Goal: Information Seeking & Learning: Learn about a topic

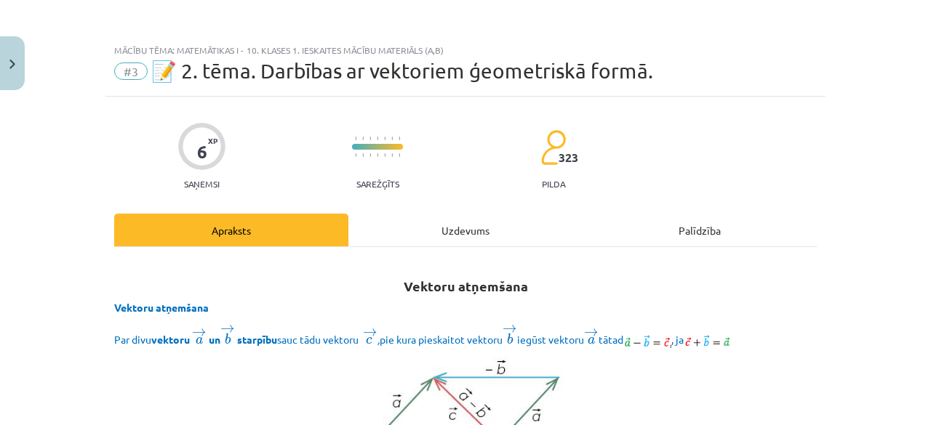
scroll to position [3141, 0]
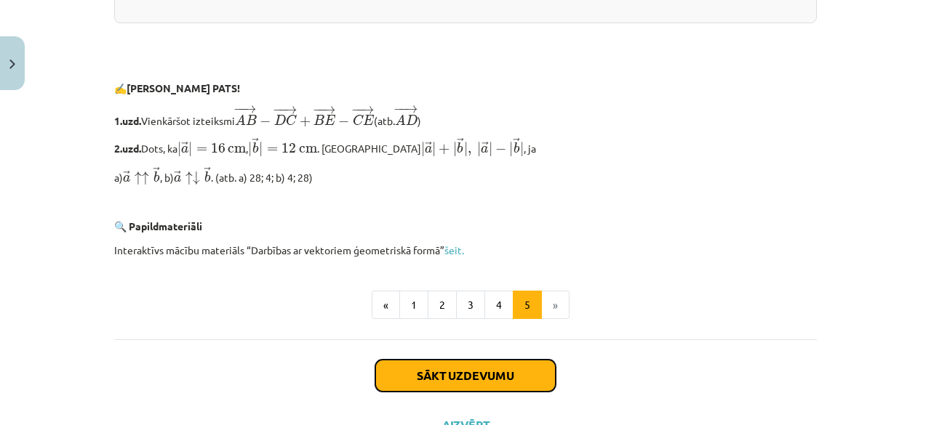
click at [490, 379] on button "Sākt uzdevumu" at bounding box center [465, 376] width 180 height 32
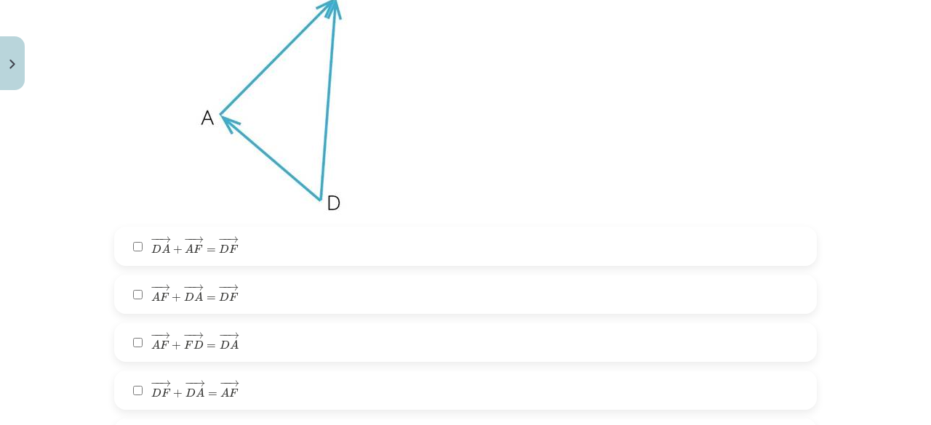
scroll to position [393, 0]
click at [433, 384] on label "− − → D F + − − → D A = − − → A F D F → + D A → = A F →" at bounding box center [465, 390] width 699 height 36
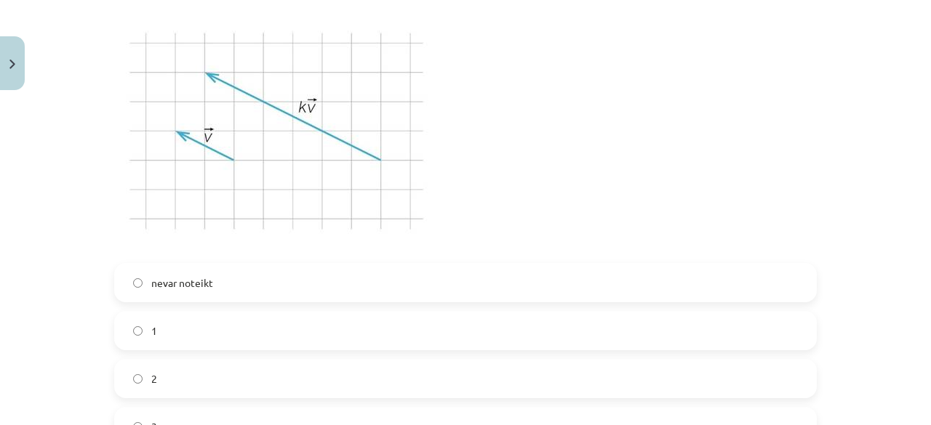
scroll to position [987, 0]
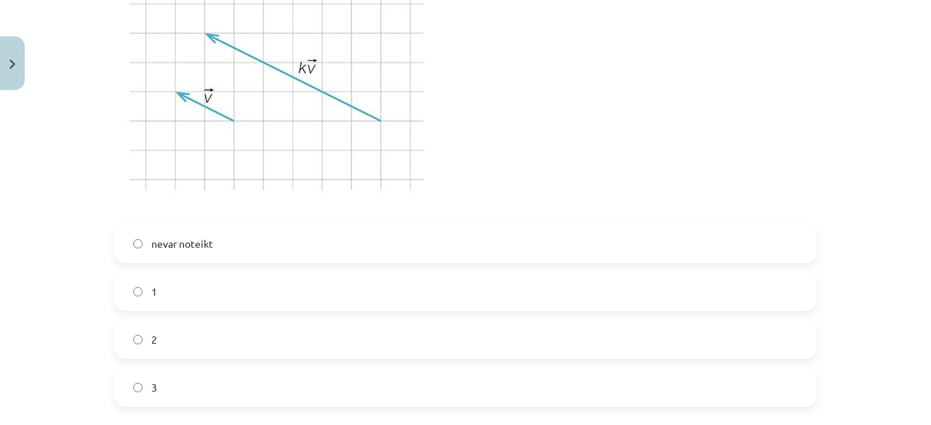
click at [435, 382] on label "3" at bounding box center [465, 387] width 699 height 36
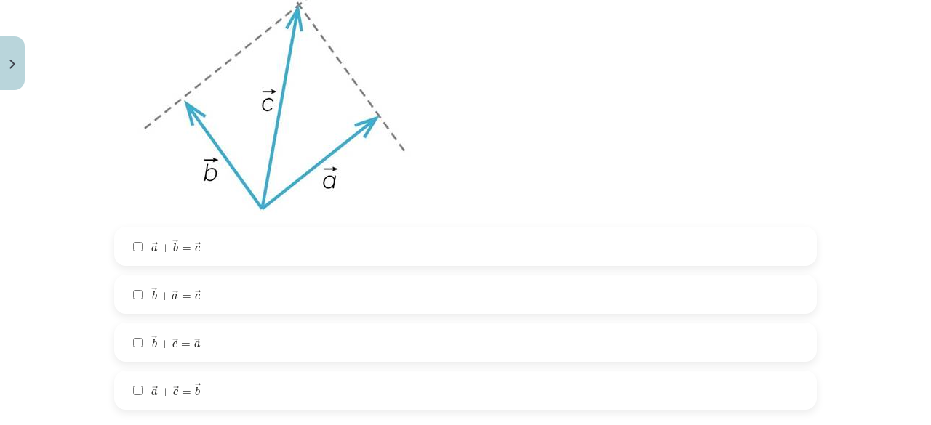
scroll to position [1527, 0]
click at [332, 249] on label "→ a + → b = → c a → + b → = c →" at bounding box center [465, 246] width 699 height 36
click at [267, 287] on label "→ b + → a = → c b → + a → = c →" at bounding box center [465, 294] width 699 height 36
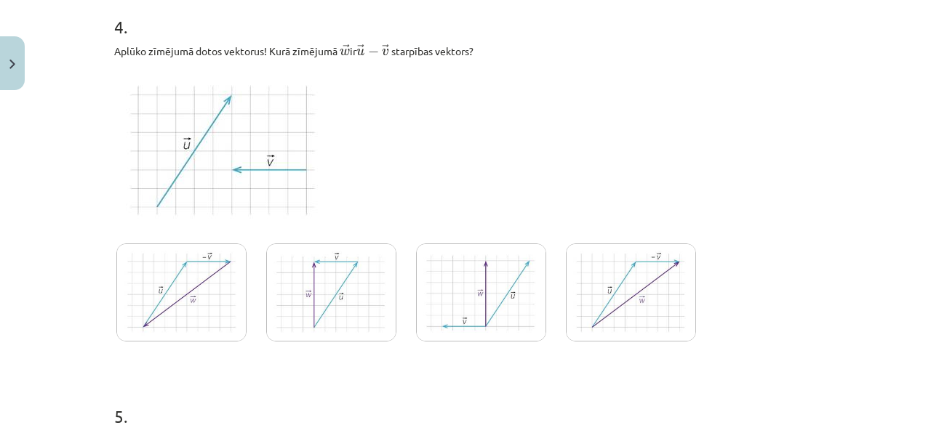
scroll to position [1975, 0]
click at [188, 286] on img at bounding box center [181, 292] width 130 height 98
click at [303, 276] on img at bounding box center [331, 292] width 130 height 98
click at [239, 173] on img at bounding box center [224, 149] width 220 height 165
click at [222, 281] on img at bounding box center [181, 292] width 130 height 98
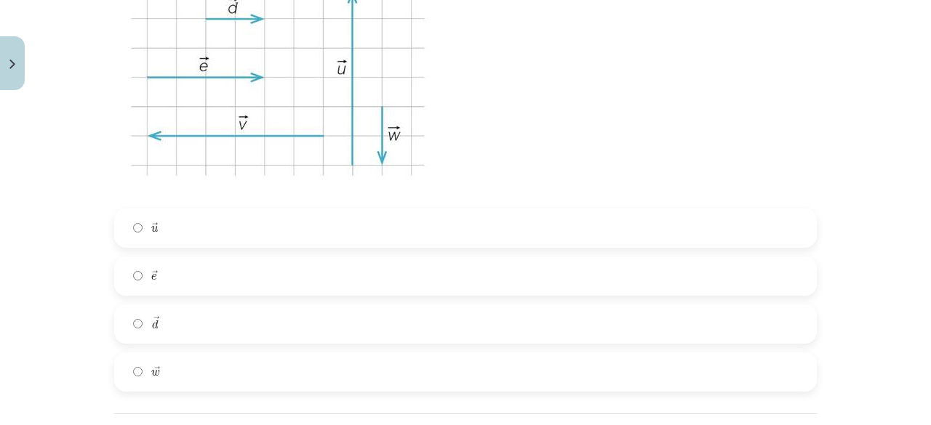
scroll to position [2483, 0]
click at [259, 317] on label "→ d d →" at bounding box center [465, 323] width 699 height 36
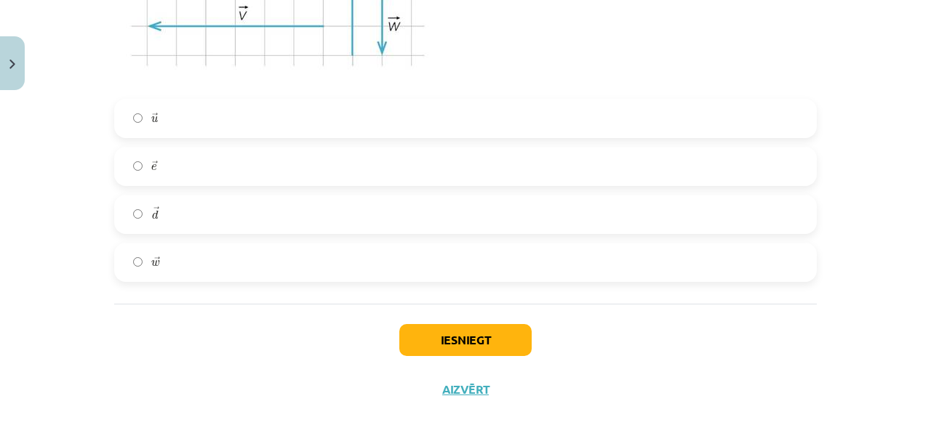
scroll to position [2615, 0]
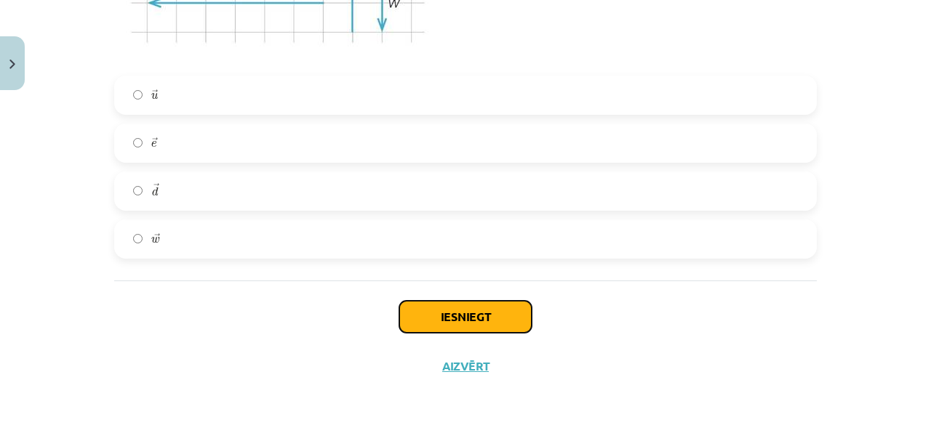
click at [420, 308] on button "Iesniegt" at bounding box center [465, 317] width 132 height 32
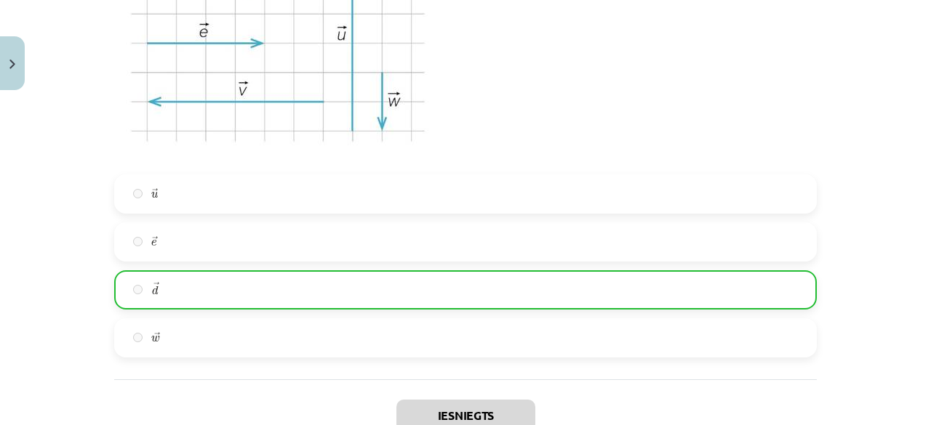
scroll to position [2661, 0]
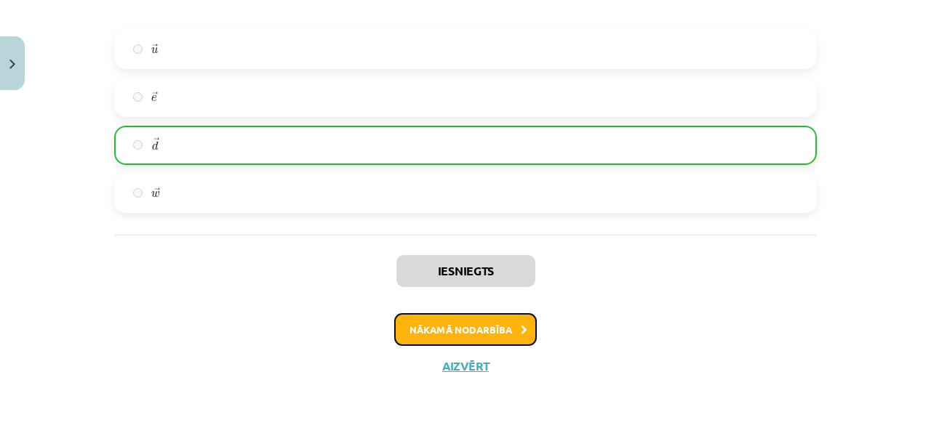
click at [452, 331] on button "Nākamā nodarbība" at bounding box center [465, 329] width 142 height 33
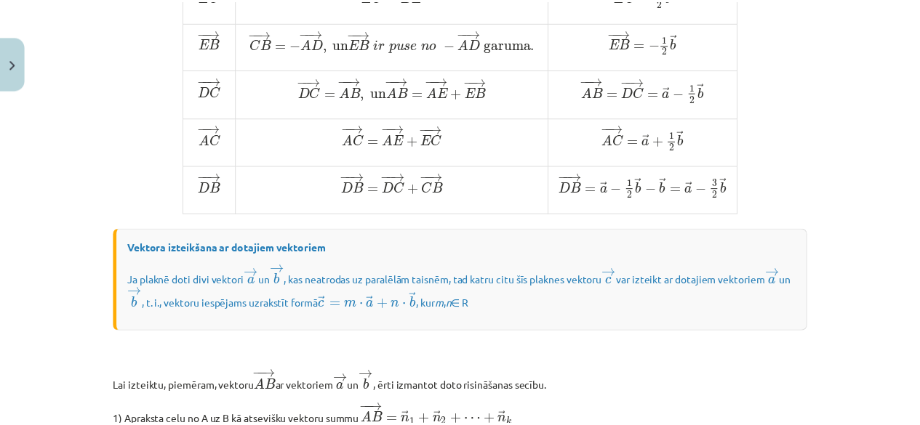
scroll to position [36, 0]
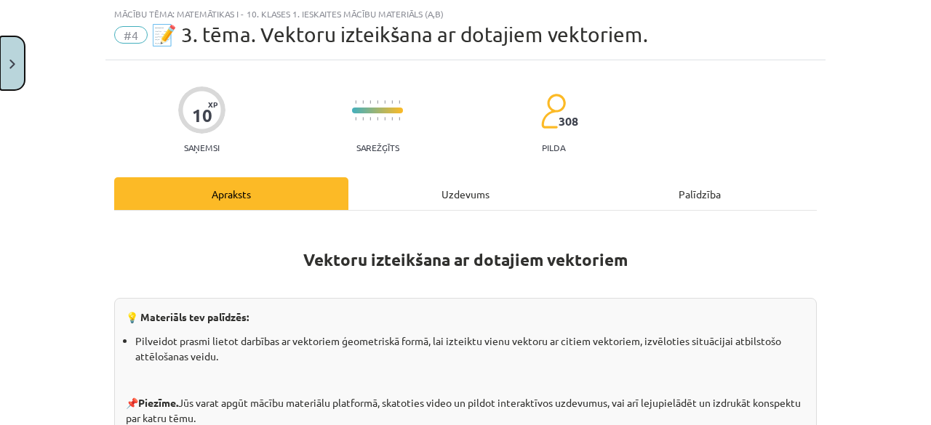
click at [1, 56] on button "Close" at bounding box center [12, 63] width 25 height 54
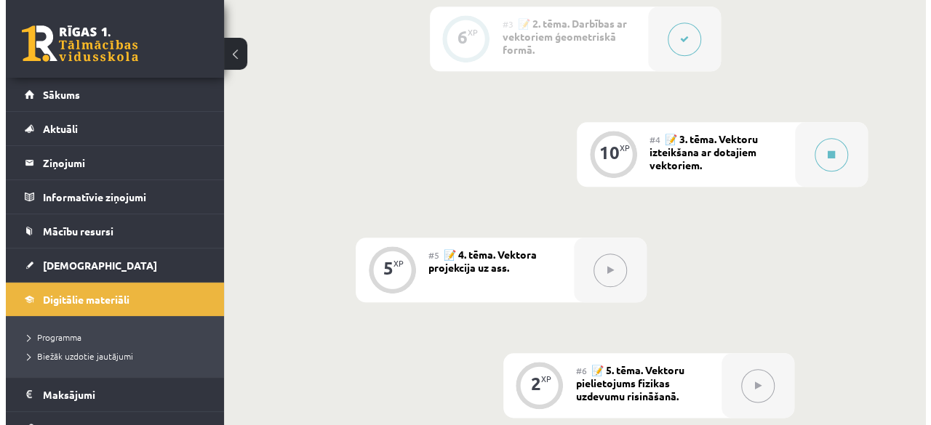
scroll to position [648, 0]
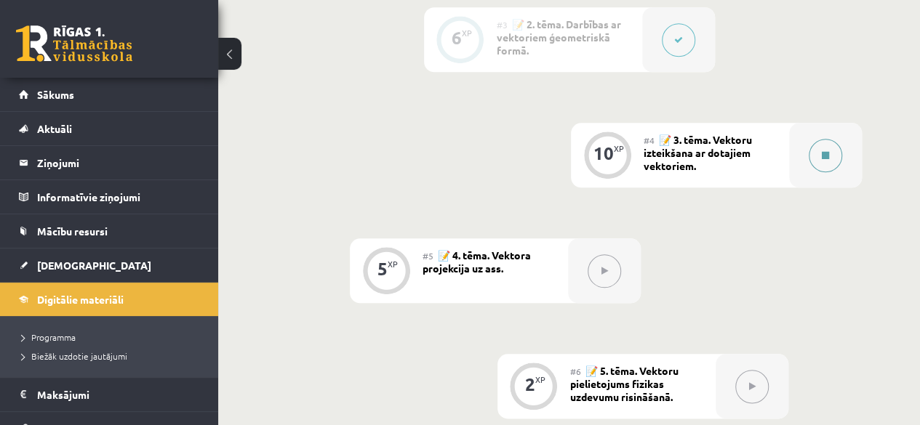
click at [822, 158] on icon at bounding box center [825, 155] width 7 height 9
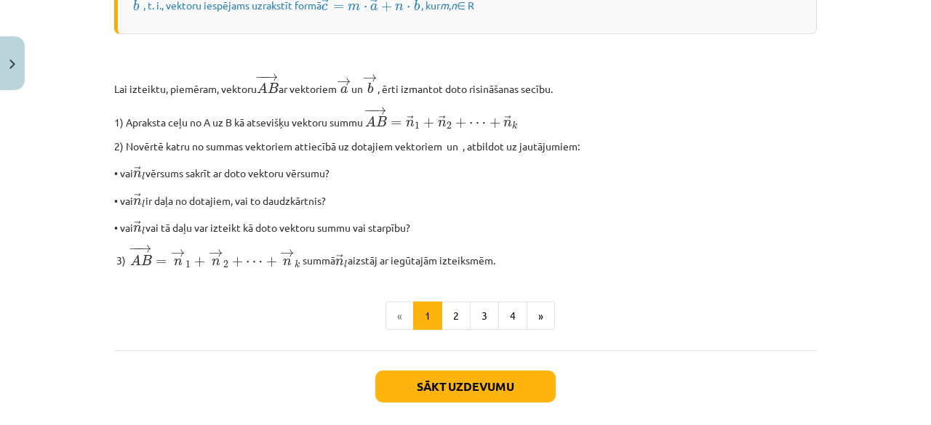
scroll to position [1219, 0]
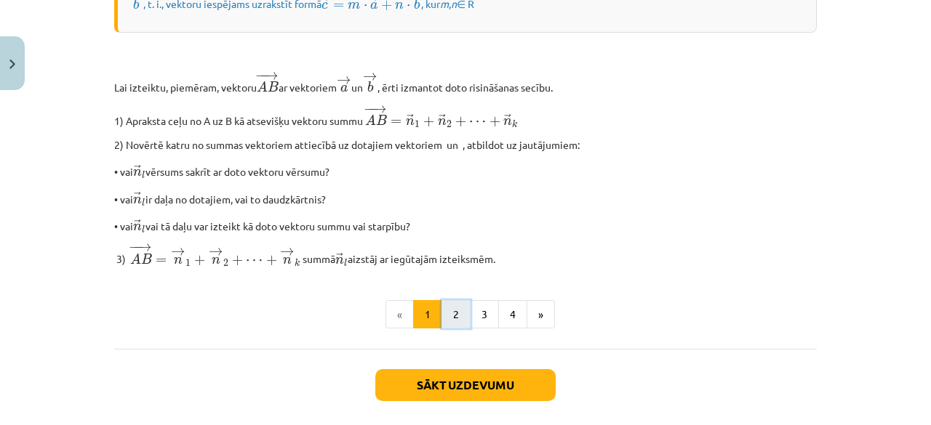
click at [441, 329] on button "2" at bounding box center [455, 314] width 29 height 29
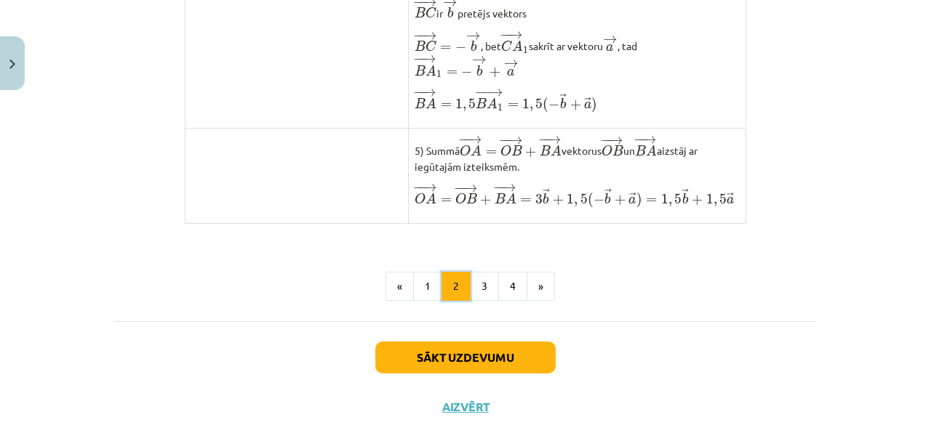
scroll to position [1241, 0]
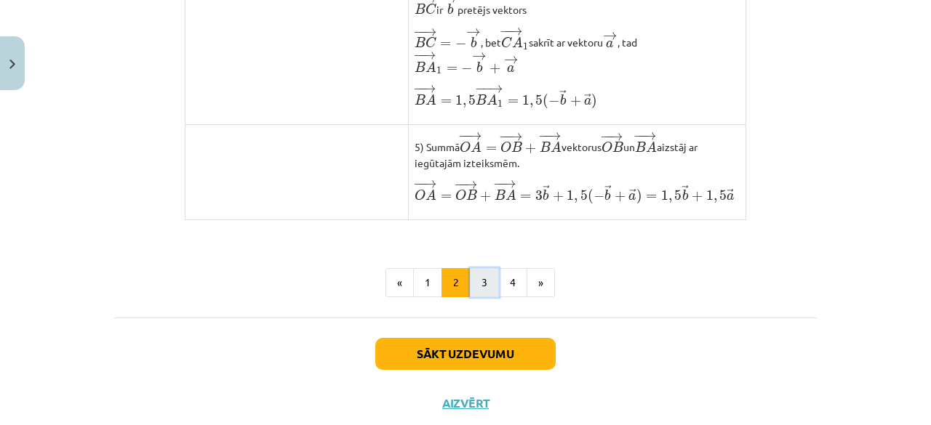
click at [481, 297] on button "3" at bounding box center [484, 282] width 29 height 29
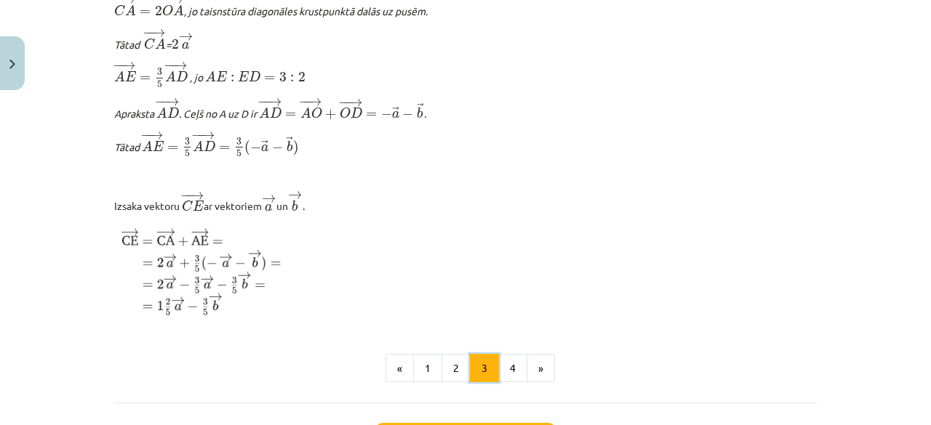
scroll to position [1771, 0]
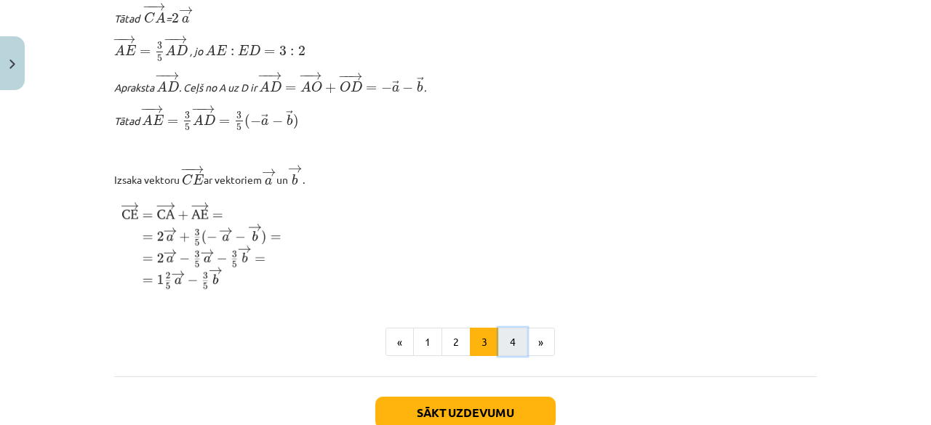
click at [501, 357] on button "4" at bounding box center [512, 342] width 29 height 29
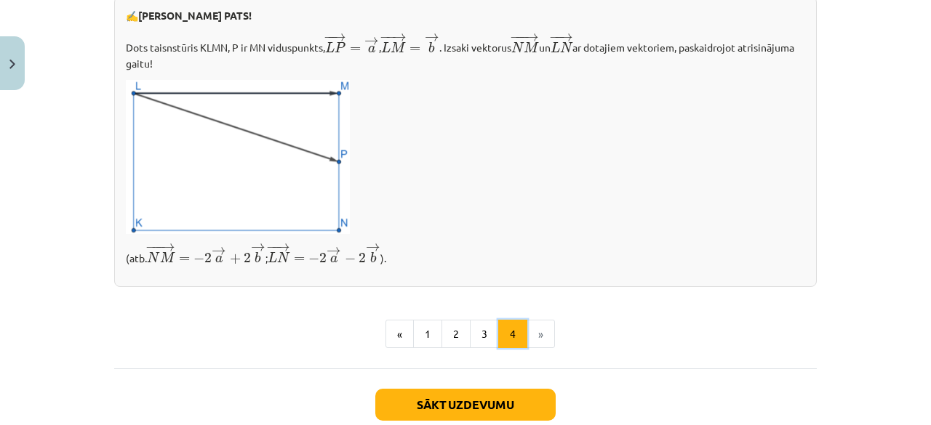
scroll to position [586, 0]
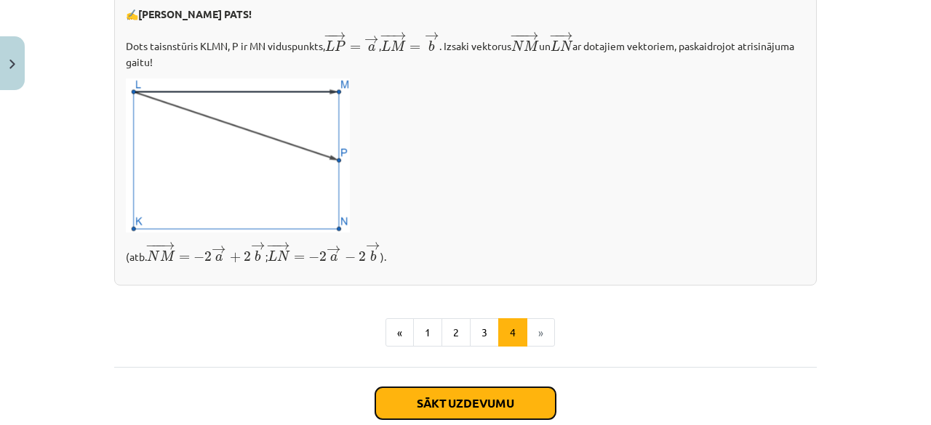
click at [438, 399] on button "Sākt uzdevumu" at bounding box center [465, 403] width 180 height 32
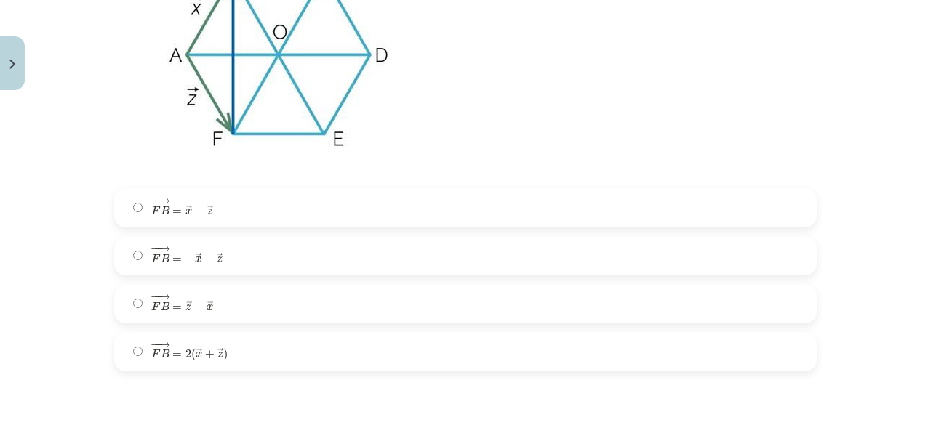
scroll to position [503, 0]
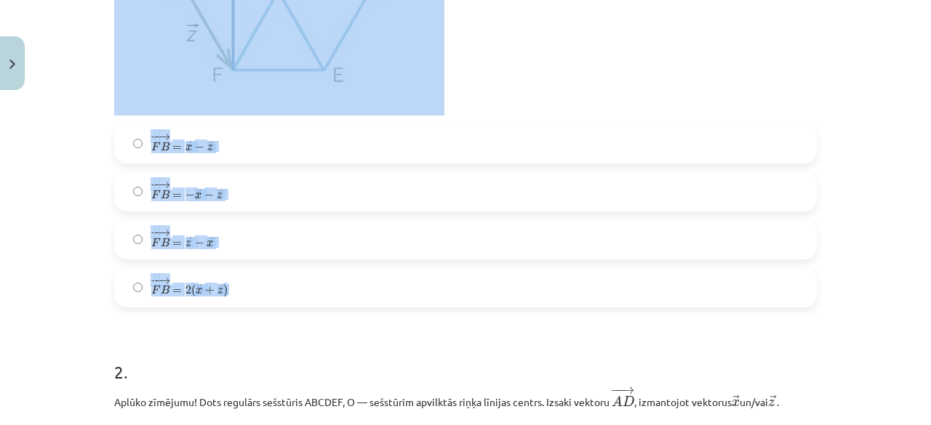
drag, startPoint x: 109, startPoint y: 34, endPoint x: 286, endPoint y: 273, distance: 297.2
click at [286, 273] on div "1 . Aplūko zīmējumu! Dots regulārs sešstūris ABCDEF, O — sešstūrim apvilktās ri…" at bounding box center [465, 46] width 702 height 521
copy div "Aplūko zīmējumu! Dots regulārs sešstūris ABCDEF, O — sešstūrim apvilktās riņķa …"
click at [74, 100] on div "Mācību tēma: Matemātikas i - 10. klases 1. ieskaites mācību materiāls (a,b) #4 …" at bounding box center [465, 212] width 931 height 425
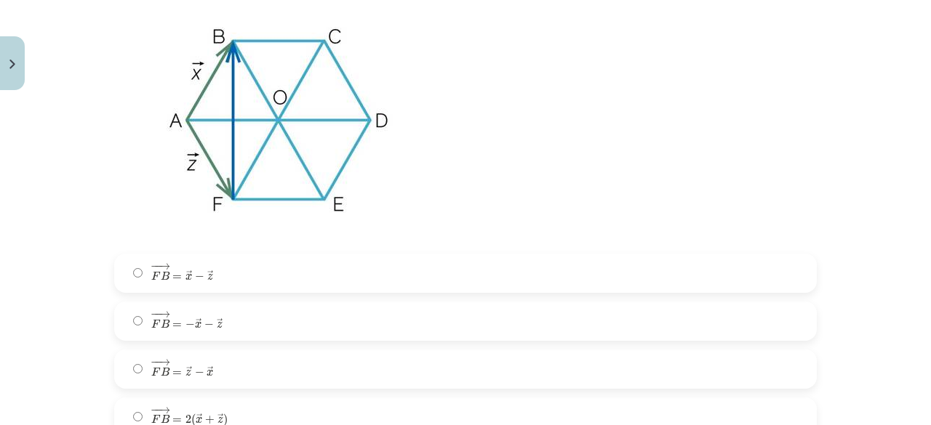
scroll to position [382, 0]
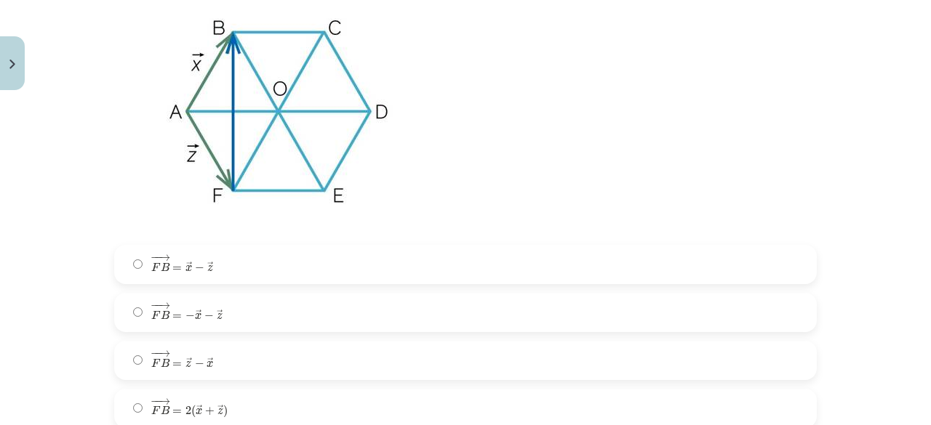
click at [172, 267] on span "=" at bounding box center [176, 269] width 9 height 4
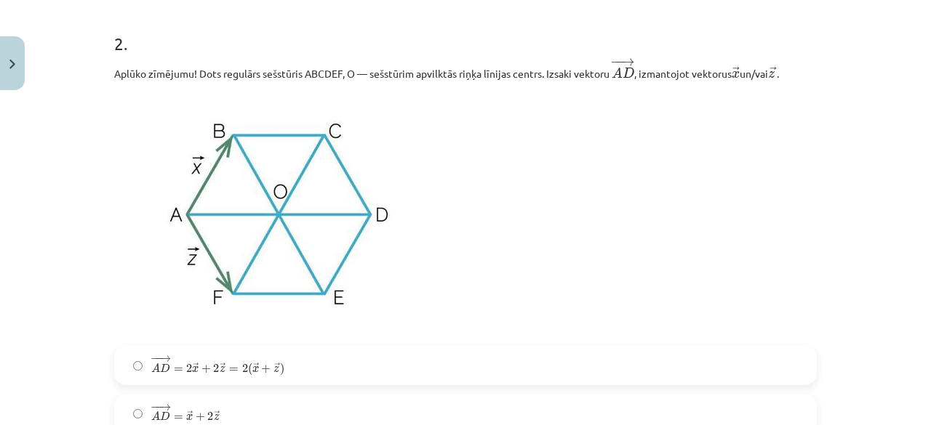
scroll to position [840, 0]
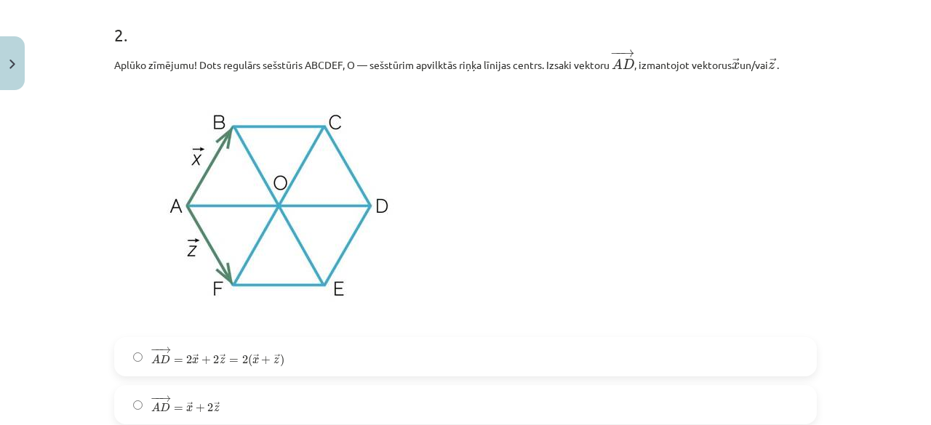
drag, startPoint x: 103, startPoint y: 66, endPoint x: 788, endPoint y: 65, distance: 684.8
copy p "Aplūko zīmējumu! Dots regulārs sešstūris ABCDEF, O — sešstūrim apvilktās riņķa …"
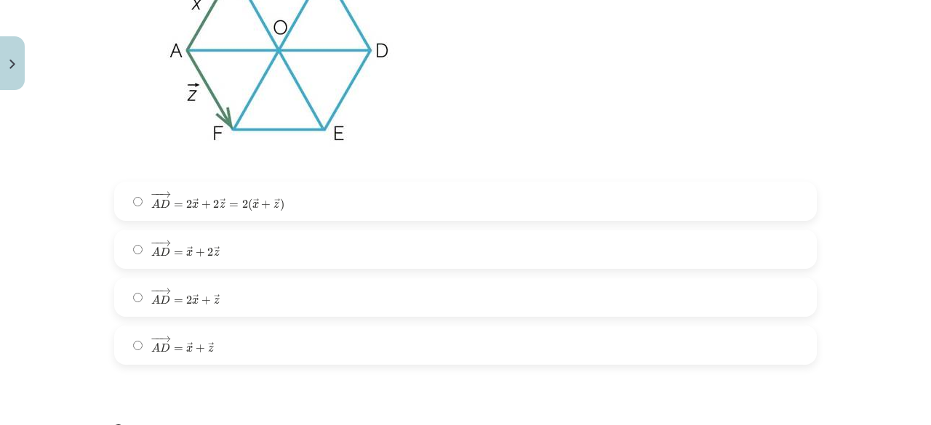
scroll to position [996, 0]
drag, startPoint x: 88, startPoint y: 138, endPoint x: 89, endPoint y: 108, distance: 30.6
click at [89, 108] on div "Mācību tēma: Matemātikas i - 10. klases 1. ieskaites mācību materiāls (a,b) #4 …" at bounding box center [465, 212] width 931 height 425
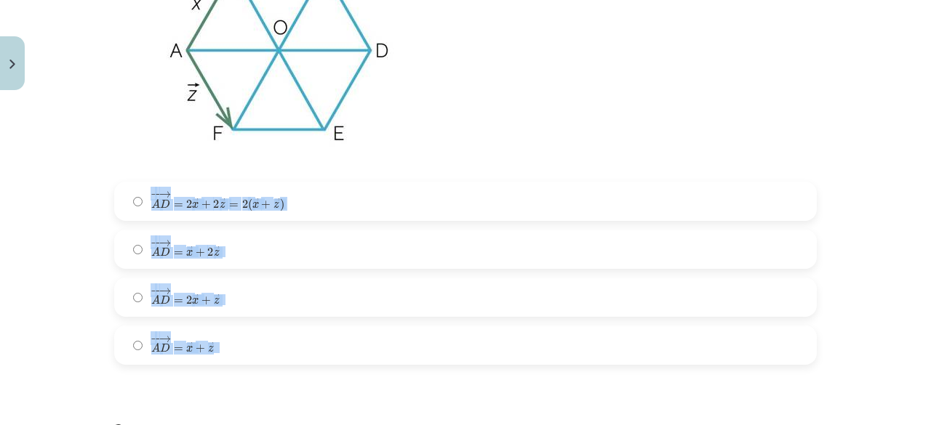
drag, startPoint x: 89, startPoint y: 194, endPoint x: 228, endPoint y: 351, distance: 209.6
click at [228, 351] on div "Mācību tēma: Matemātikas i - 10. klases 1. ieskaites mācību materiāls (a,b) #4 …" at bounding box center [465, 212] width 931 height 425
copy div "− − → A D = 2 → x + 2 → z = 2 ( → x + → z ) A D → = 2 x → + 2 z → = 2 ( x → + z…"
click at [67, 201] on div "Mācību tēma: Matemātikas i - 10. klases 1. ieskaites mācību materiāls (a,b) #4 …" at bounding box center [465, 212] width 931 height 425
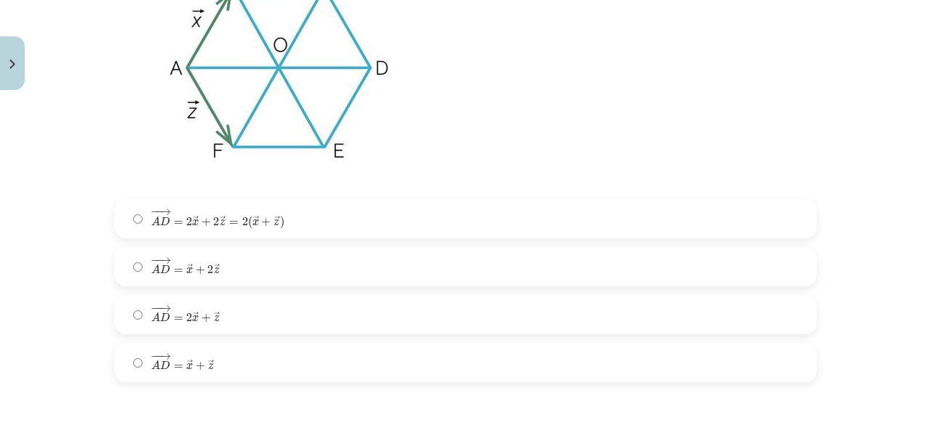
scroll to position [979, 0]
click at [176, 222] on span "=" at bounding box center [178, 223] width 9 height 4
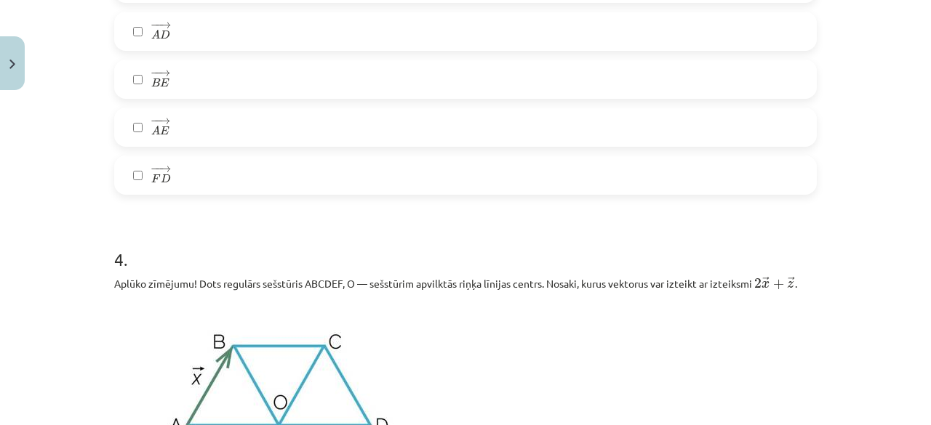
scroll to position [1919, 0]
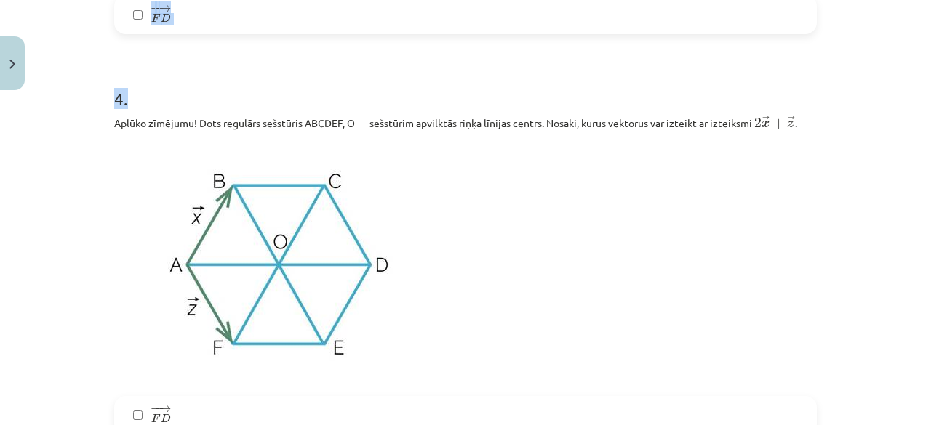
drag, startPoint x: 105, startPoint y: 58, endPoint x: 252, endPoint y: 67, distance: 147.1
copy form "Aplūko zīmējumu! Dots regulārs sešstūris ABCDEF, O — sešstūrim apvilktās riņķa …"
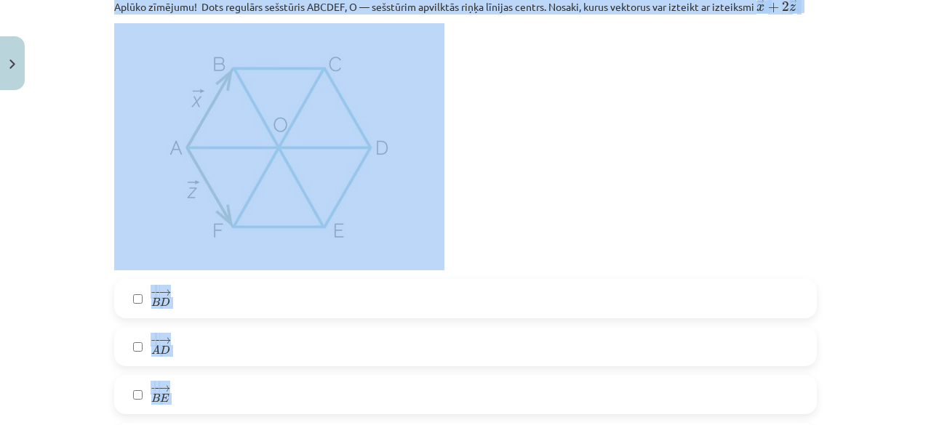
scroll to position [1435, 0]
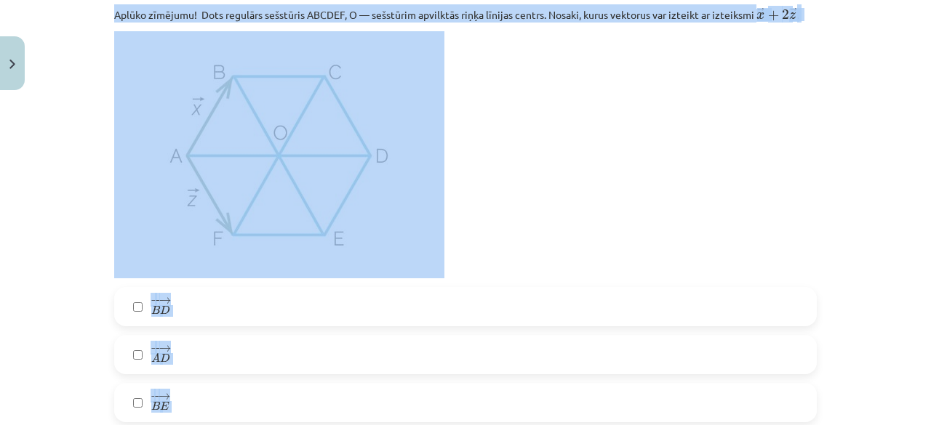
click at [85, 198] on div "Mācību tēma: Matemātikas i - 10. klases 1. ieskaites mācību materiāls (a,b) #4 …" at bounding box center [465, 212] width 931 height 425
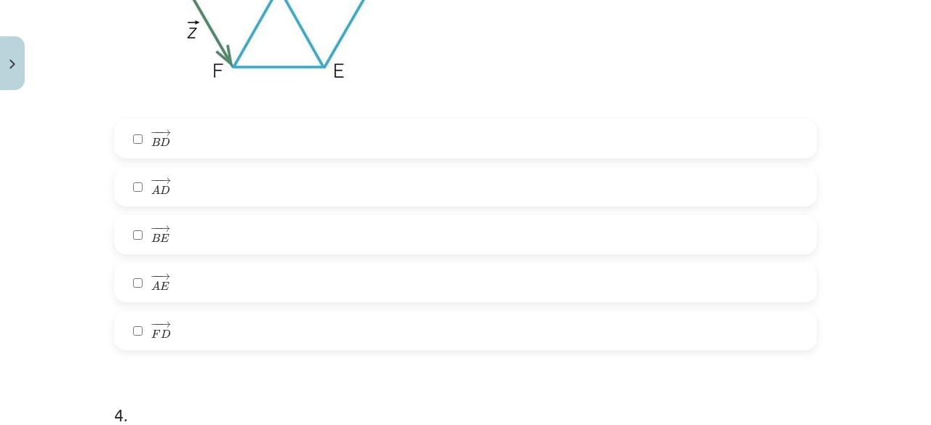
scroll to position [1530, 0]
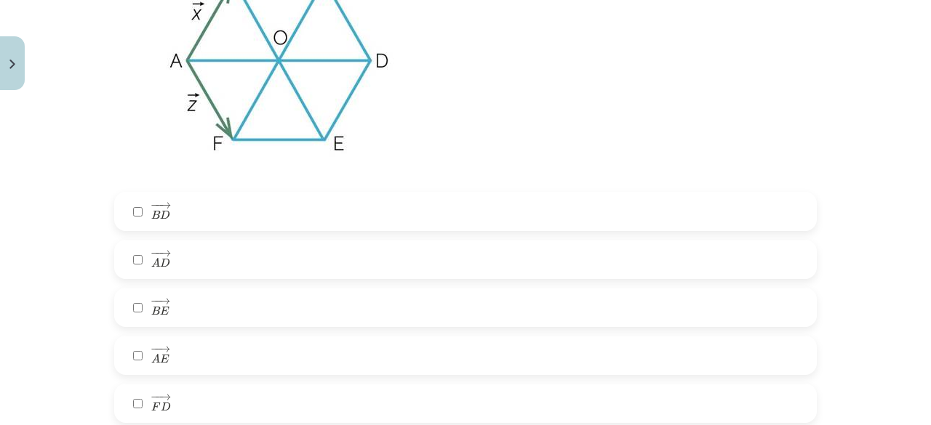
click at [183, 218] on label "− − → B D B D →" at bounding box center [465, 211] width 699 height 36
click at [173, 356] on label "− − → A E A E →" at bounding box center [465, 355] width 699 height 36
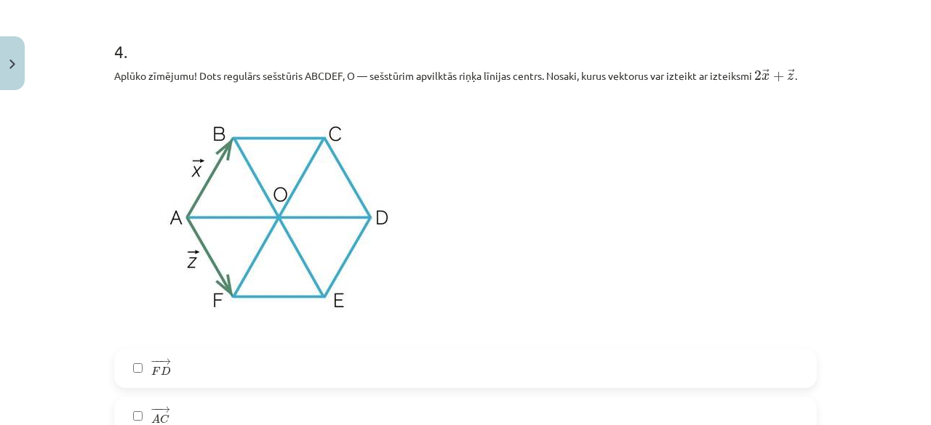
scroll to position [1956, 0]
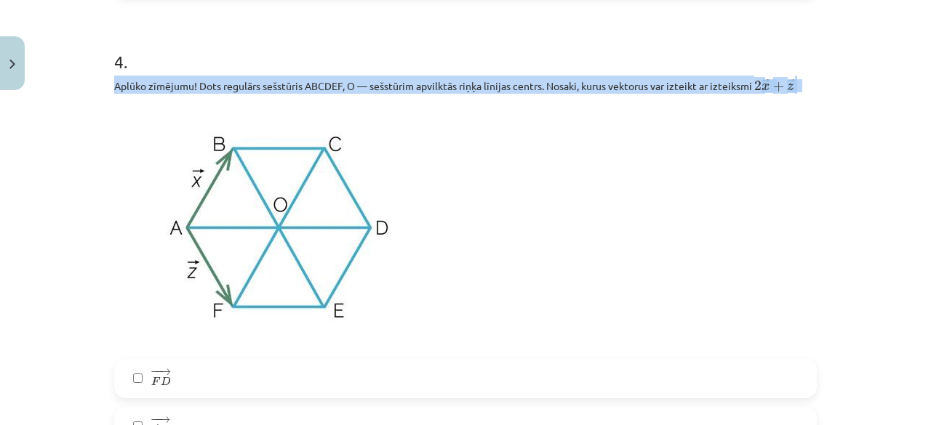
drag, startPoint x: 103, startPoint y: 88, endPoint x: 808, endPoint y: 92, distance: 705.2
copy p "Aplūko zīmējumu! Dots regulārs sešstūris ABCDEF, O — sešstūrim apvilktās riņķa …"
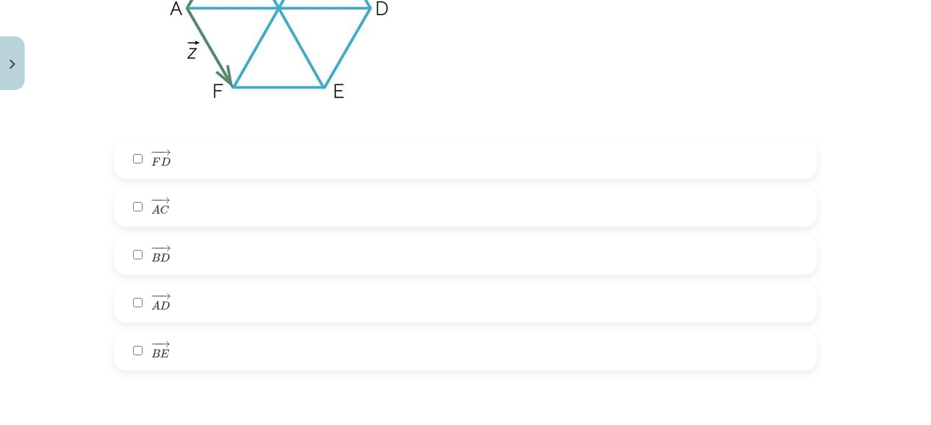
scroll to position [2180, 0]
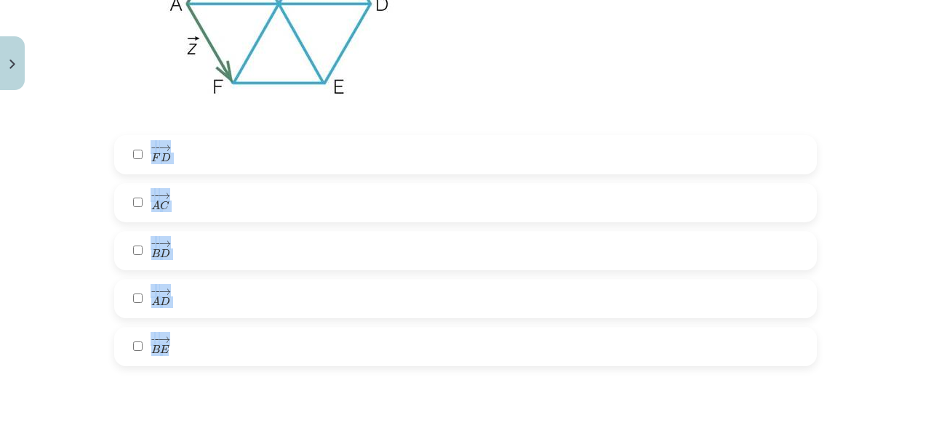
drag, startPoint x: 98, startPoint y: 134, endPoint x: 210, endPoint y: 357, distance: 249.1
click at [210, 357] on div "Mācību tēma: Matemātikas i - 10. klases 1. ieskaites mācību materiāls (a,b) #4 …" at bounding box center [465, 212] width 931 height 425
copy div "− − → F D F D → − − → A C A C → − − → B D B D → − − → A D A D → − − → B E"
click at [87, 191] on div "Mācību tēma: Matemātikas i - 10. klases 1. ieskaites mācību materiāls (a,b) #4 …" at bounding box center [465, 212] width 931 height 425
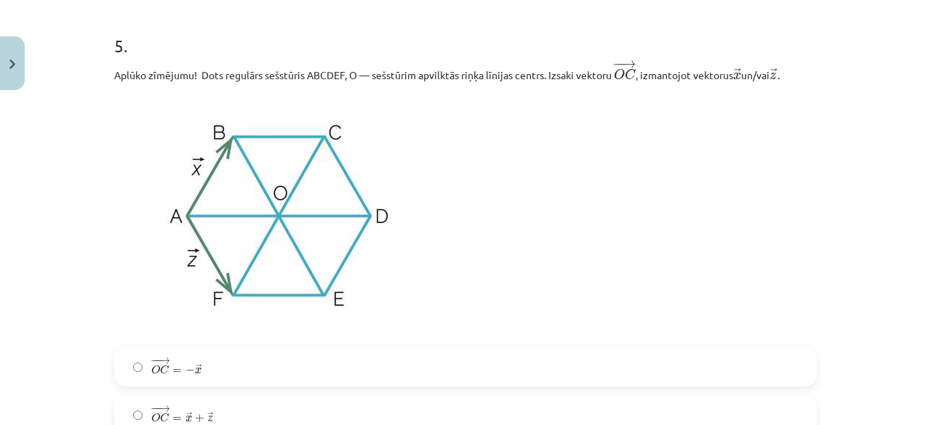
scroll to position [2568, 0]
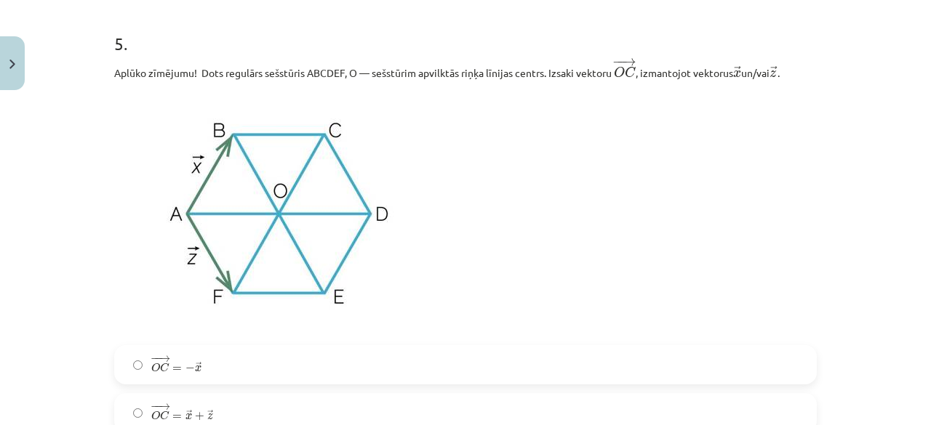
drag, startPoint x: 102, startPoint y: 69, endPoint x: 792, endPoint y: 66, distance: 690.7
copy p "Aplūko zīmējumu! Dots regulārs sešstūris ABCDEF, O — sešstūrim apvilktās riņķa …"
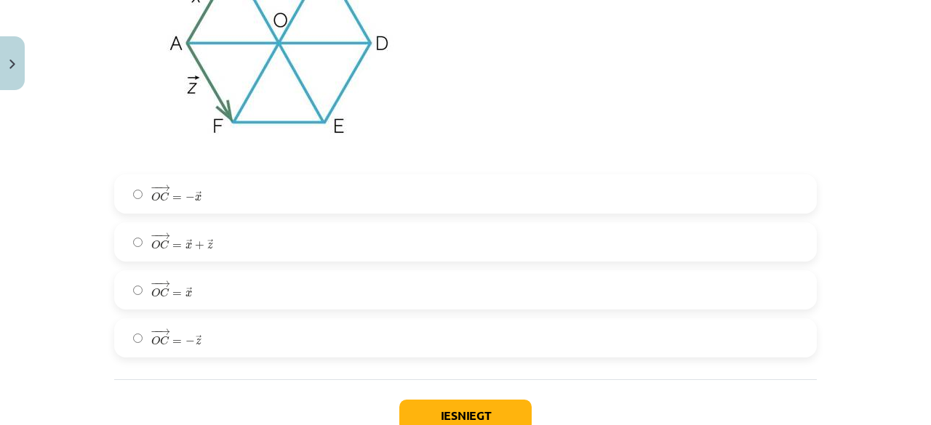
scroll to position [2750, 0]
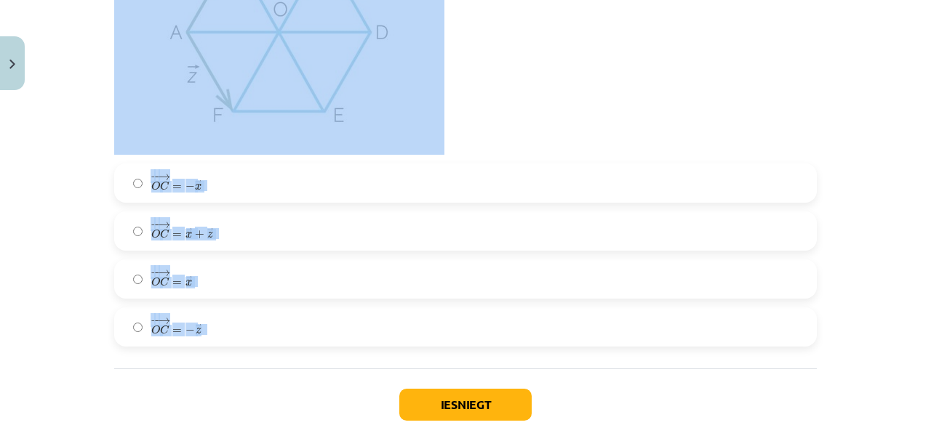
drag, startPoint x: 93, startPoint y: 151, endPoint x: 230, endPoint y: 335, distance: 229.6
click at [230, 335] on div "Mācību tēma: Matemātikas i - 10. klases 1. ieskaites mācību materiāls (a,b) #4 …" at bounding box center [465, 212] width 931 height 425
copy div "− − → O C = − → x O C → = − x → − − → O C = → x + → z O C → = x → + z → − − → O…"
click at [78, 145] on div "Mācību tēma: Matemātikas i - 10. klases 1. ieskaites mācību materiāls (a,b) #4 …" at bounding box center [465, 212] width 931 height 425
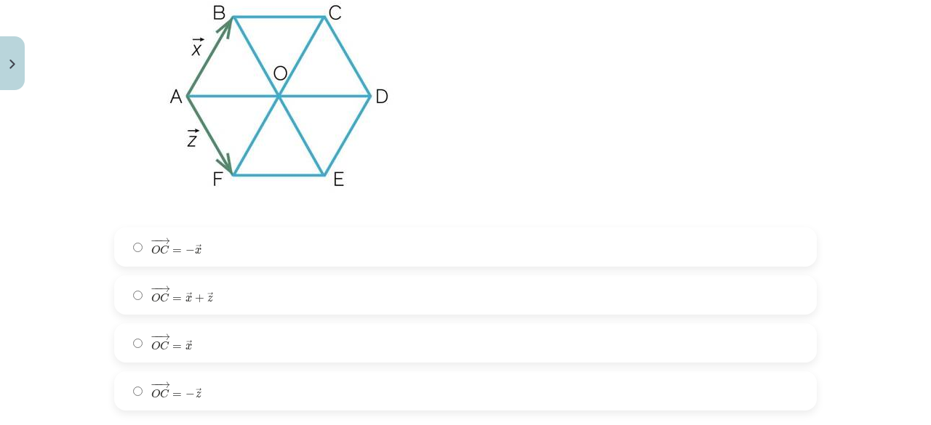
scroll to position [2690, 0]
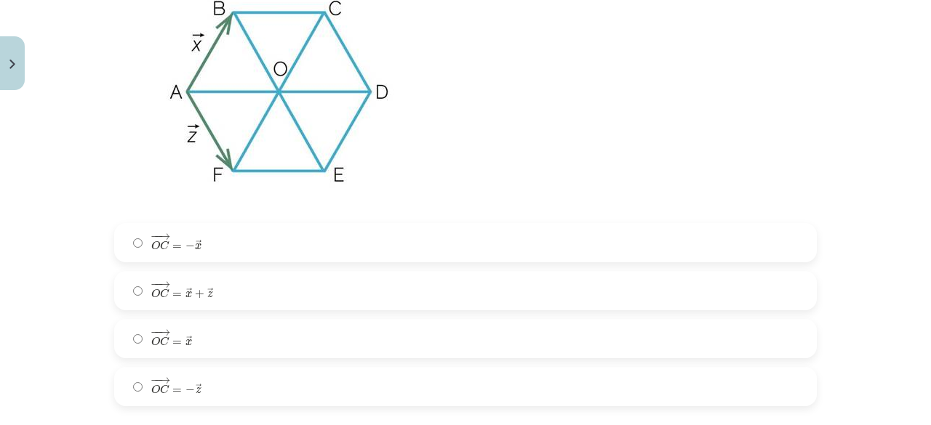
click at [209, 347] on label "− − → O C = → x O C → = x →" at bounding box center [465, 339] width 699 height 36
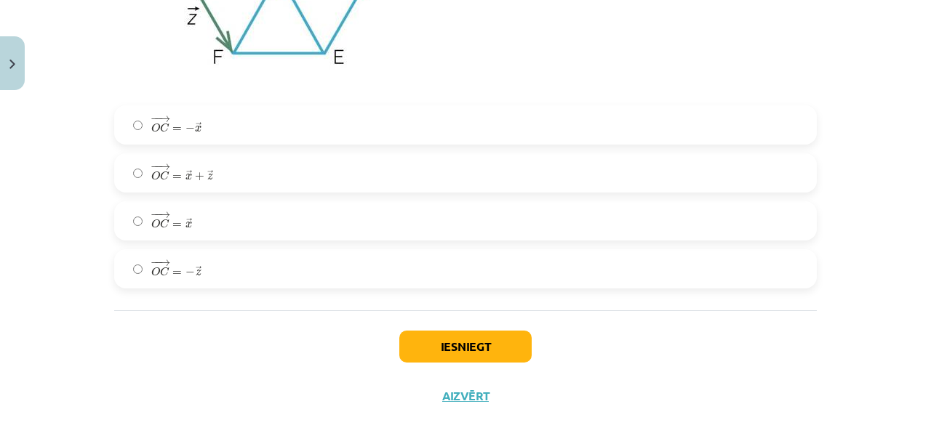
scroll to position [2816, 0]
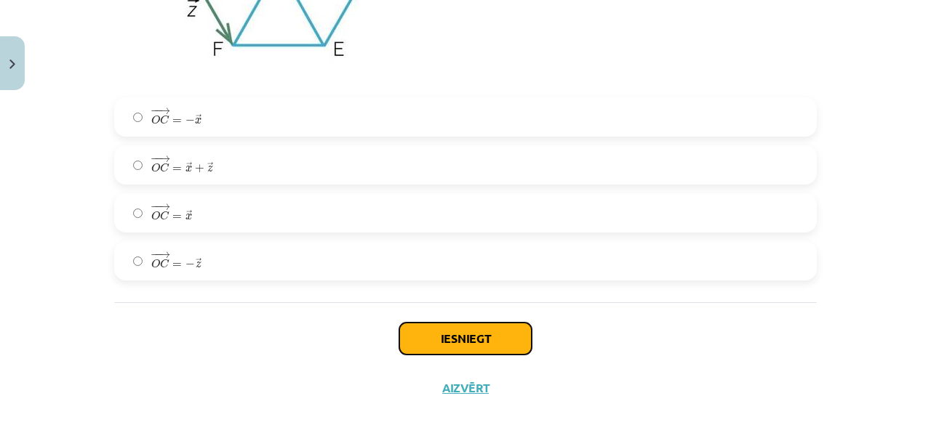
click at [409, 353] on button "Iesniegt" at bounding box center [465, 339] width 132 height 32
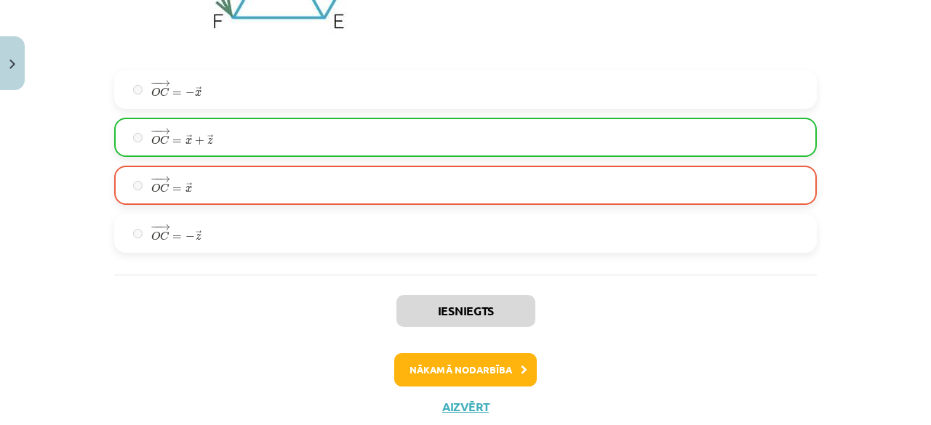
scroll to position [2888, 0]
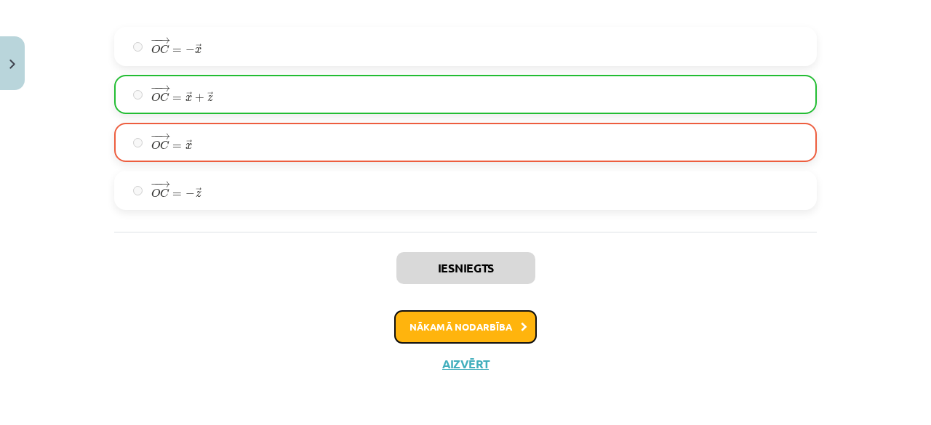
click at [426, 334] on button "Nākamā nodarbība" at bounding box center [465, 326] width 142 height 33
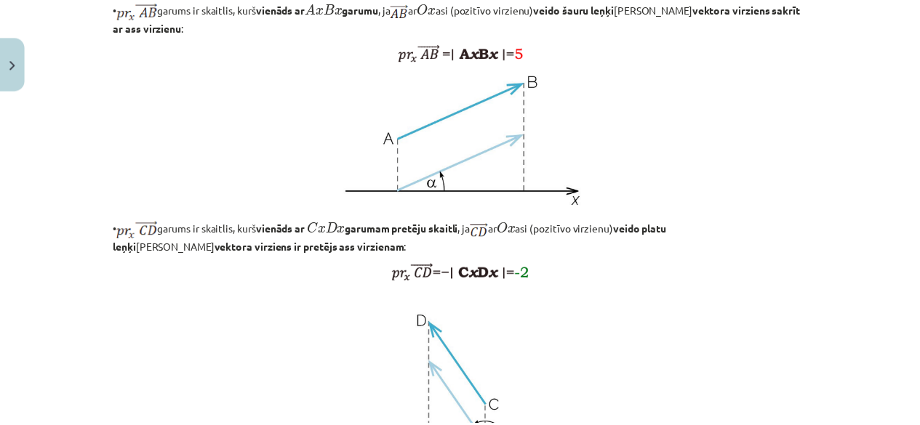
scroll to position [36, 0]
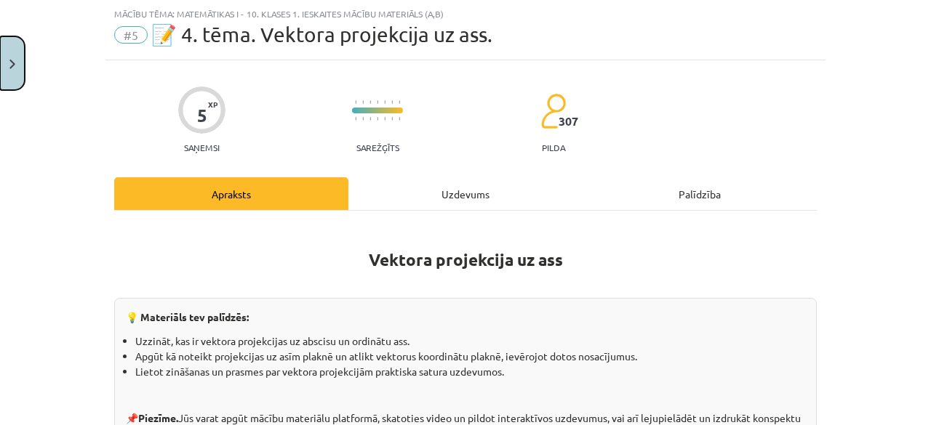
click at [7, 75] on button "Close" at bounding box center [12, 63] width 25 height 54
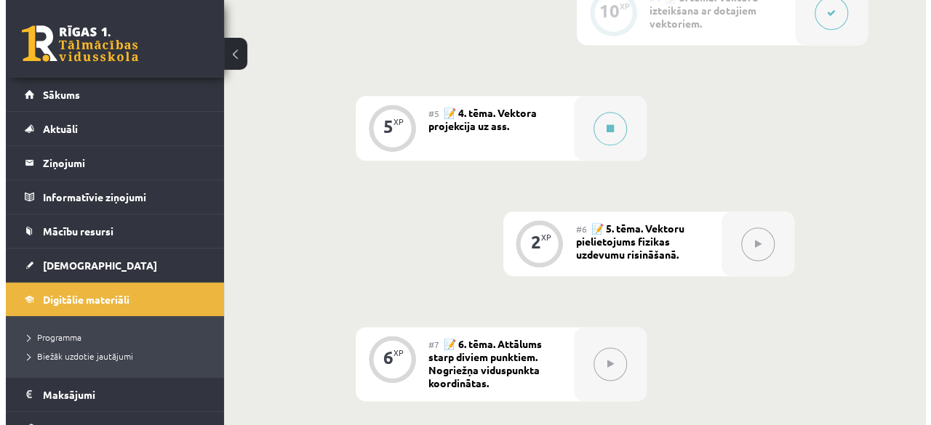
scroll to position [733, 0]
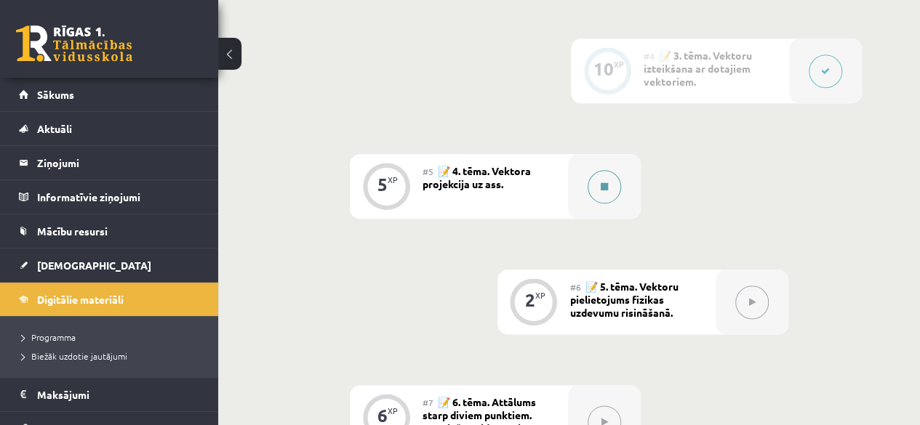
click at [633, 181] on div at bounding box center [604, 186] width 73 height 65
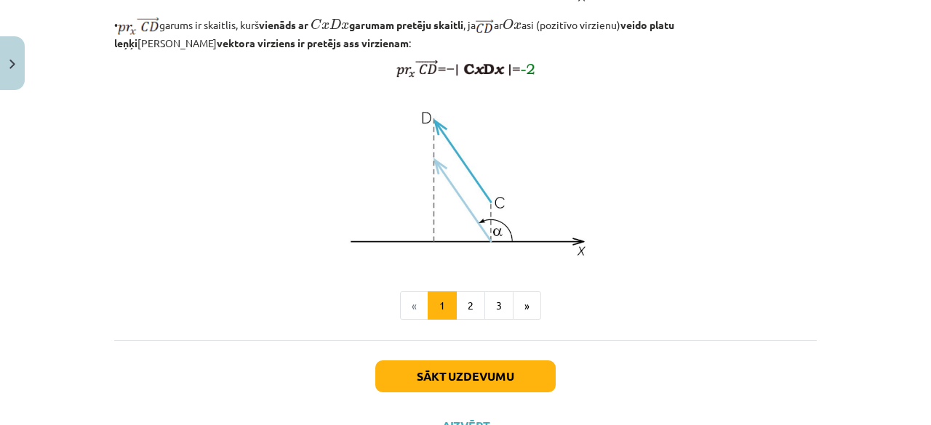
scroll to position [1200, 0]
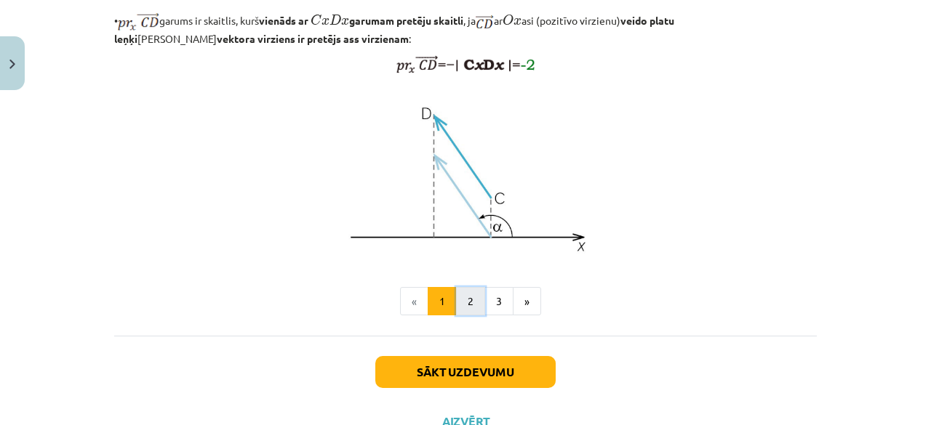
click at [465, 316] on button "2" at bounding box center [470, 301] width 29 height 29
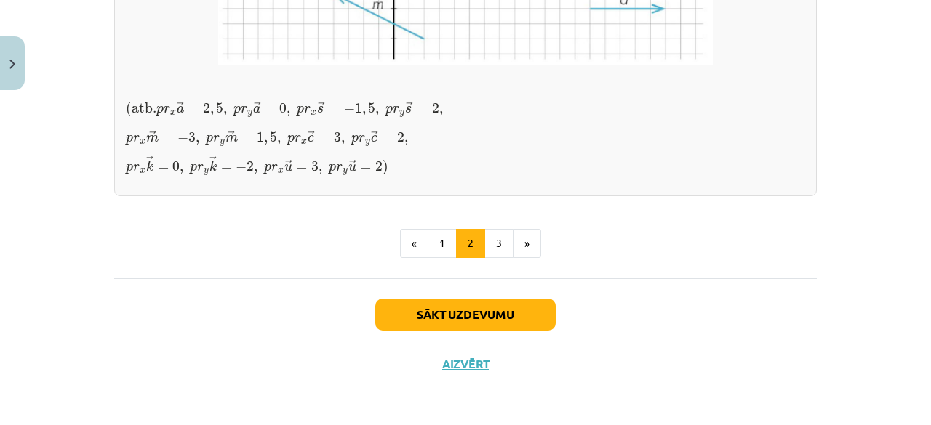
scroll to position [1310, 0]
click at [484, 258] on button "3" at bounding box center [498, 243] width 29 height 29
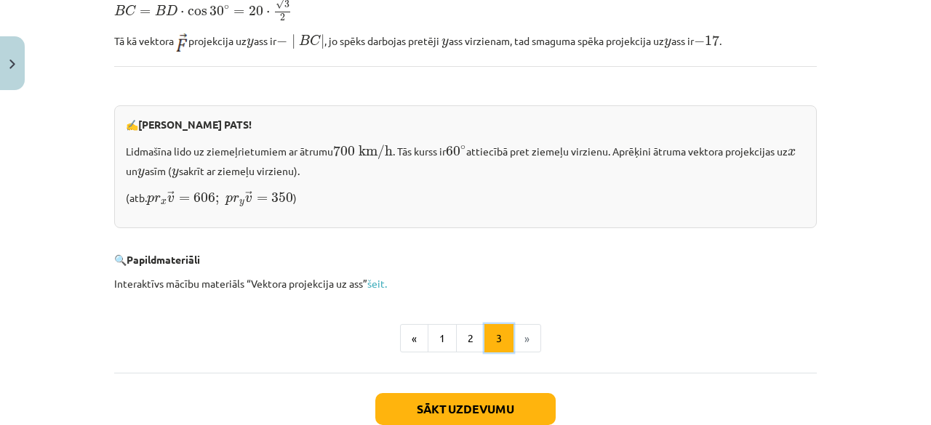
scroll to position [1519, 0]
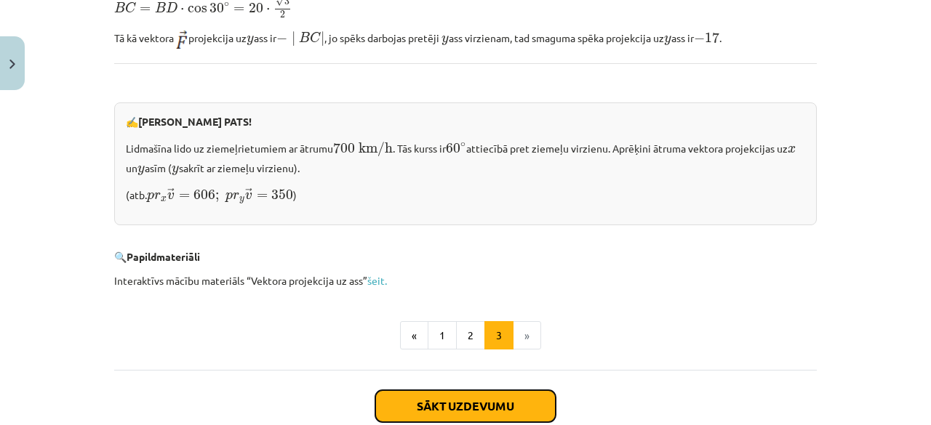
click at [441, 393] on button "Sākt uzdevumu" at bounding box center [465, 406] width 180 height 32
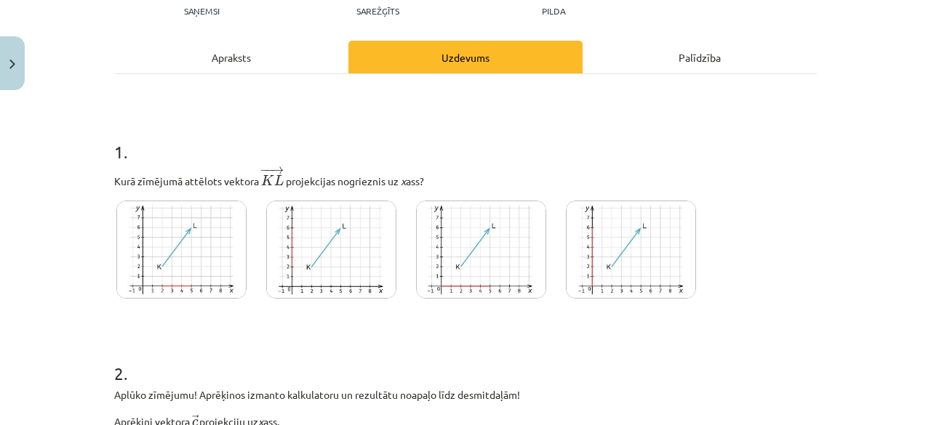
scroll to position [174, 0]
click at [186, 288] on img at bounding box center [181, 249] width 130 height 98
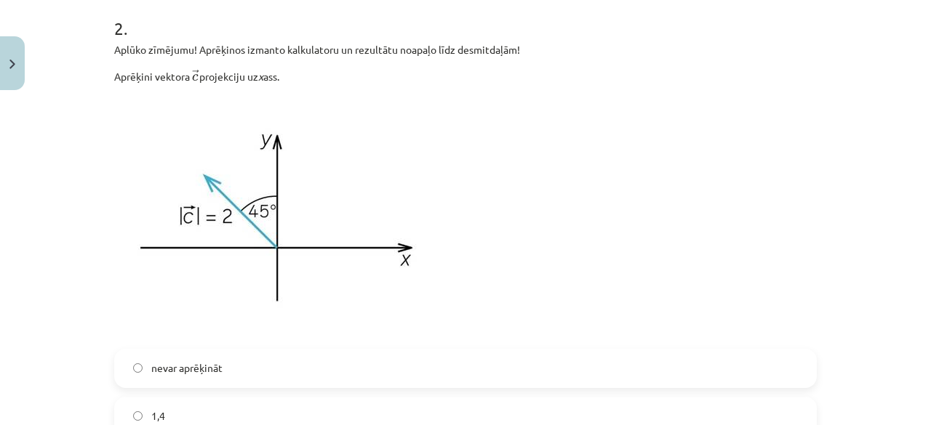
scroll to position [520, 0]
drag, startPoint x: 105, startPoint y: 41, endPoint x: 295, endPoint y: 81, distance: 193.8
click at [295, 81] on div "5 XP Saņemsi Sarežģīts 307 pilda Apraksts Uzdevums Palīdzība 1 . Kurā zīmējumā …" at bounding box center [465, 391] width 720 height 1628
copy div "Aplūko zīmējumu! Aprēķinos izmanto kalkulatoru un rezultātu noapaļo līdz desmit…"
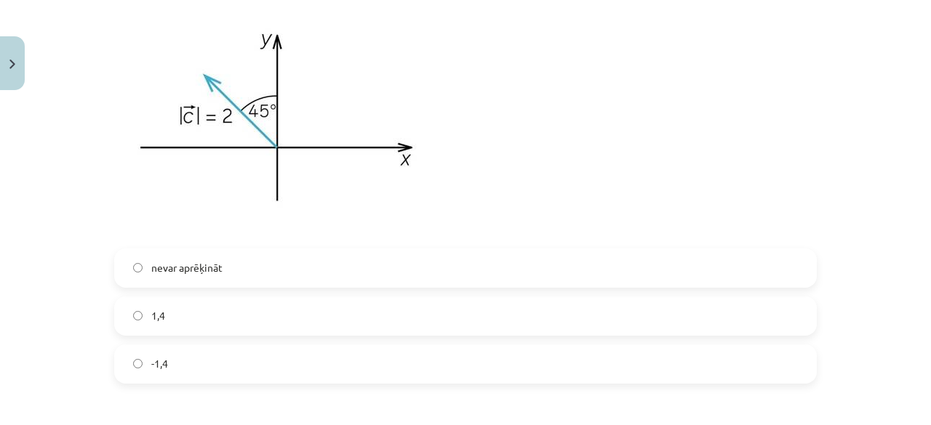
scroll to position [627, 0]
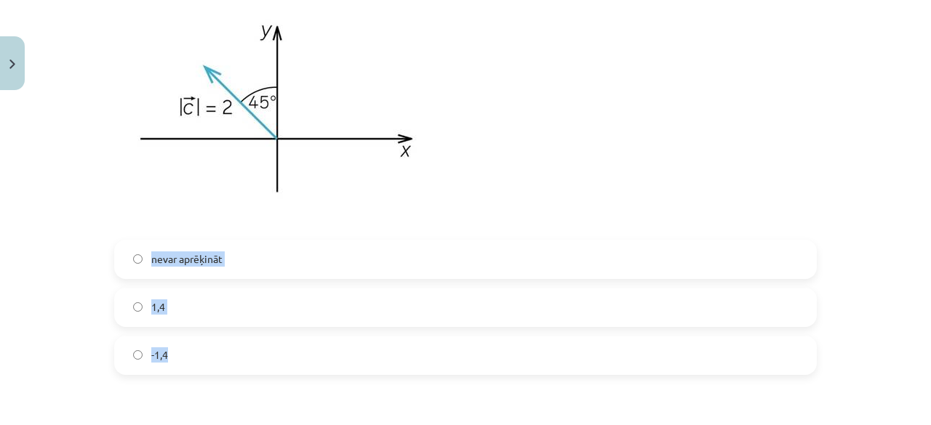
drag, startPoint x: 84, startPoint y: 236, endPoint x: 247, endPoint y: 369, distance: 210.4
click at [247, 369] on div "Mācību tēma: Matemātikas i - 10. klases 1. ieskaites mācību materiāls (a,b) #5 …" at bounding box center [465, 212] width 931 height 425
copy div "nevar aprēķināt 1,4 -1,4"
click at [192, 364] on label "-1,4" at bounding box center [465, 355] width 699 height 36
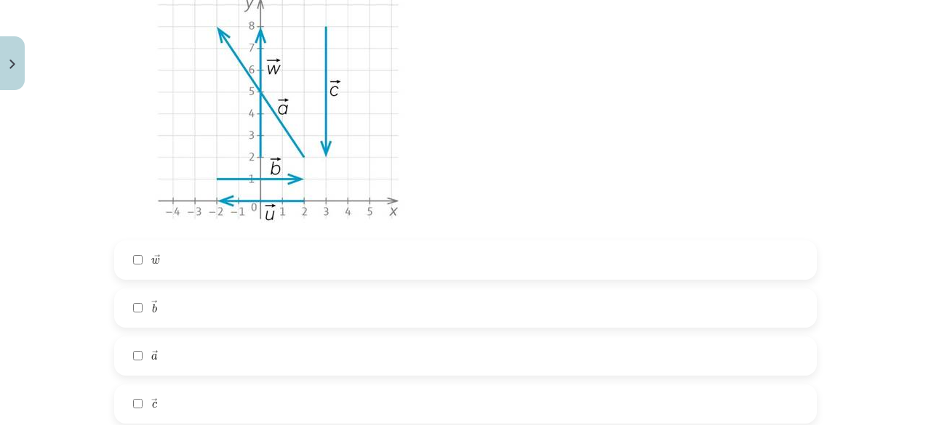
scroll to position [1120, 0]
click at [292, 354] on label "→ a a →" at bounding box center [465, 357] width 699 height 36
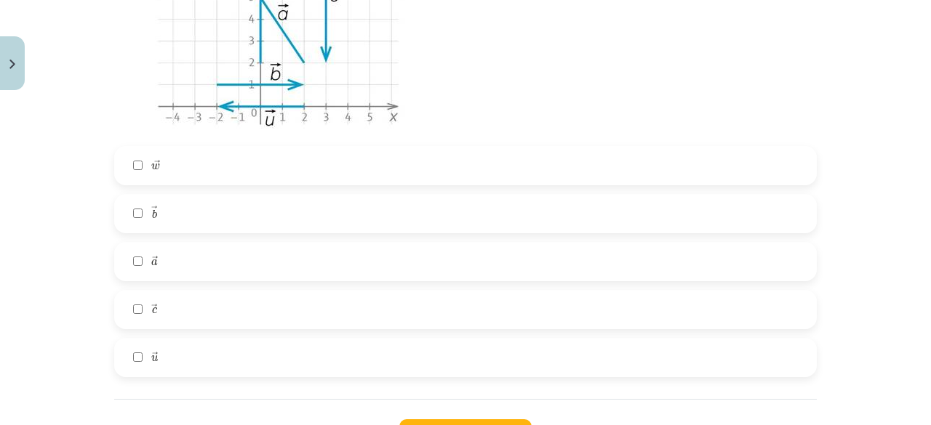
scroll to position [1214, 0]
click at [292, 354] on label "→ u u →" at bounding box center [465, 358] width 699 height 36
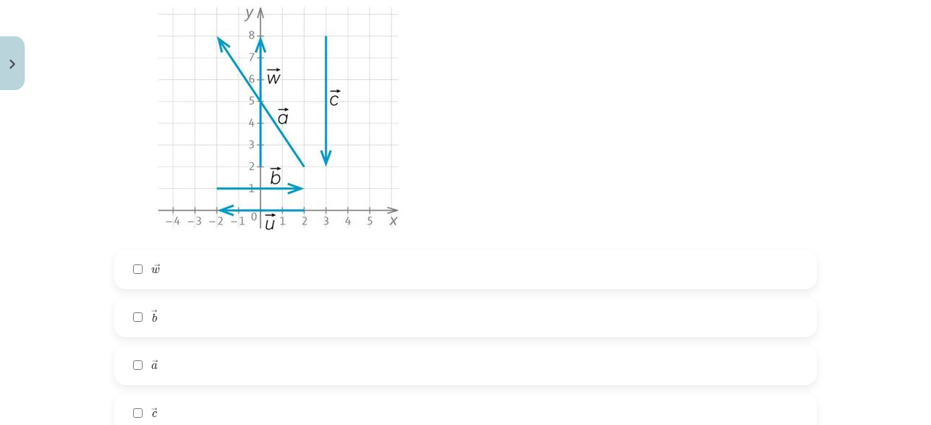
scroll to position [1110, 0]
click at [264, 317] on label "→ b b →" at bounding box center [465, 318] width 699 height 36
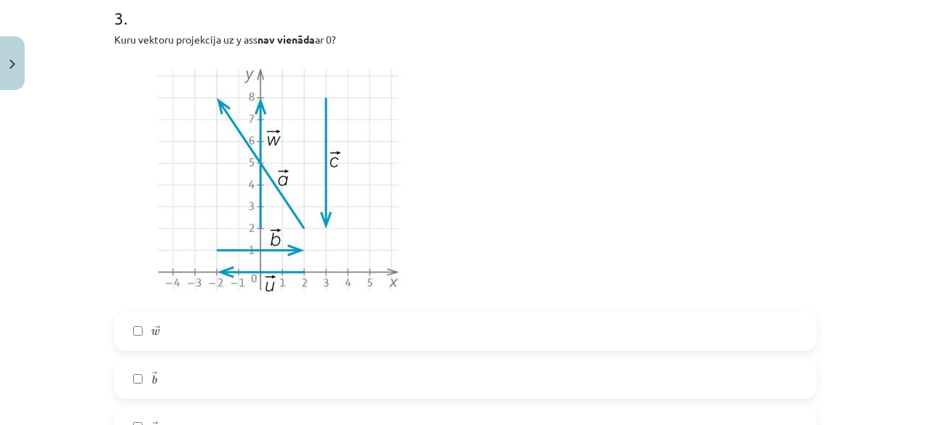
scroll to position [1050, 0]
drag, startPoint x: 103, startPoint y: 30, endPoint x: 344, endPoint y: 41, distance: 240.9
click at [413, 249] on img at bounding box center [279, 178] width 330 height 247
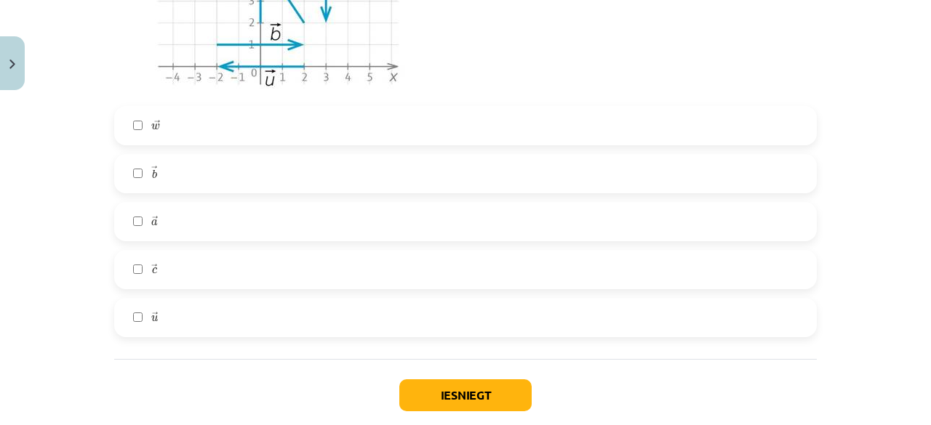
scroll to position [1256, 0]
click at [464, 390] on button "Iesniegt" at bounding box center [465, 395] width 132 height 32
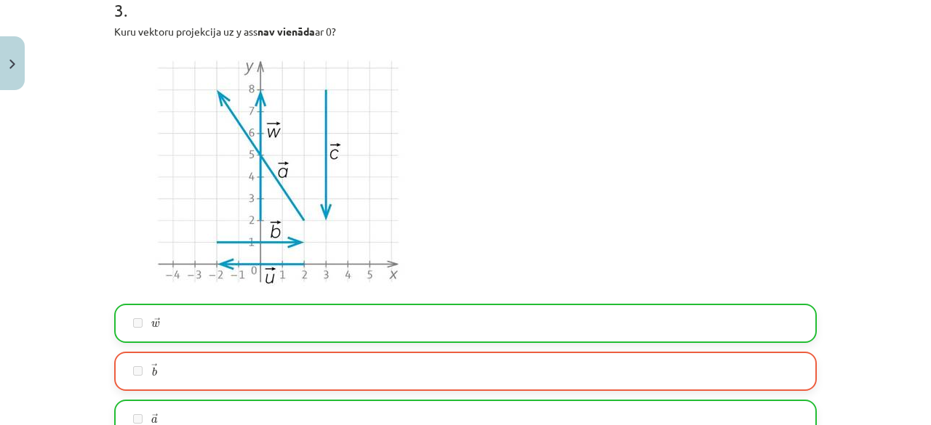
scroll to position [1055, 0]
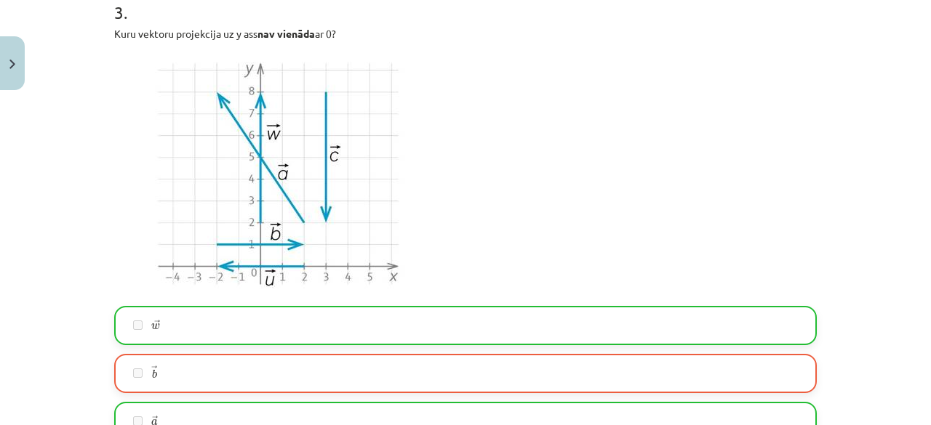
click at [524, 258] on p at bounding box center [465, 173] width 702 height 247
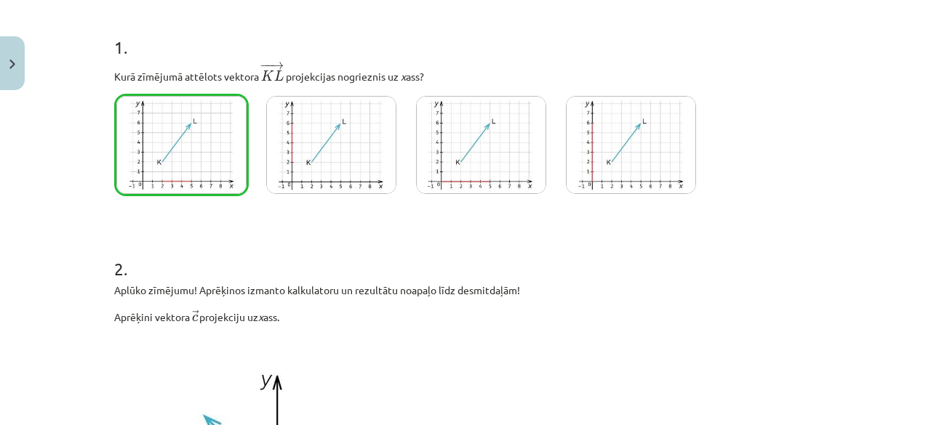
scroll to position [224, 0]
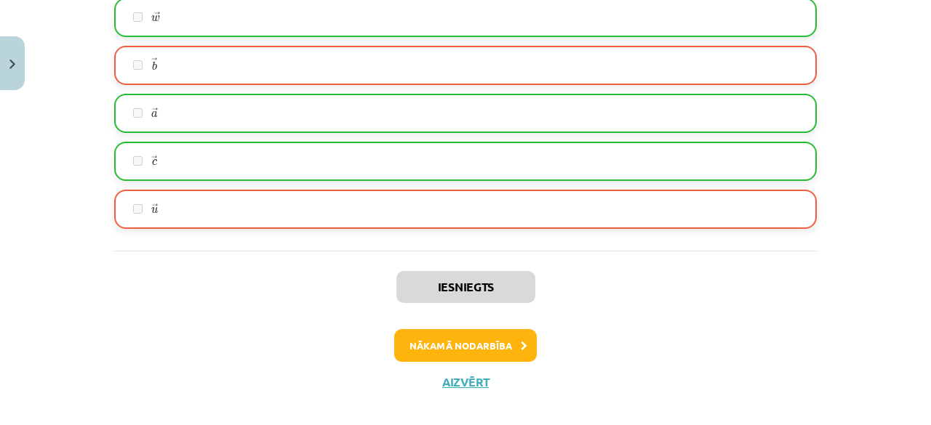
scroll to position [1381, 0]
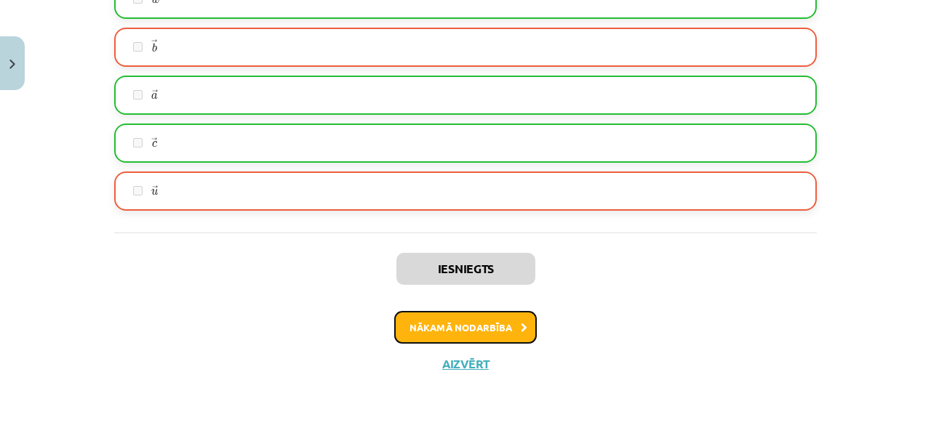
click at [482, 337] on button "Nākamā nodarbība" at bounding box center [465, 327] width 142 height 33
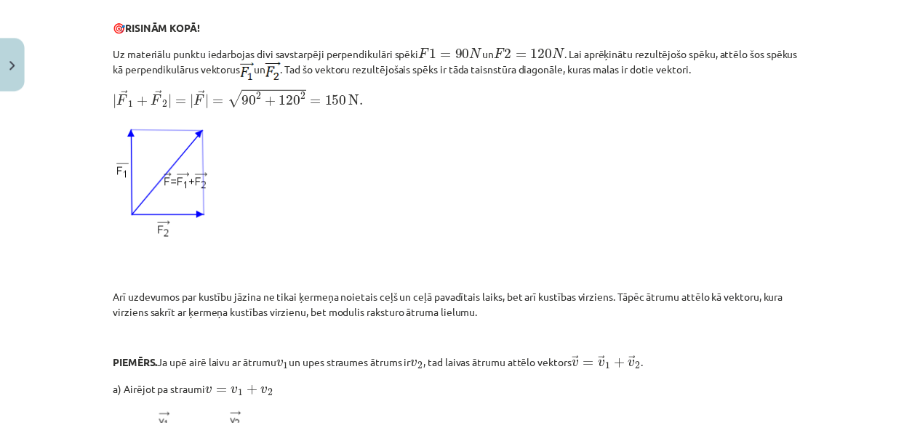
scroll to position [36, 0]
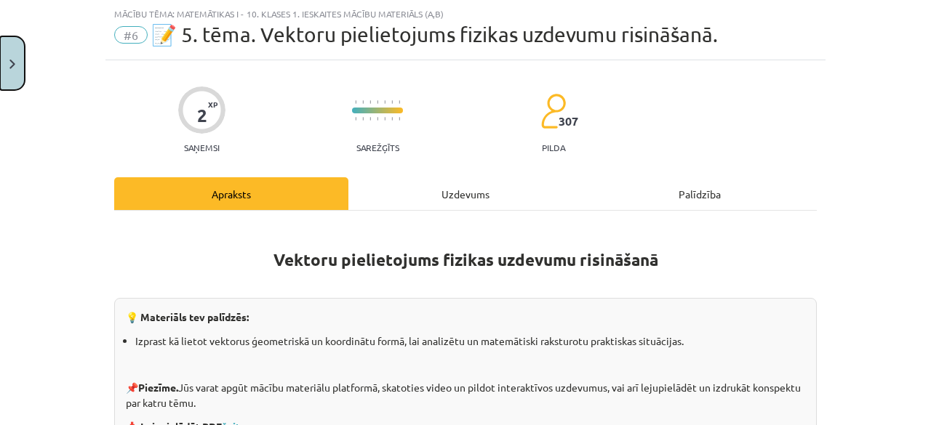
click at [12, 79] on button "Close" at bounding box center [12, 63] width 25 height 54
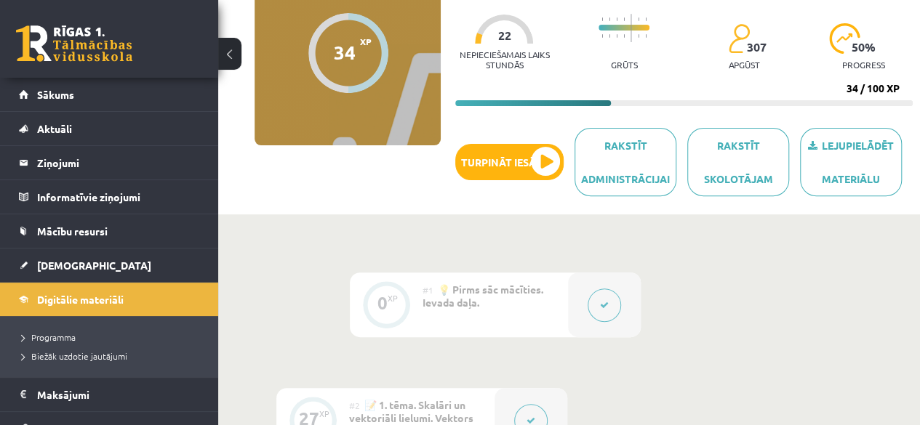
scroll to position [153, 0]
drag, startPoint x: 332, startPoint y: 142, endPoint x: 310, endPoint y: 194, distance: 56.4
click at [310, 194] on div "34 XP XP 100 34 / 100 XP Matemātikas i - 10. klases 1. ieskaites mācību materiā…" at bounding box center [568, 83] width 687 height 248
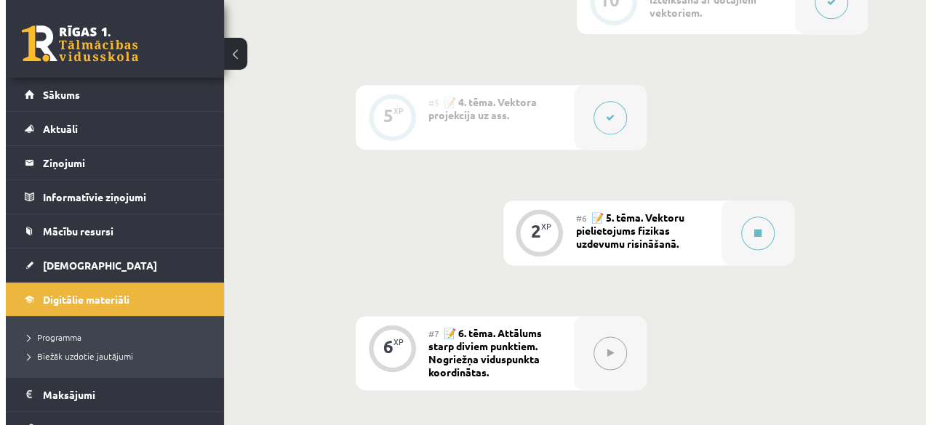
scroll to position [812, 0]
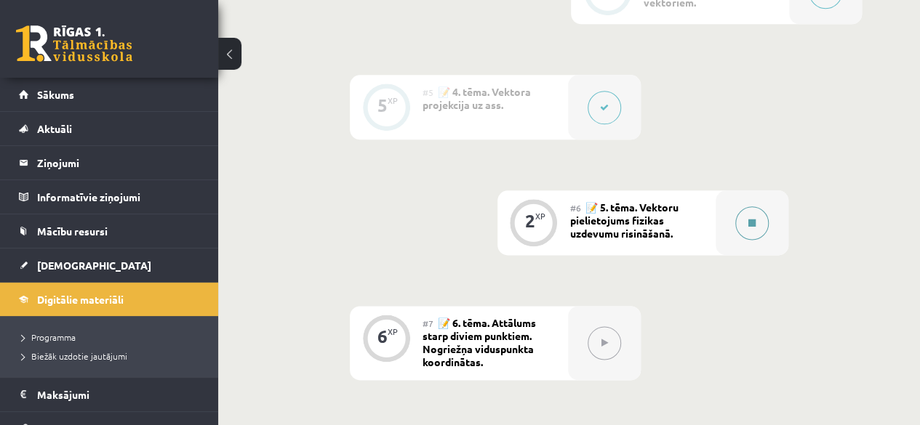
click at [761, 216] on button at bounding box center [751, 222] width 33 height 33
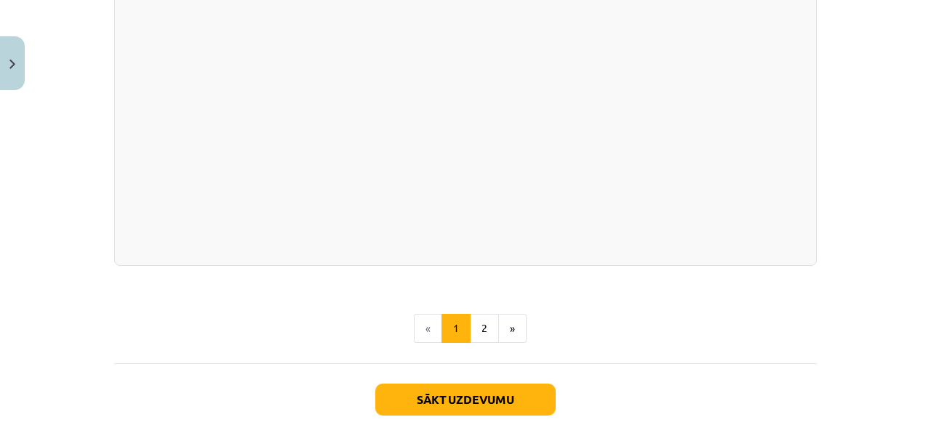
scroll to position [1526, 0]
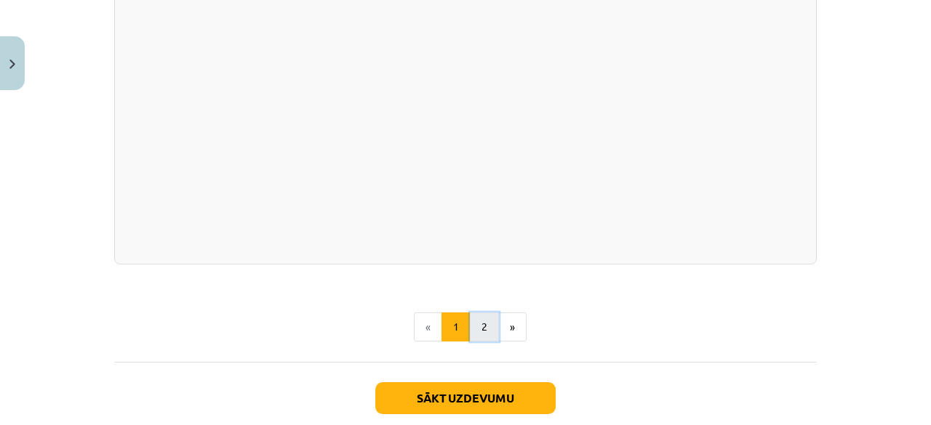
click at [482, 340] on button "2" at bounding box center [484, 327] width 29 height 29
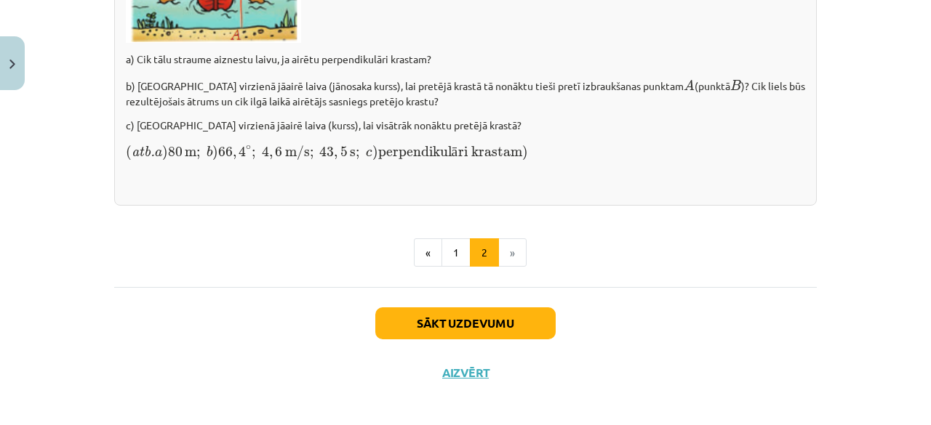
scroll to position [2194, 0]
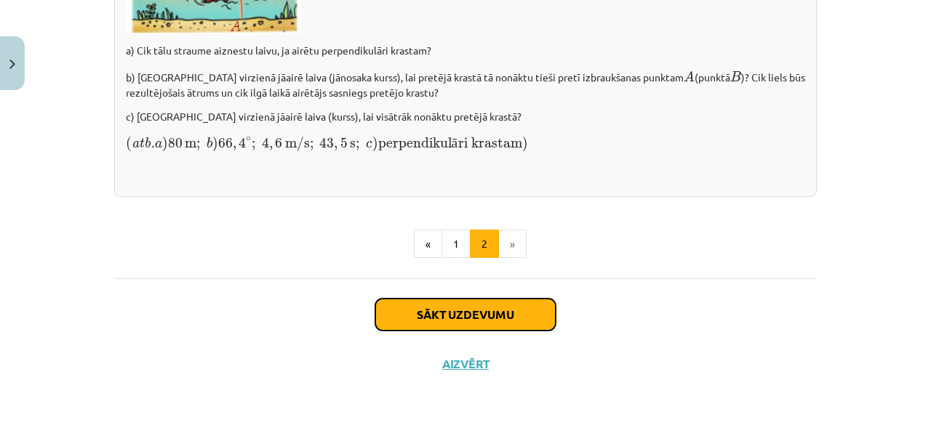
click at [509, 321] on button "Sākt uzdevumu" at bounding box center [465, 315] width 180 height 32
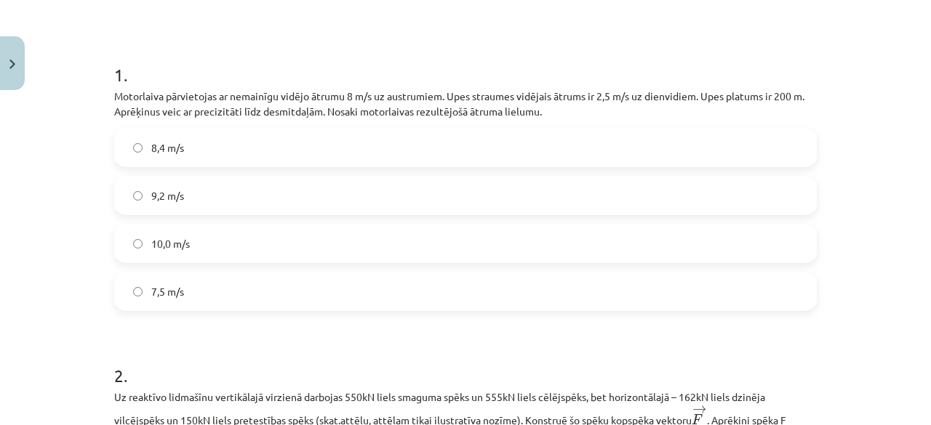
scroll to position [252, 0]
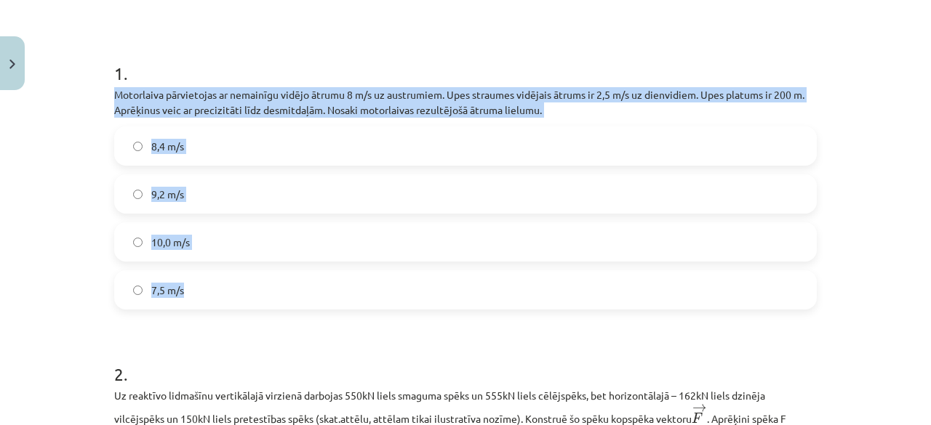
drag, startPoint x: 100, startPoint y: 89, endPoint x: 293, endPoint y: 283, distance: 273.5
click at [293, 283] on div "2 XP Saņemsi Sarežģīts 307 pilda Apraksts Uzdevums Palīdzība 1 . Motorlaiva pār…" at bounding box center [465, 413] width 720 height 1136
click at [222, 148] on label "8,4 m/s" at bounding box center [465, 146] width 699 height 36
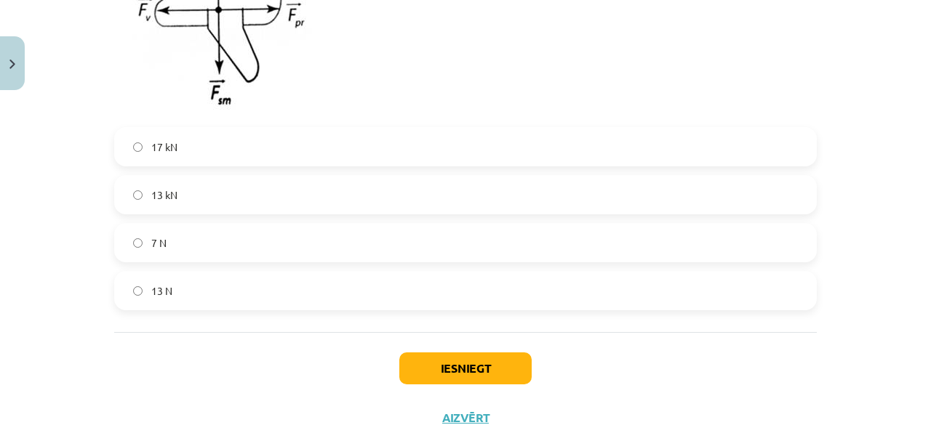
scroll to position [807, 0]
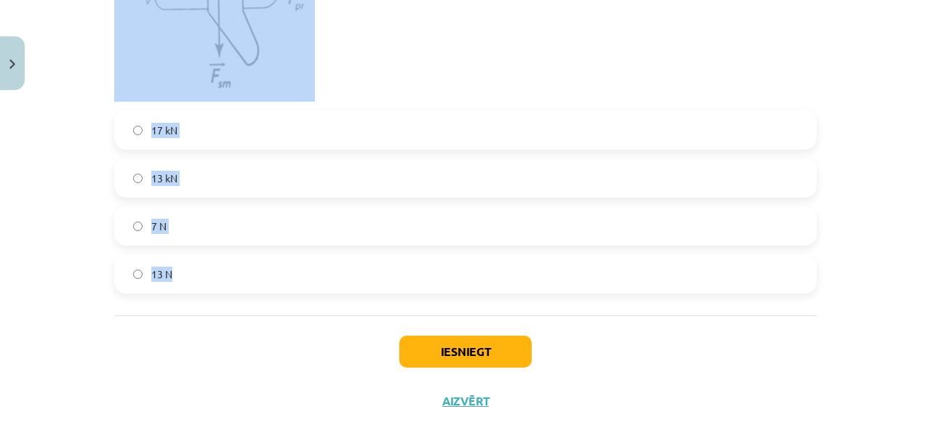
drag, startPoint x: 103, startPoint y: 82, endPoint x: 318, endPoint y: 273, distance: 286.8
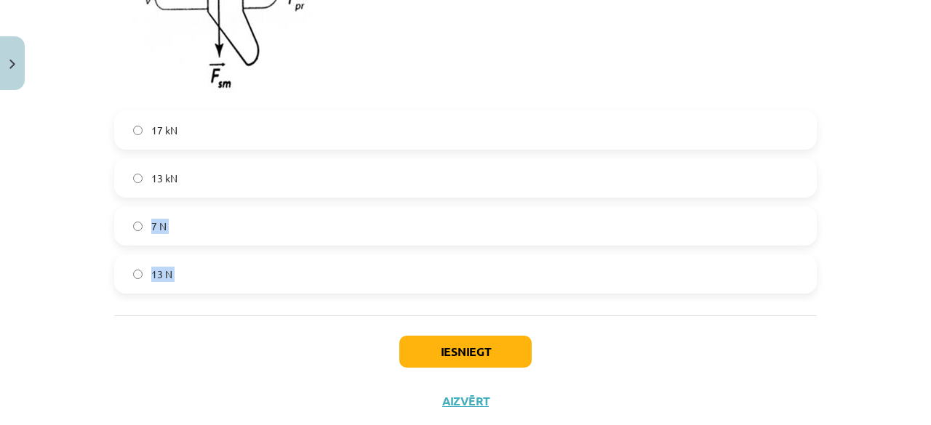
drag, startPoint x: 151, startPoint y: 340, endPoint x: 214, endPoint y: 184, distance: 168.6
click at [214, 184] on label "13 kN" at bounding box center [465, 178] width 699 height 36
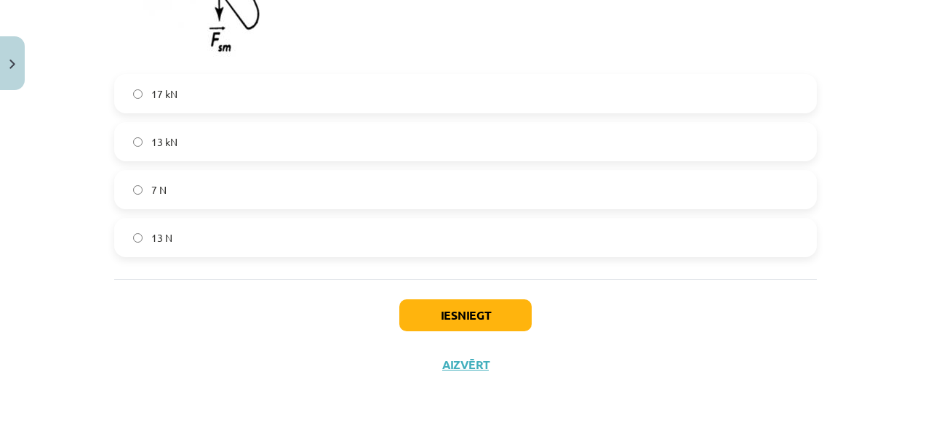
scroll to position [845, 0]
click at [411, 324] on button "Iesniegt" at bounding box center [465, 315] width 132 height 32
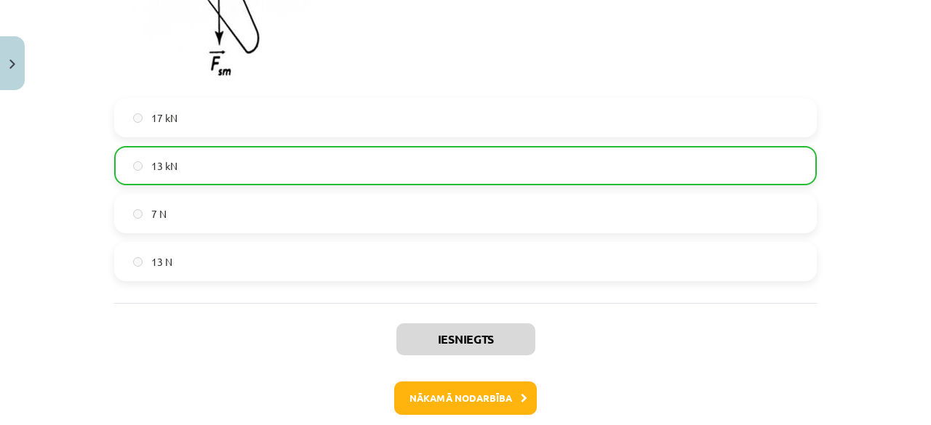
scroll to position [890, 0]
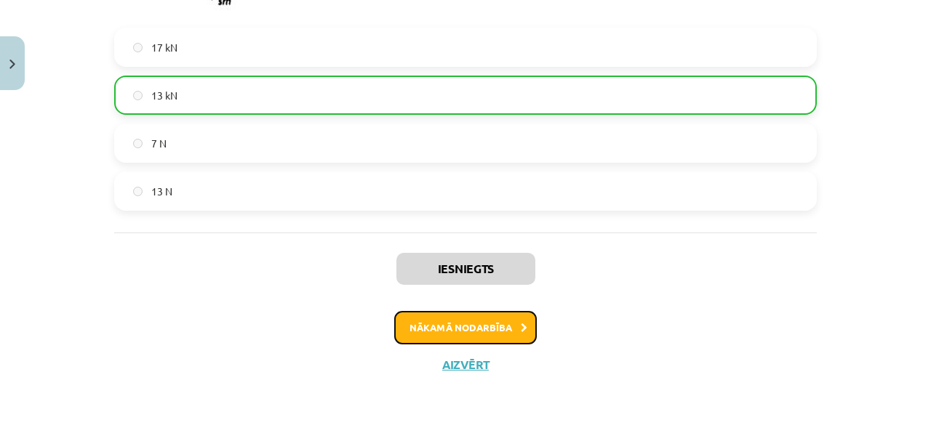
click at [411, 324] on button "Nākamā nodarbība" at bounding box center [465, 327] width 142 height 33
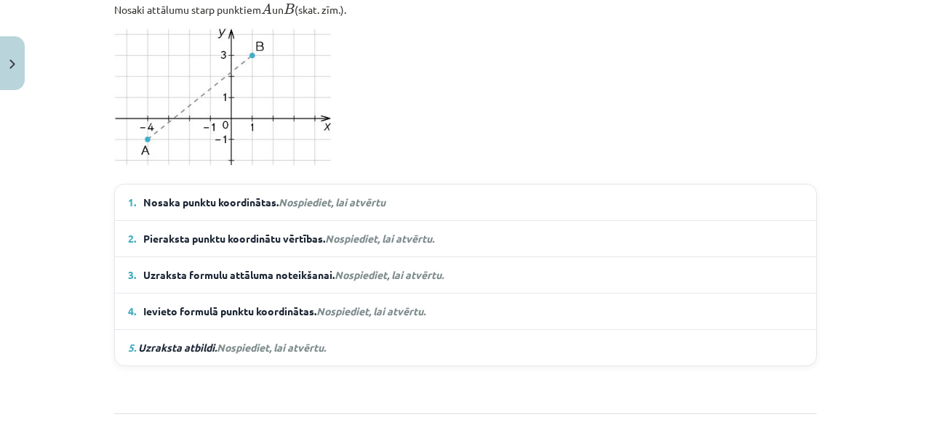
scroll to position [993, 0]
click at [368, 194] on span "Nosaka punktu koordinātas. Nospiediet, lai atvērtu" at bounding box center [264, 201] width 242 height 15
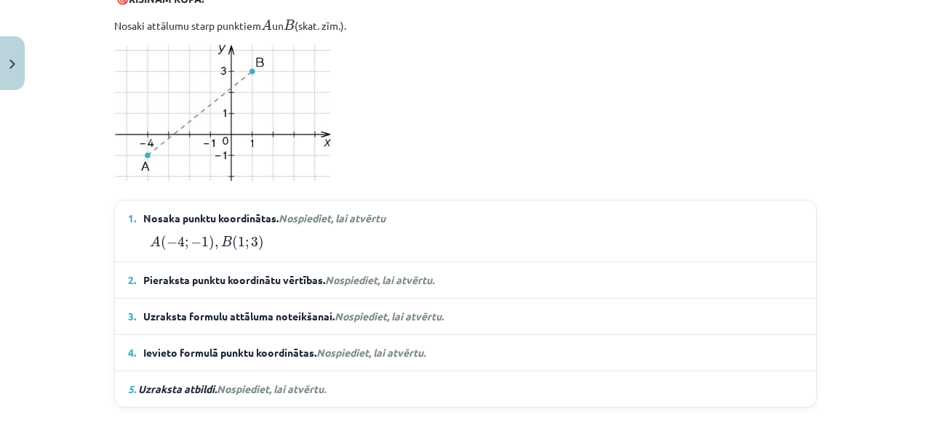
scroll to position [975, 0]
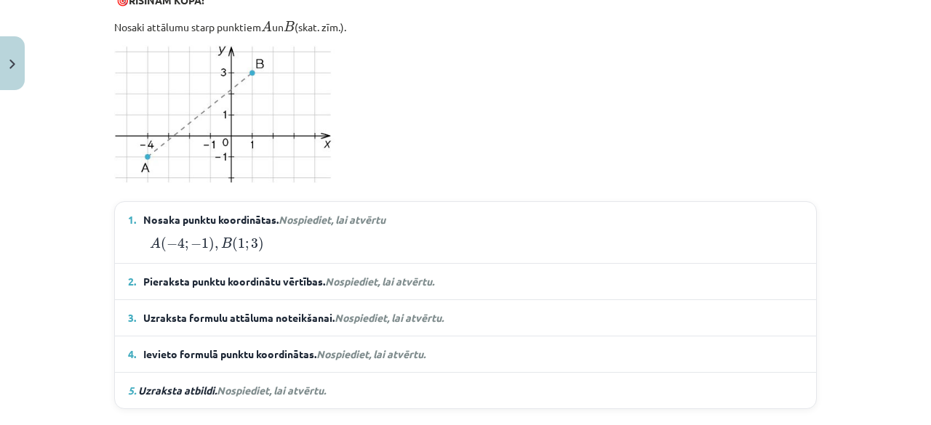
click at [366, 275] on span "Nospiediet, lai atvērtu." at bounding box center [379, 281] width 109 height 13
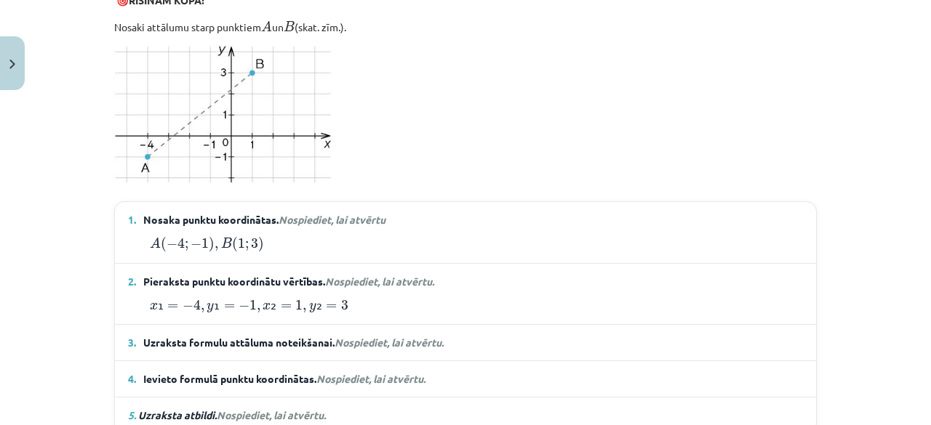
click at [365, 233] on div "A ( − 4 ; − 1 ) , B ( 1 ; 3 ) A ( − 4 ; − 1 ) , B ( 1 ; 3 )" at bounding box center [465, 243] width 675 height 20
click at [362, 217] on em "Nospiediet, lai atvērtu" at bounding box center [331, 219] width 107 height 13
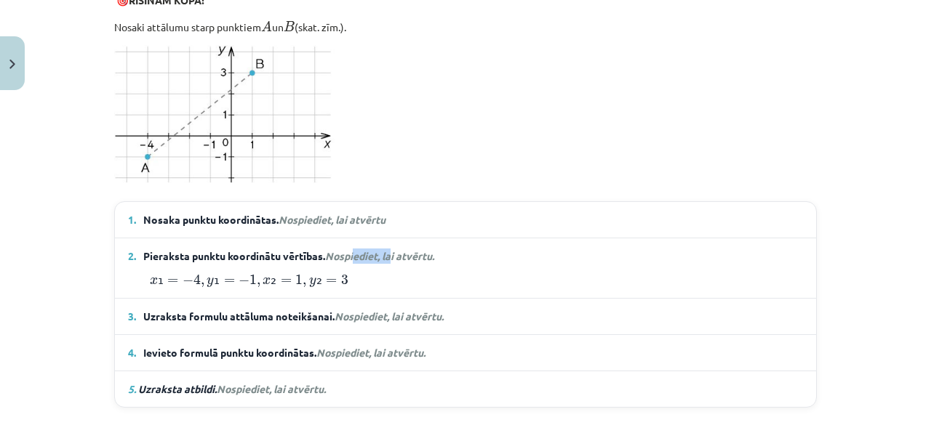
drag, startPoint x: 388, startPoint y: 252, endPoint x: 353, endPoint y: 252, distance: 34.9
click at [353, 252] on span "Nospiediet, lai atvērtu." at bounding box center [379, 255] width 109 height 13
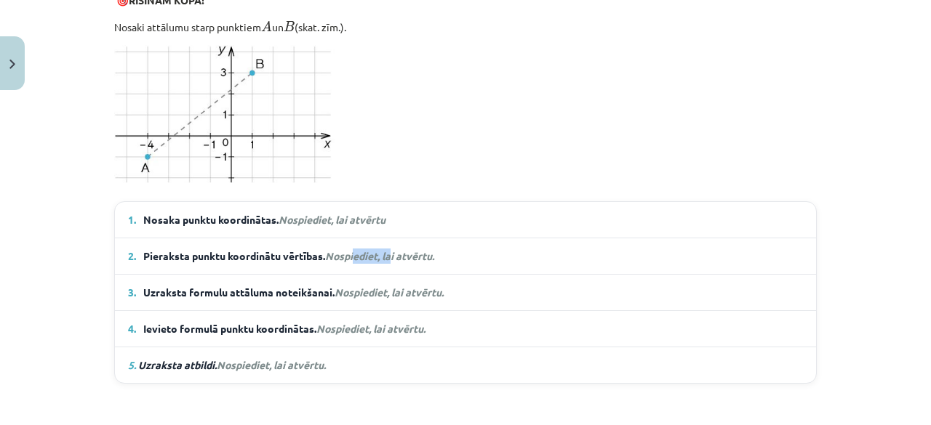
click at [353, 252] on span "Nospiediet, lai atvērtu." at bounding box center [379, 255] width 109 height 13
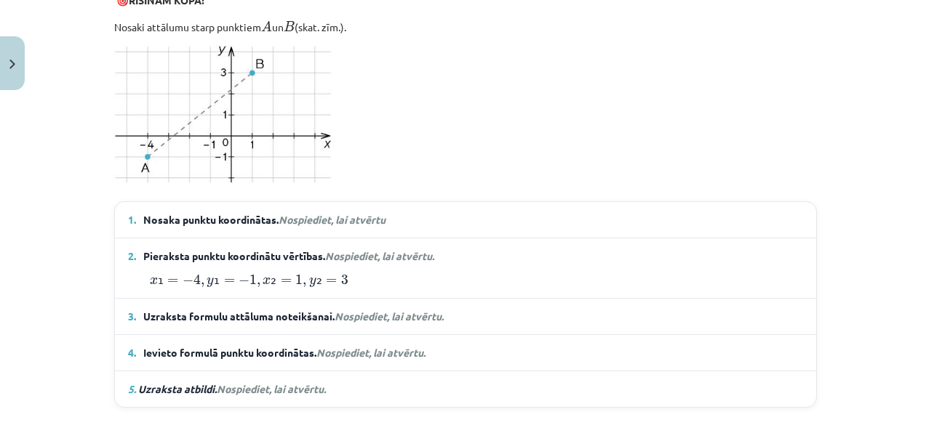
click at [353, 252] on span "Nospiediet, lai atvērtu." at bounding box center [379, 255] width 109 height 13
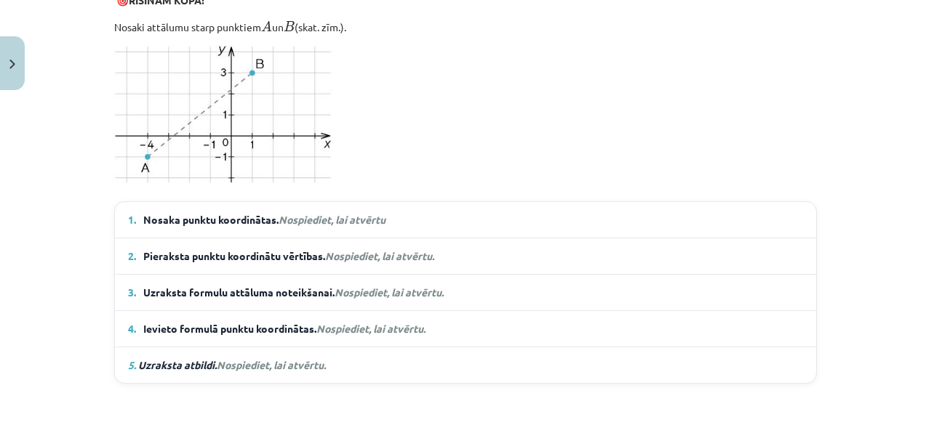
click at [353, 294] on span "Uzraksta formulu attāluma noteikšanai. Nospiediet, lai atvērtu." at bounding box center [293, 292] width 300 height 15
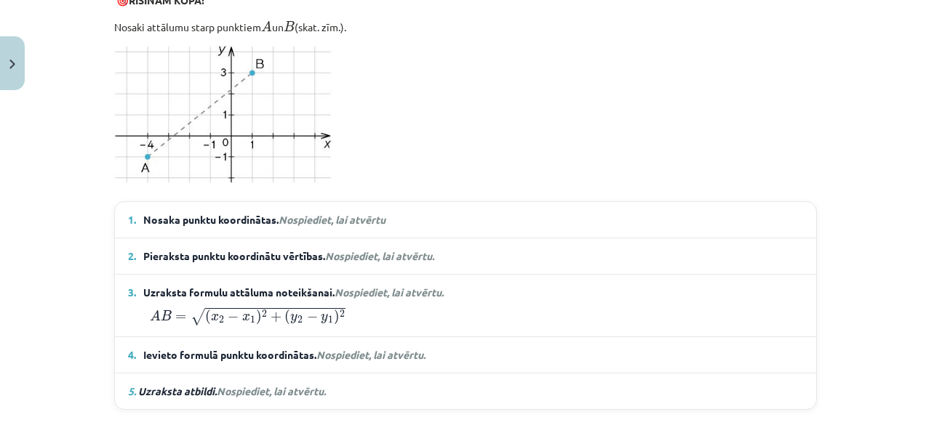
click at [353, 294] on span "Uzraksta formulu attāluma noteikšanai. Nospiediet, lai atvērtu." at bounding box center [293, 292] width 300 height 15
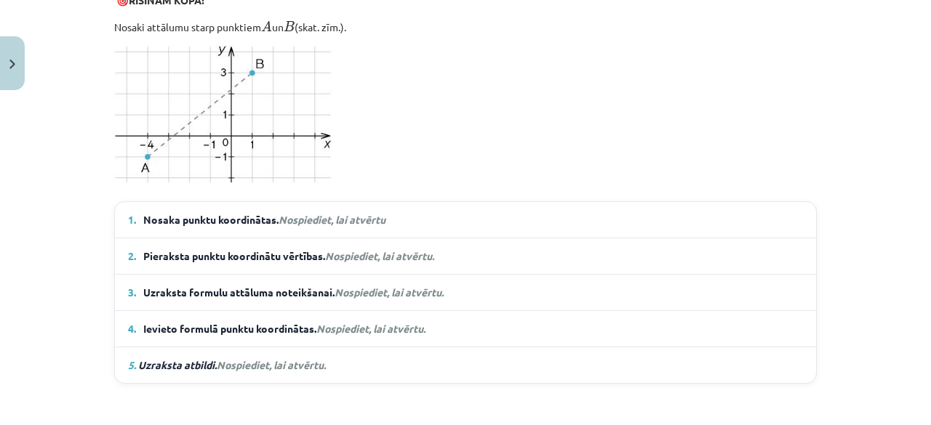
click at [346, 325] on span "Nospiediet, lai atvērtu." at bounding box center [370, 328] width 109 height 13
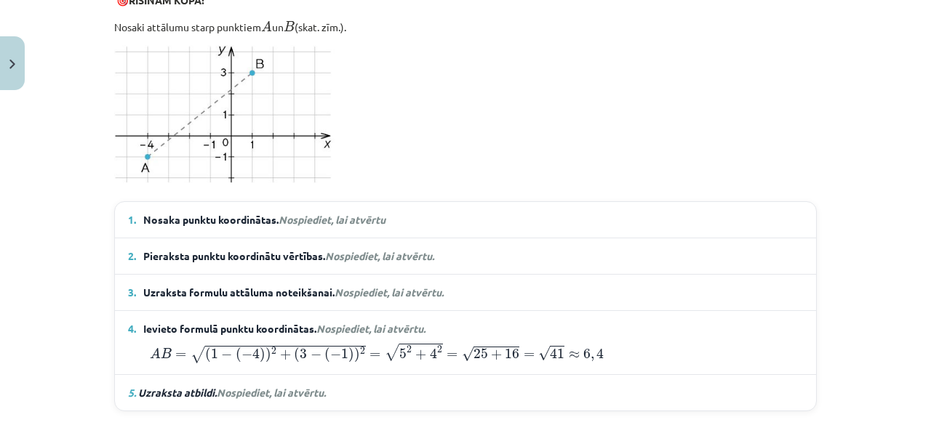
click at [346, 325] on span "Nospiediet, lai atvērtu." at bounding box center [370, 328] width 109 height 13
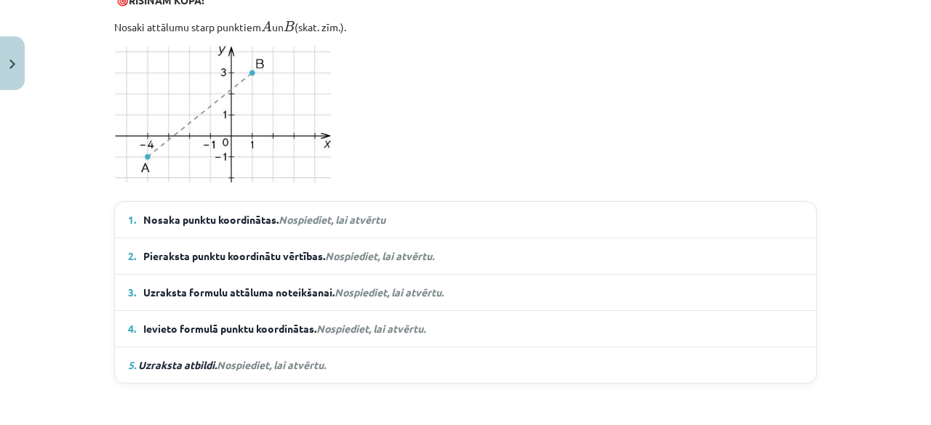
click at [299, 367] on em "5. Uzraksta atbildi. Nospiediet, lai atvērtu." at bounding box center [227, 365] width 198 height 15
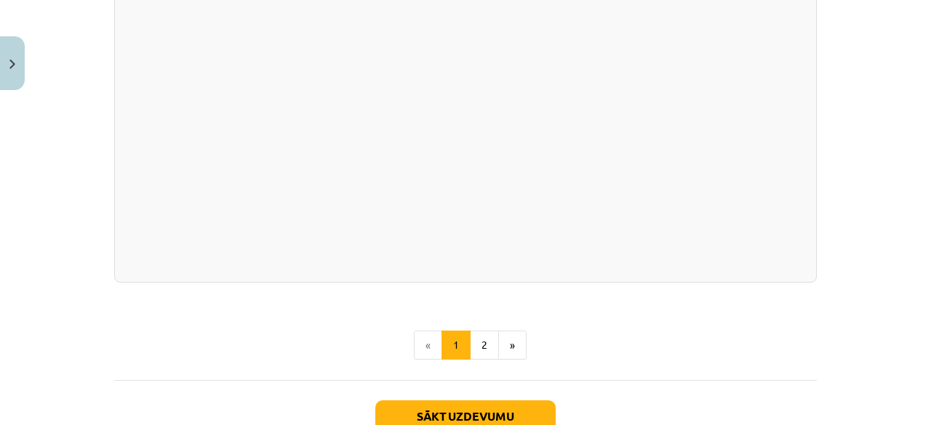
scroll to position [2604, 0]
click at [480, 331] on button "2" at bounding box center [484, 344] width 29 height 29
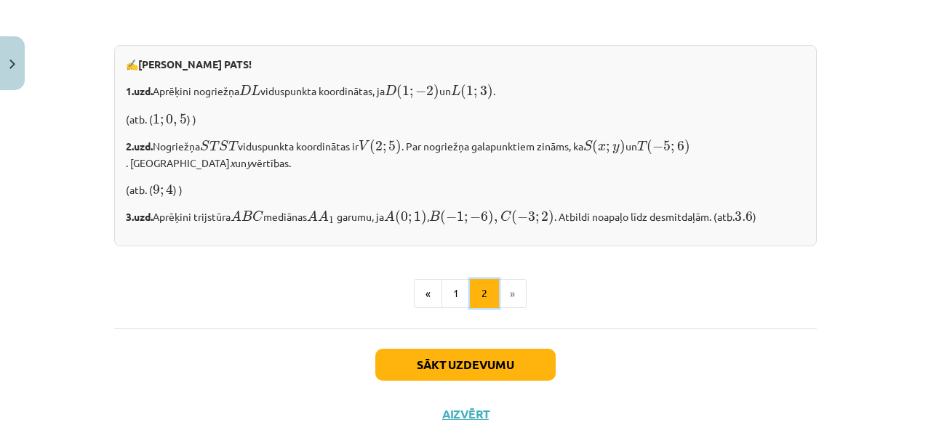
scroll to position [1257, 0]
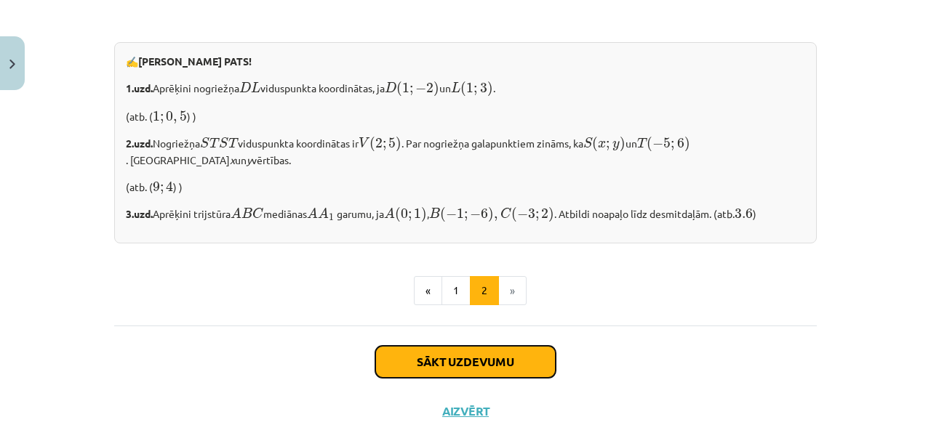
click at [480, 369] on button "Sākt uzdevumu" at bounding box center [465, 362] width 180 height 32
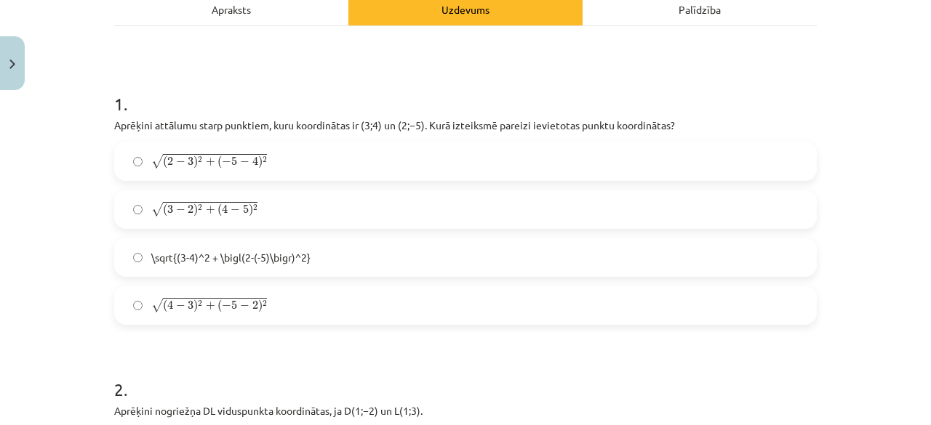
scroll to position [239, 0]
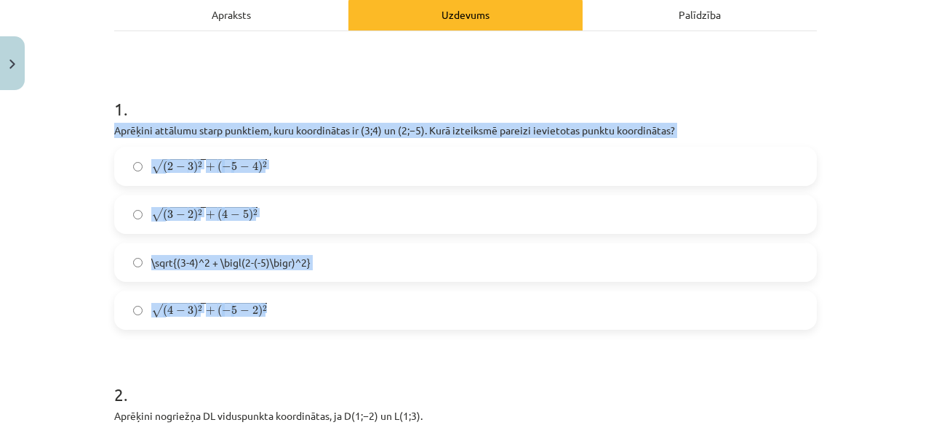
drag, startPoint x: 102, startPoint y: 132, endPoint x: 295, endPoint y: 302, distance: 257.6
click at [76, 155] on div "Mācību tēma: Matemātikas i - 10. klases 1. ieskaites mācību materiāls (a,b) #7 …" at bounding box center [465, 212] width 931 height 425
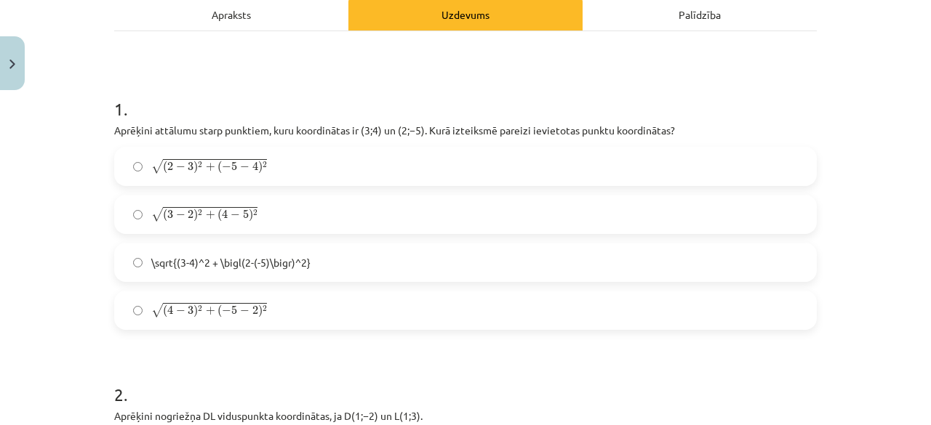
click at [193, 172] on span ")" at bounding box center [195, 167] width 4 height 13
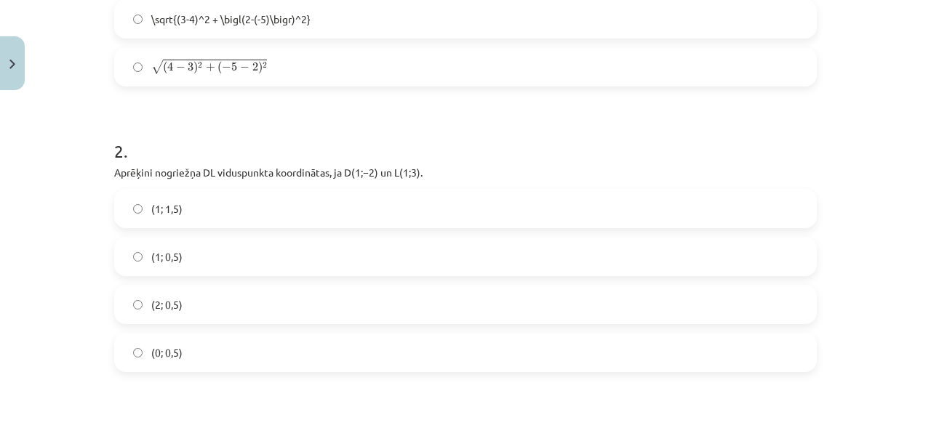
scroll to position [485, 0]
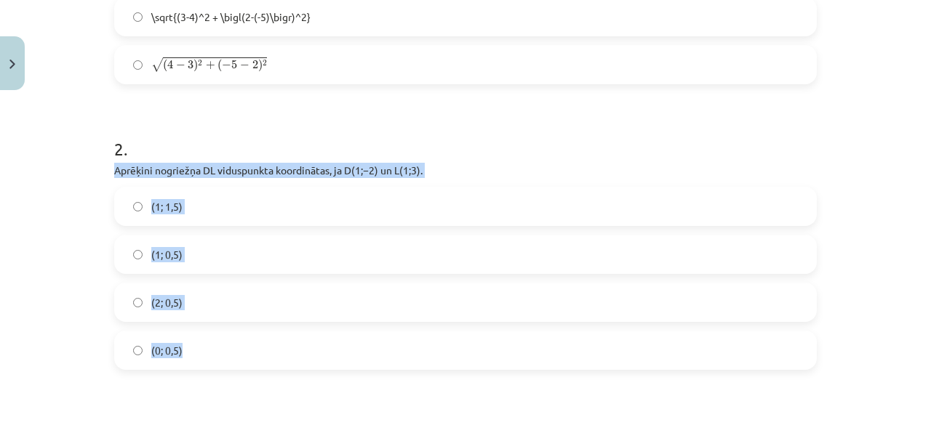
drag, startPoint x: 104, startPoint y: 163, endPoint x: 265, endPoint y: 340, distance: 238.8
click at [214, 248] on label "(1; 0,5)" at bounding box center [465, 254] width 699 height 36
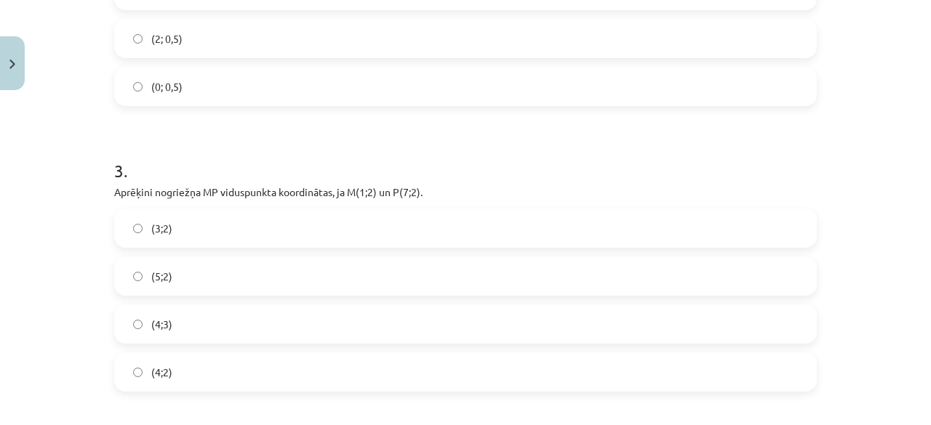
scroll to position [782, 0]
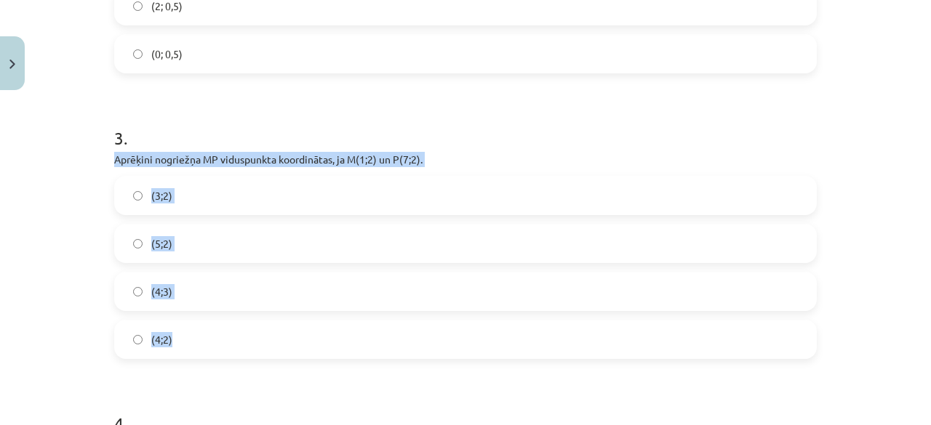
drag, startPoint x: 101, startPoint y: 153, endPoint x: 257, endPoint y: 334, distance: 239.2
click at [63, 220] on div "Mācību tēma: Matemātikas i - 10. klases 1. ieskaites mācību materiāls (a,b) #7 …" at bounding box center [465, 212] width 931 height 425
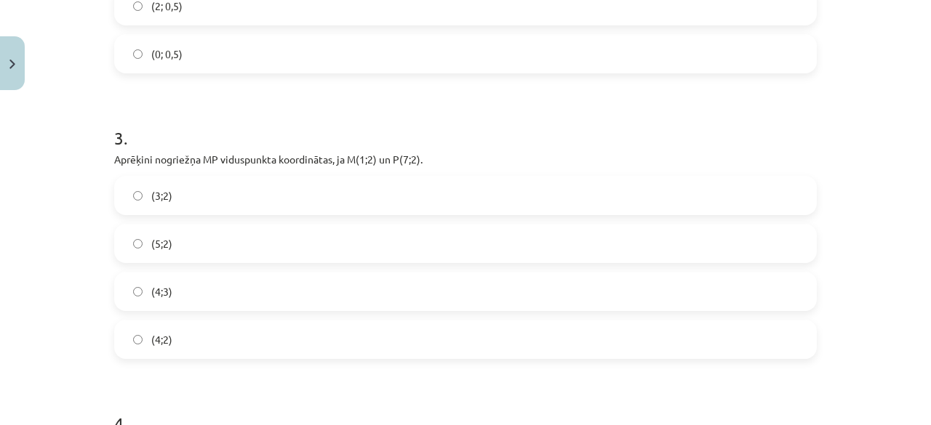
click at [185, 341] on label "(4;2)" at bounding box center [465, 339] width 699 height 36
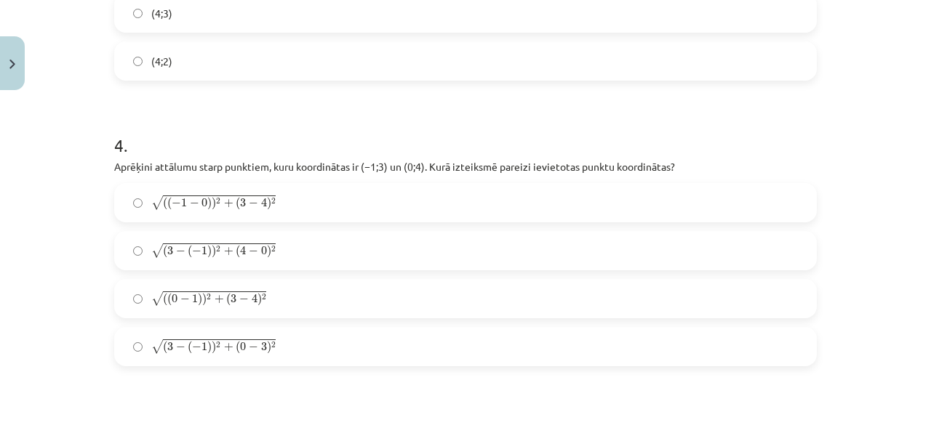
scroll to position [1083, 0]
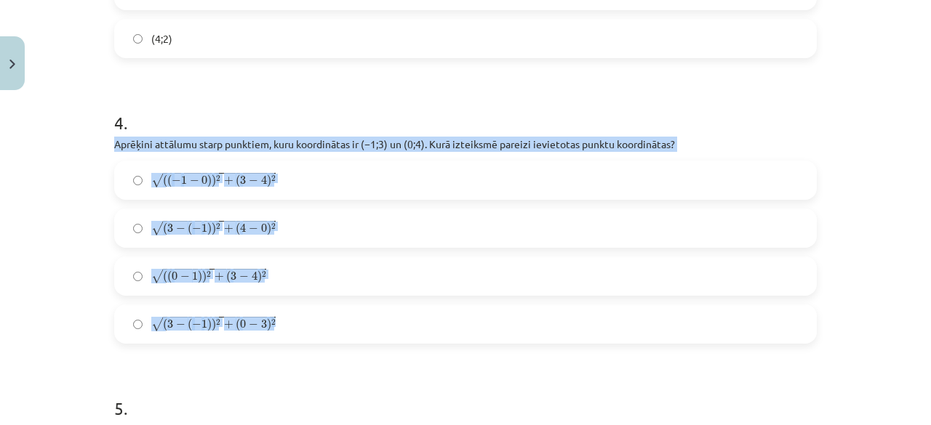
drag, startPoint x: 108, startPoint y: 145, endPoint x: 316, endPoint y: 315, distance: 268.7
click at [316, 315] on div "6 XP Saņemsi Sarežģīts 306 pilda Apraksts Uzdevums Palīdzība 1 . Aprēķini attāl…" at bounding box center [465, 170] width 720 height 2266
click at [212, 184] on span ") 2" at bounding box center [216, 180] width 9 height 13
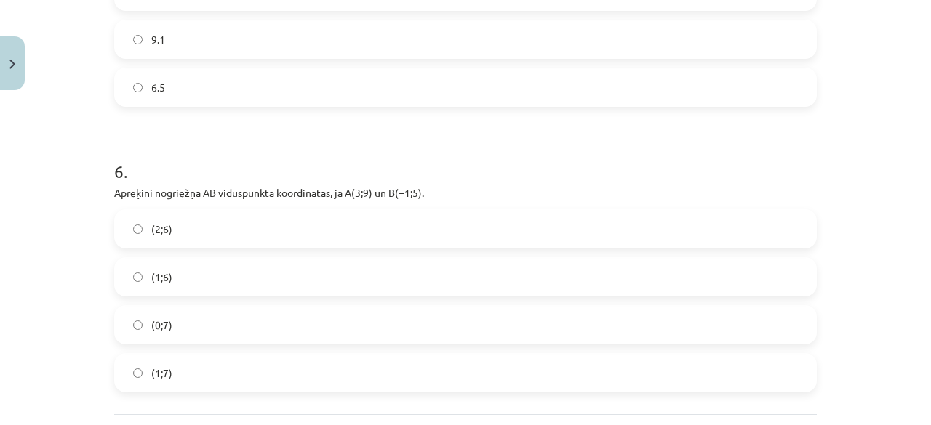
scroll to position [1915, 0]
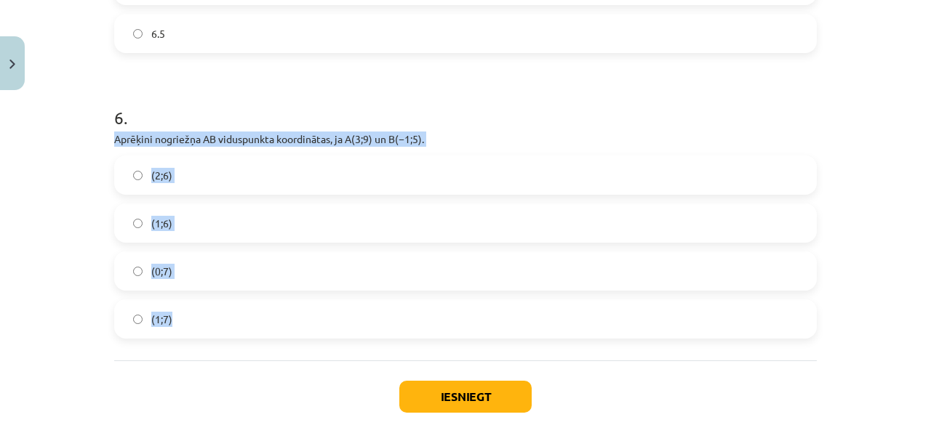
drag, startPoint x: 104, startPoint y: 132, endPoint x: 262, endPoint y: 316, distance: 242.3
click at [197, 314] on label "(1;7)" at bounding box center [465, 319] width 699 height 36
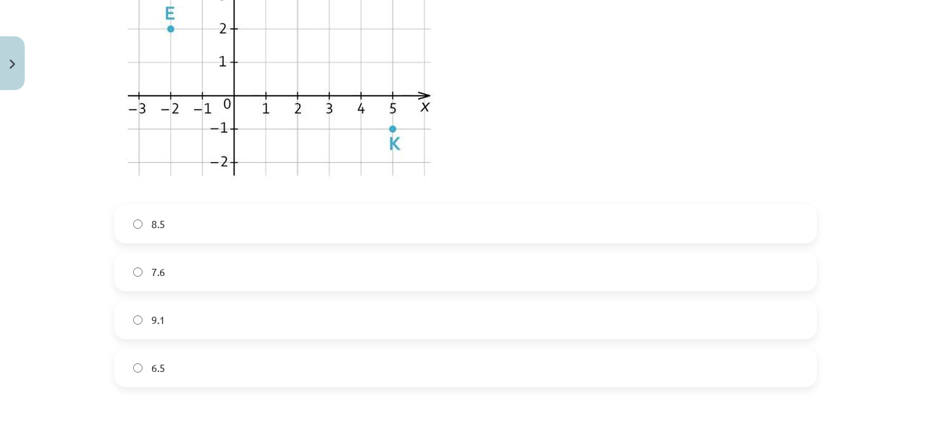
scroll to position [1578, 0]
click at [276, 78] on img at bounding box center [279, 74] width 330 height 247
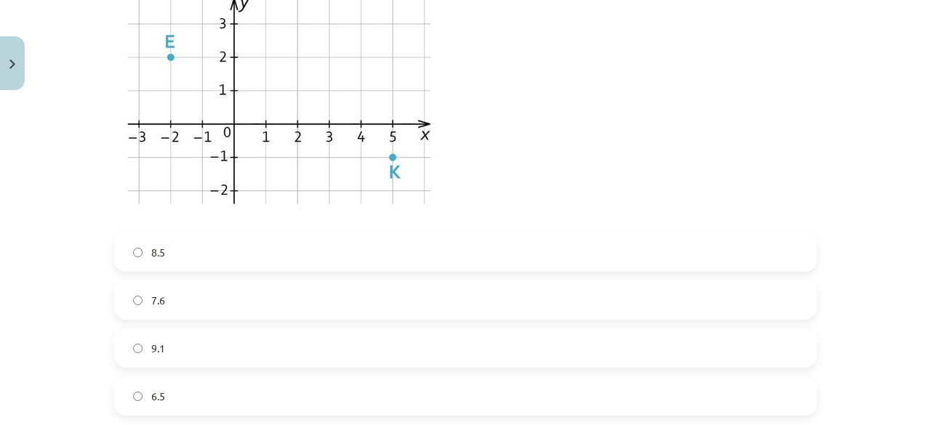
scroll to position [1551, 0]
click at [214, 387] on label "6.5" at bounding box center [465, 398] width 699 height 36
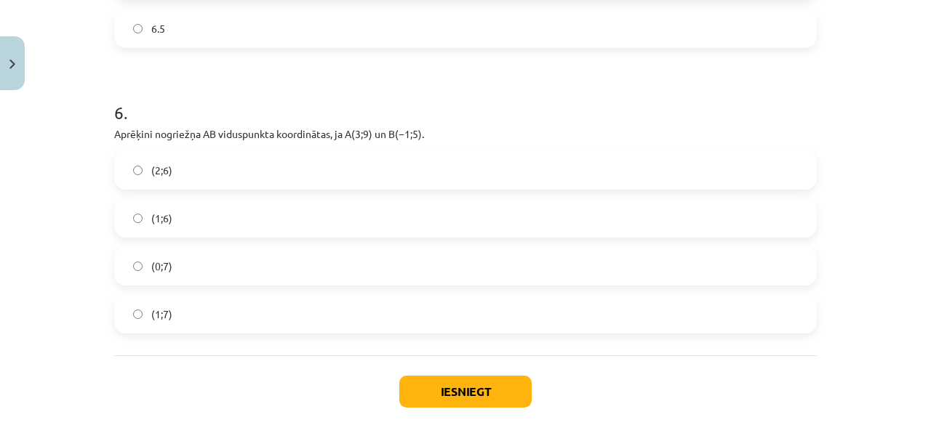
scroll to position [1996, 0]
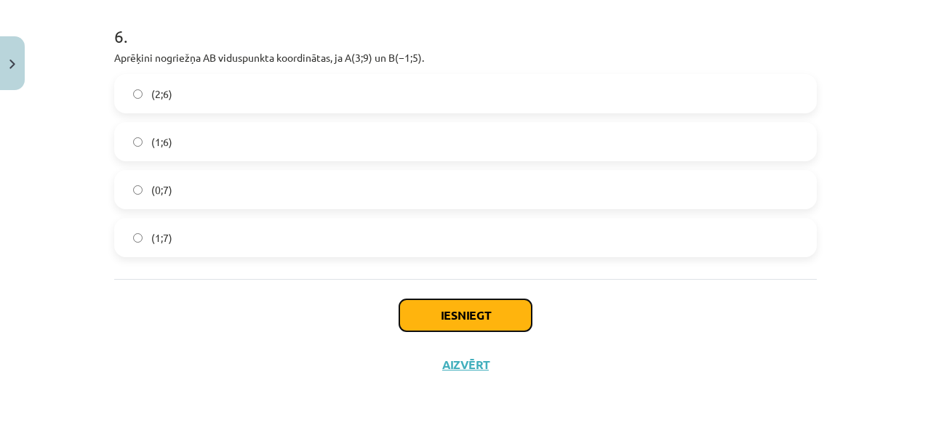
click at [439, 316] on button "Iesniegt" at bounding box center [465, 316] width 132 height 32
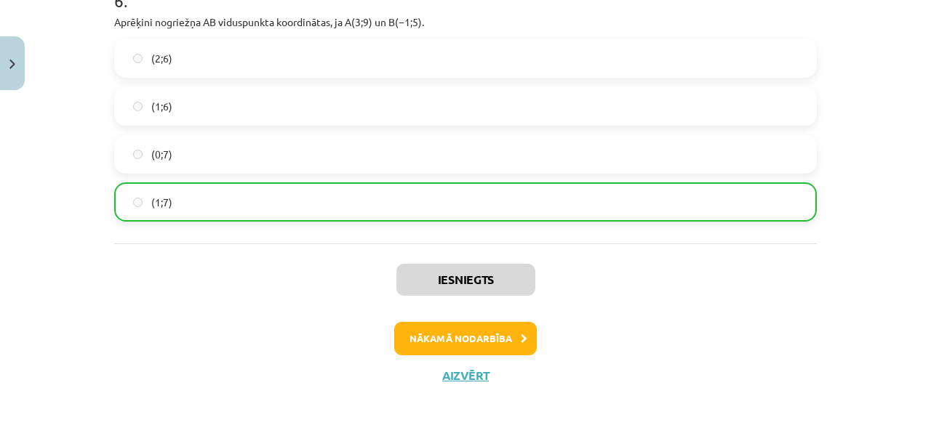
scroll to position [2041, 0]
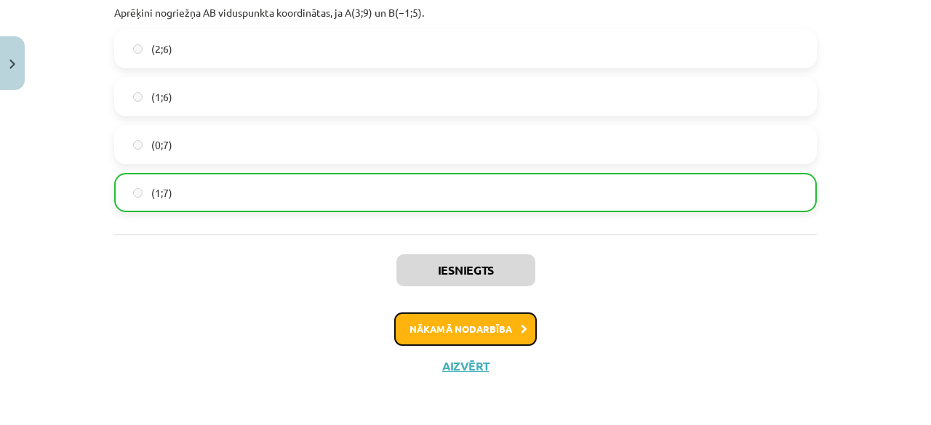
click at [438, 327] on button "Nākamā nodarbība" at bounding box center [465, 329] width 142 height 33
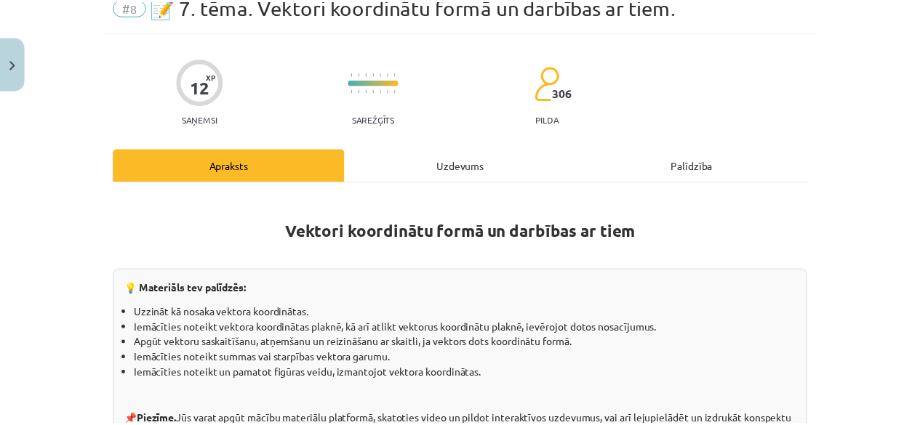
scroll to position [36, 0]
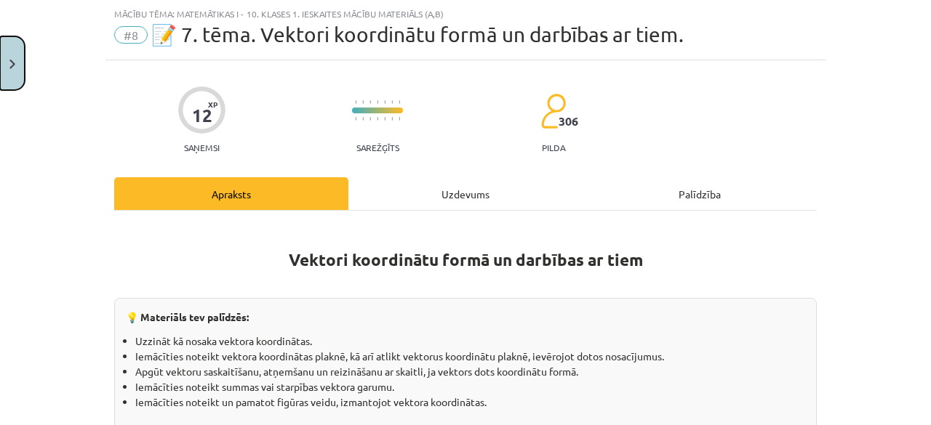
click at [0, 69] on button "Close" at bounding box center [12, 63] width 25 height 54
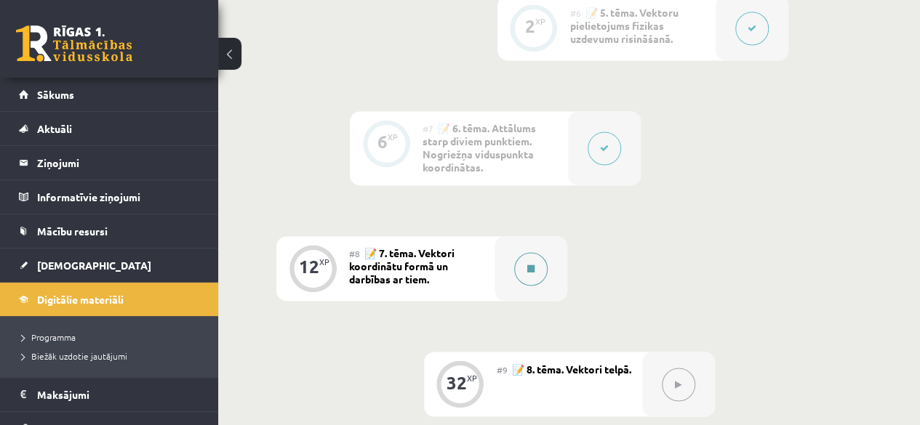
scroll to position [1000, 0]
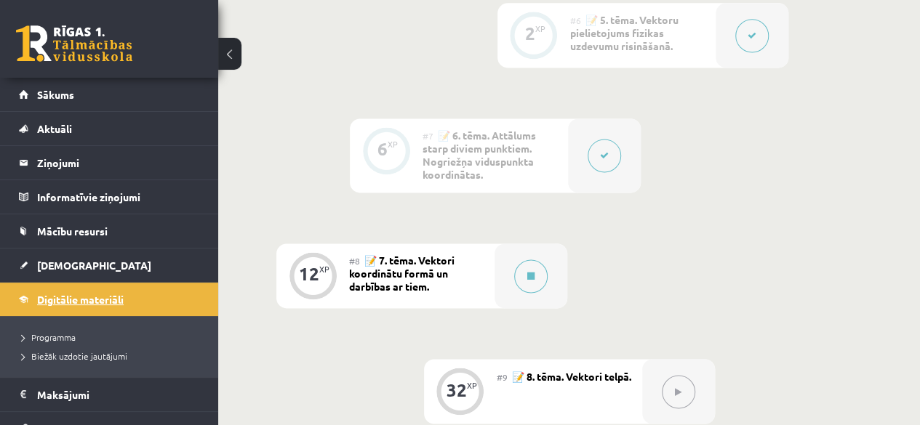
click at [79, 304] on link "Digitālie materiāli" at bounding box center [109, 299] width 181 height 33
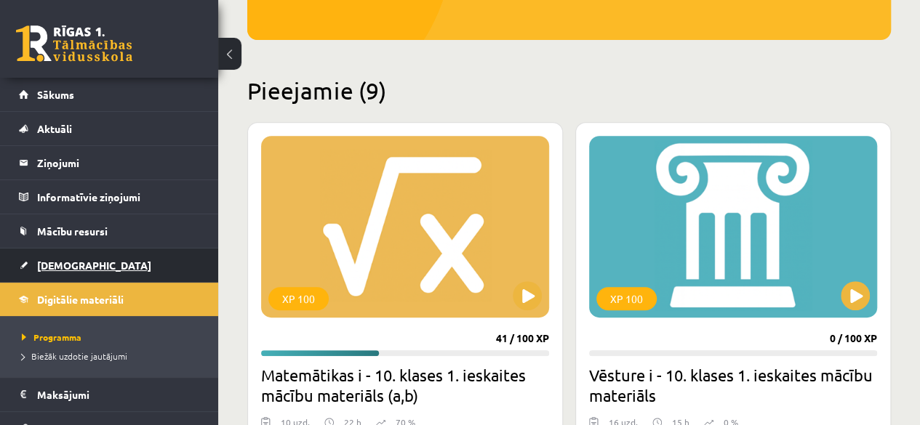
click at [108, 262] on link "[DEMOGRAPHIC_DATA]" at bounding box center [109, 265] width 181 height 33
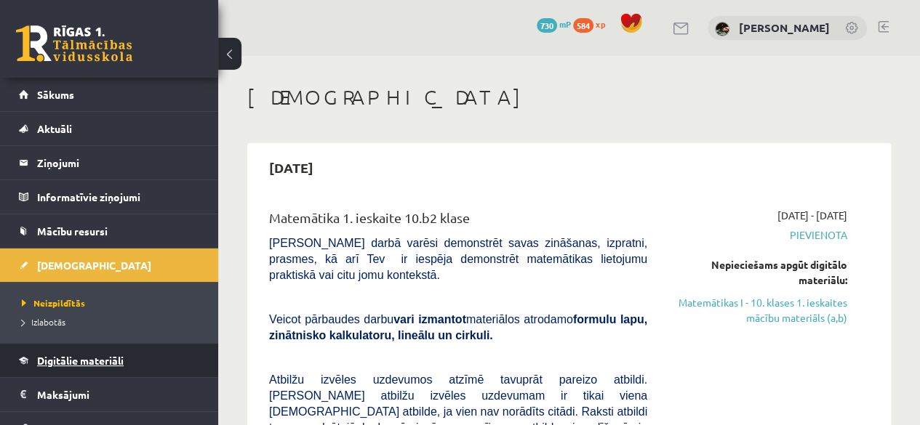
click at [127, 353] on link "Digitālie materiāli" at bounding box center [109, 360] width 181 height 33
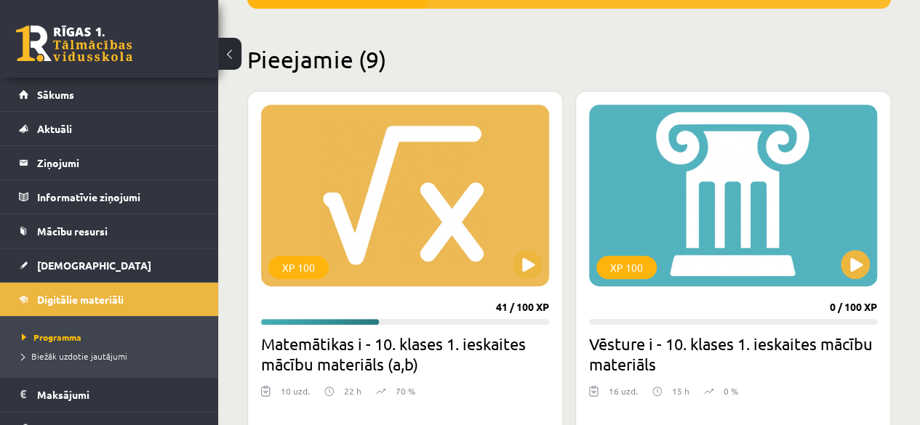
scroll to position [326, 0]
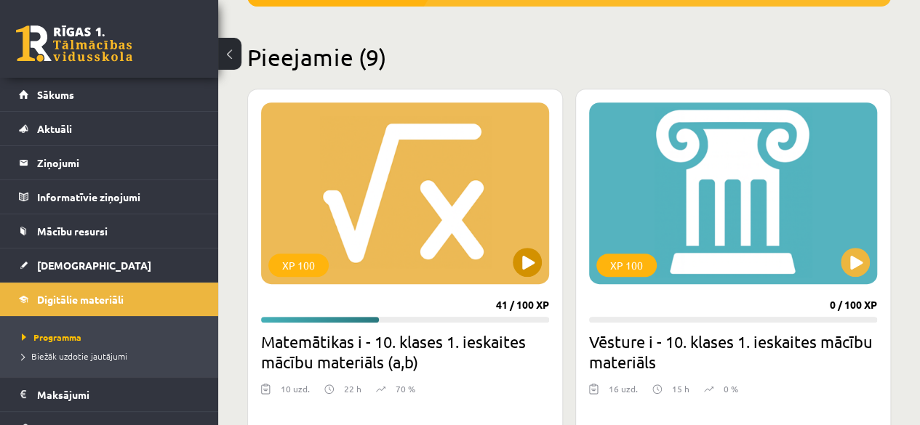
click at [367, 238] on div "XP 100" at bounding box center [405, 194] width 288 height 182
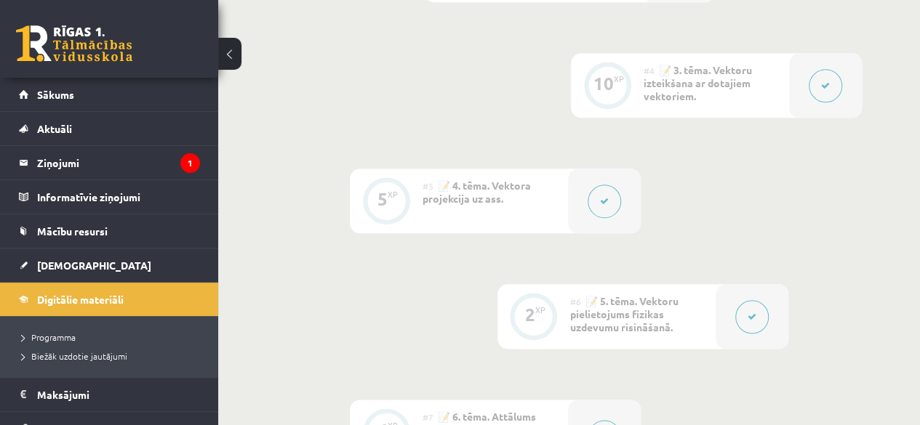
scroll to position [719, 0]
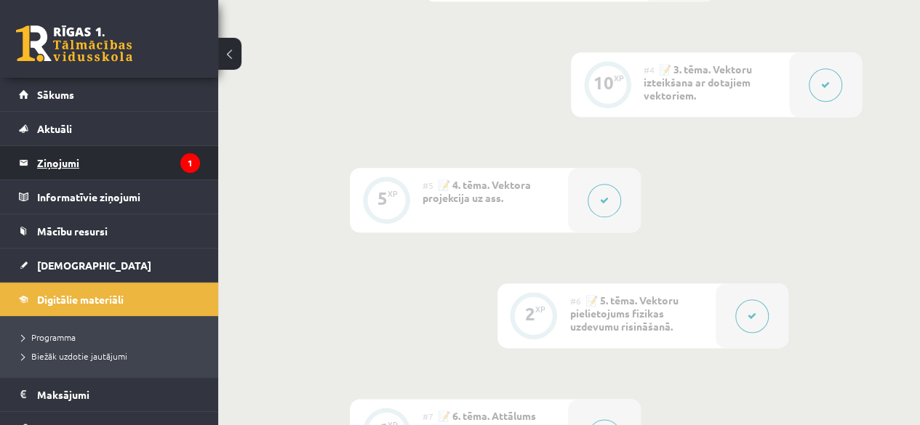
click at [161, 160] on legend "Ziņojumi 1" at bounding box center [118, 162] width 163 height 33
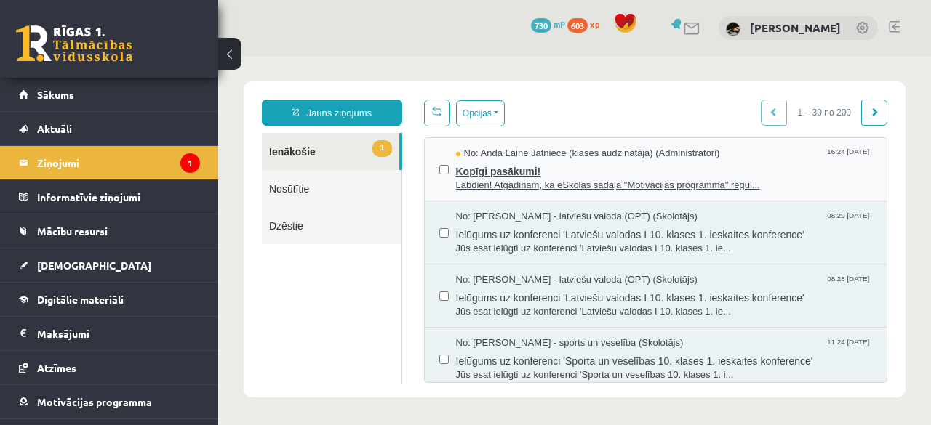
click at [526, 156] on span "No: Anda Laine Jātniece (klases audzinātāja) (Administratori)" at bounding box center [588, 154] width 264 height 14
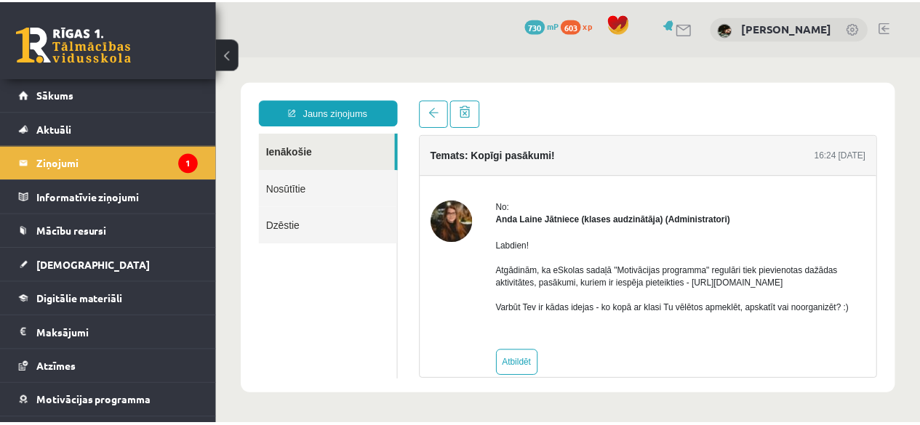
scroll to position [22, 0]
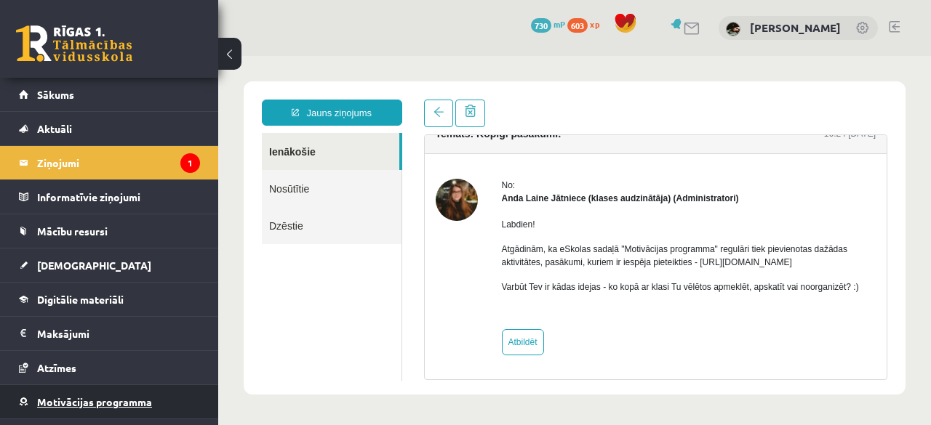
click at [112, 411] on link "Motivācijas programma" at bounding box center [109, 401] width 181 height 33
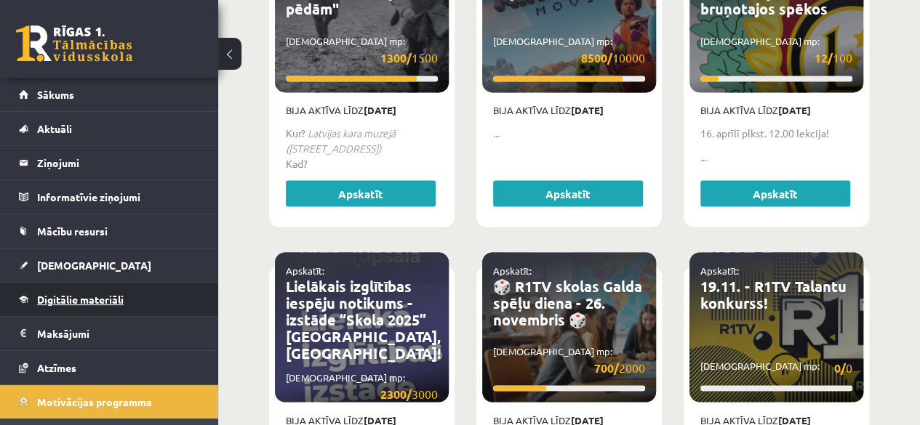
click at [102, 294] on span "Digitālie materiāli" at bounding box center [80, 299] width 87 height 13
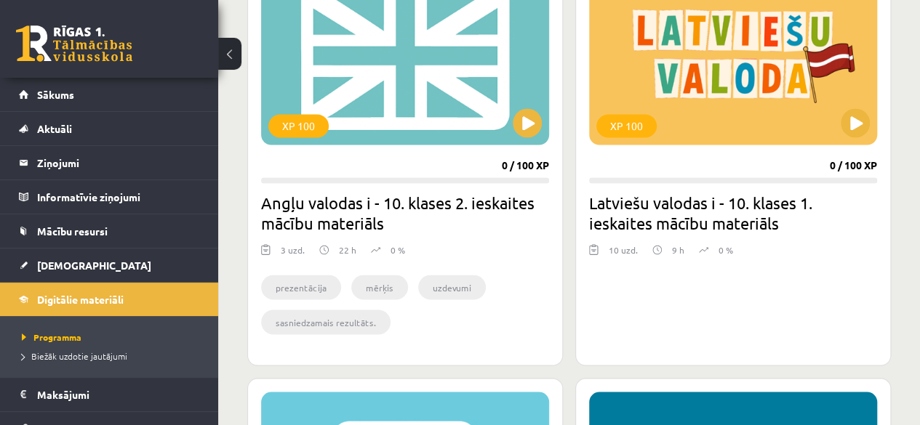
click at [252, 50] on div "XP 100 0 / 100 XP Angļu valodas i - 10. klases 2. ieskaites mācību materiāls 3 …" at bounding box center [405, 157] width 316 height 417
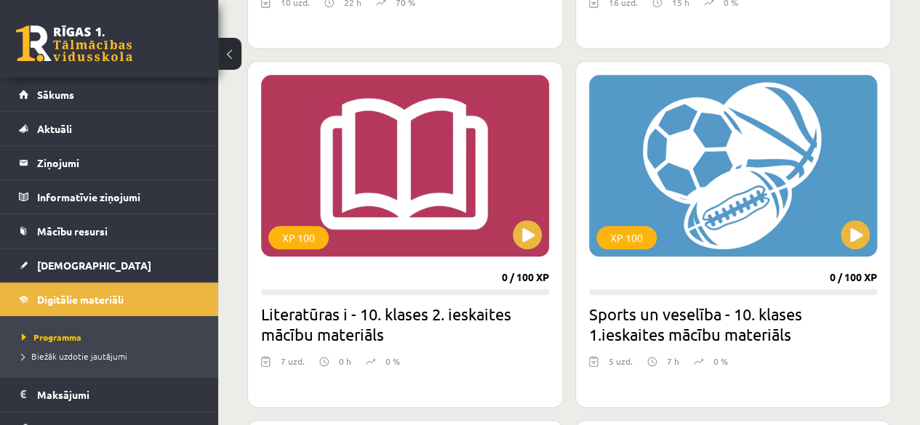
scroll to position [699, 0]
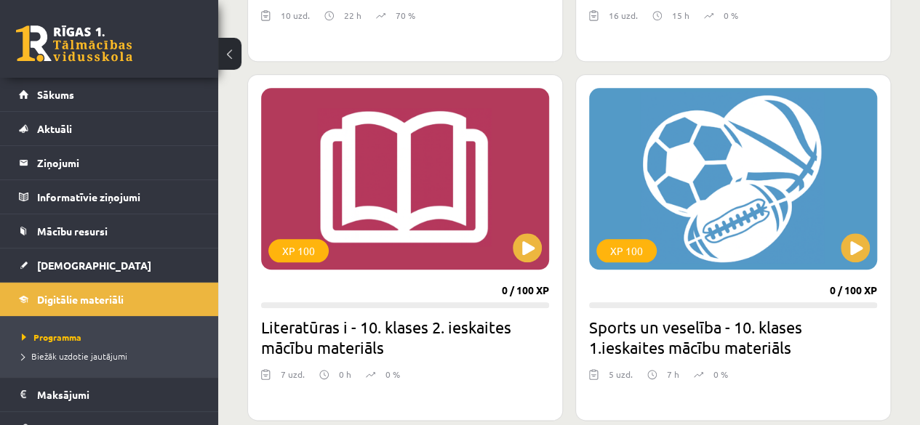
click at [258, 100] on div "XP 100 0 / 100 XP Literatūras i - 10. klases 2. ieskaites mācību materiāls 7 uz…" at bounding box center [405, 247] width 316 height 347
click at [638, 158] on div "XP 100" at bounding box center [733, 179] width 288 height 182
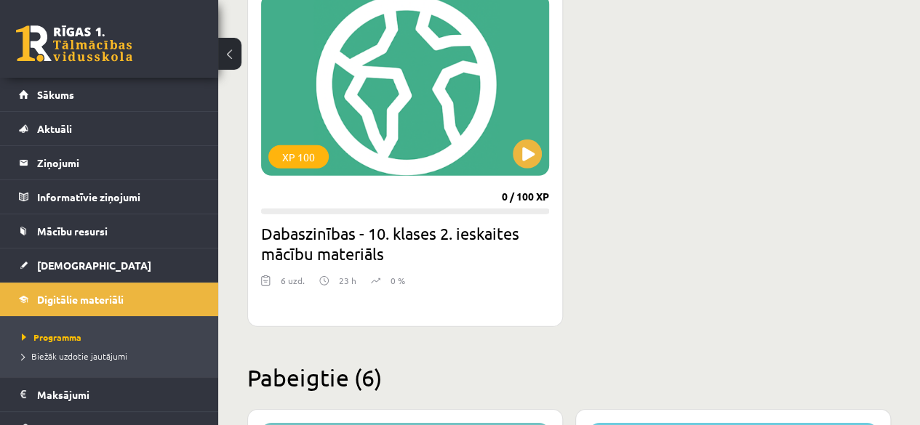
scroll to position [2039, 0]
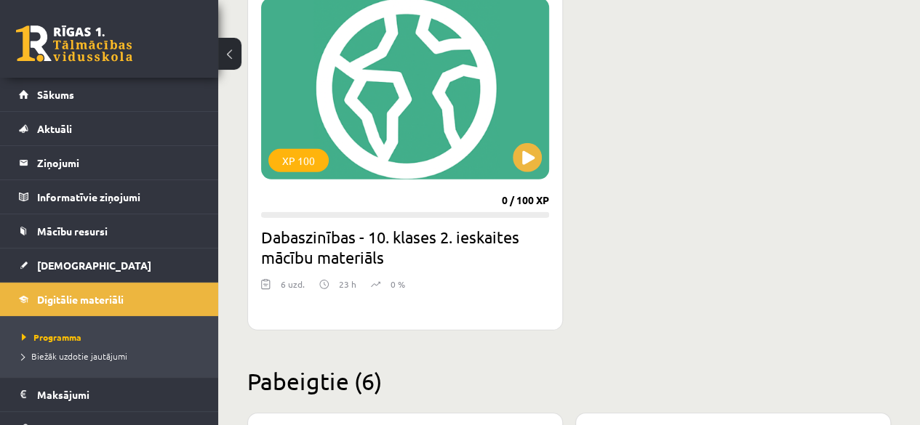
click at [407, 84] on div "XP 100" at bounding box center [405, 89] width 288 height 182
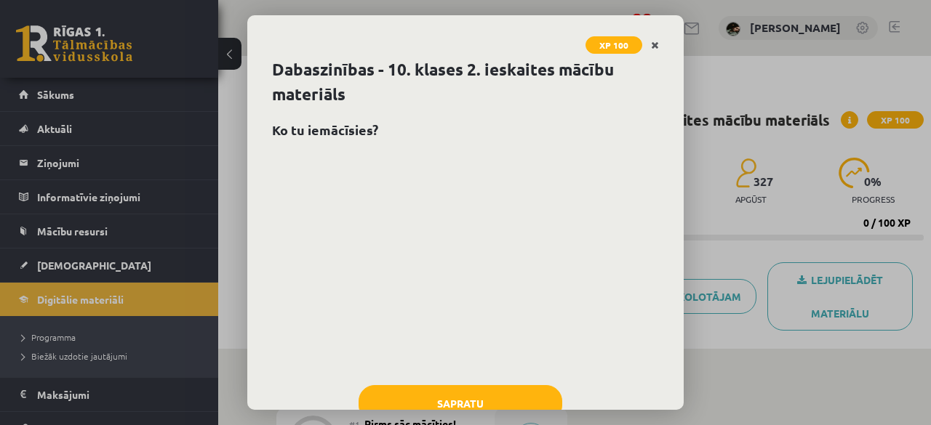
click at [651, 41] on icon "Close" at bounding box center [655, 46] width 8 height 10
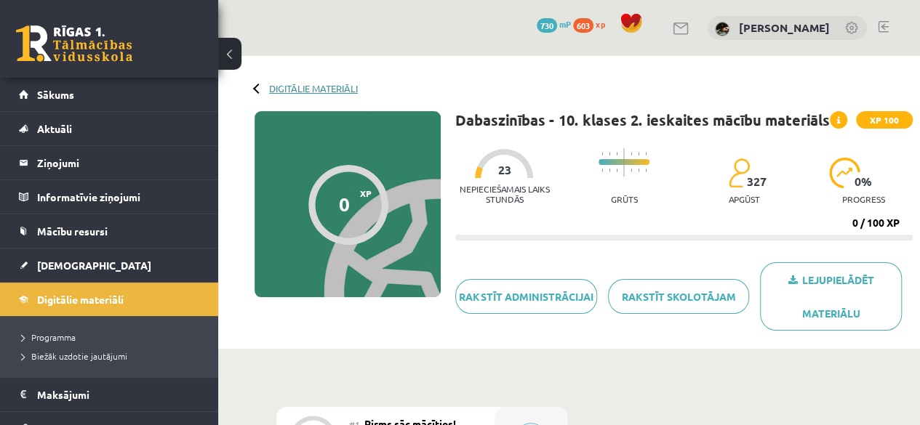
click at [301, 90] on link "Digitālie materiāli" at bounding box center [313, 88] width 89 height 11
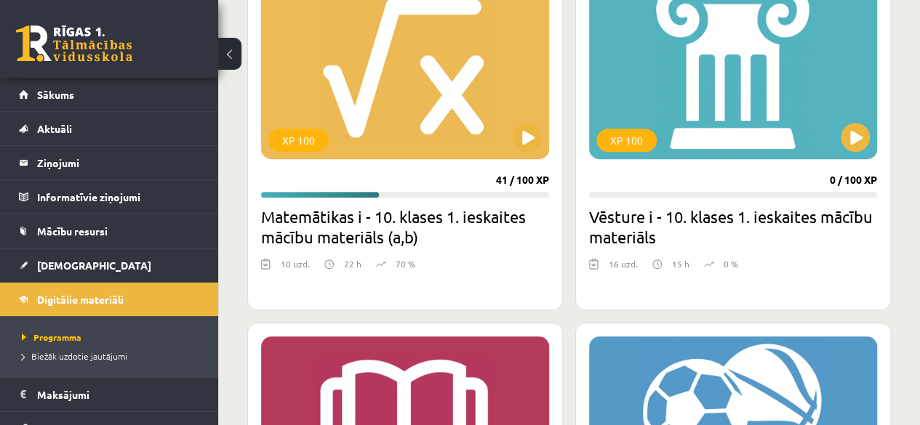
scroll to position [451, 0]
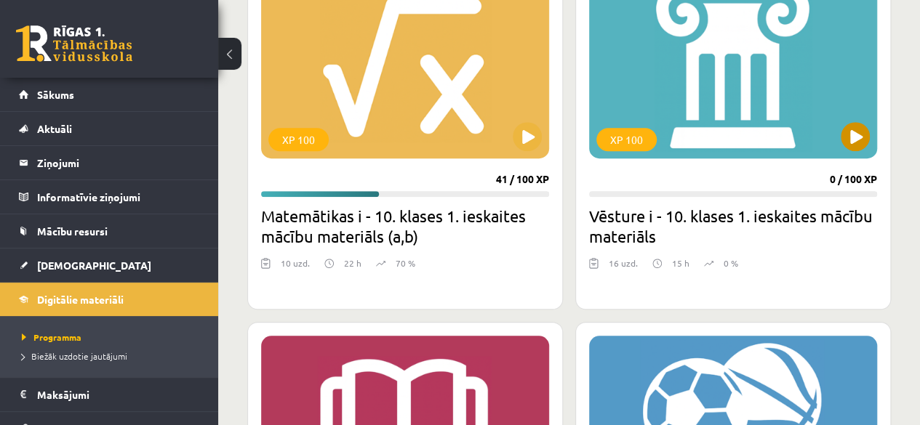
click at [691, 147] on div "XP 100" at bounding box center [733, 68] width 288 height 182
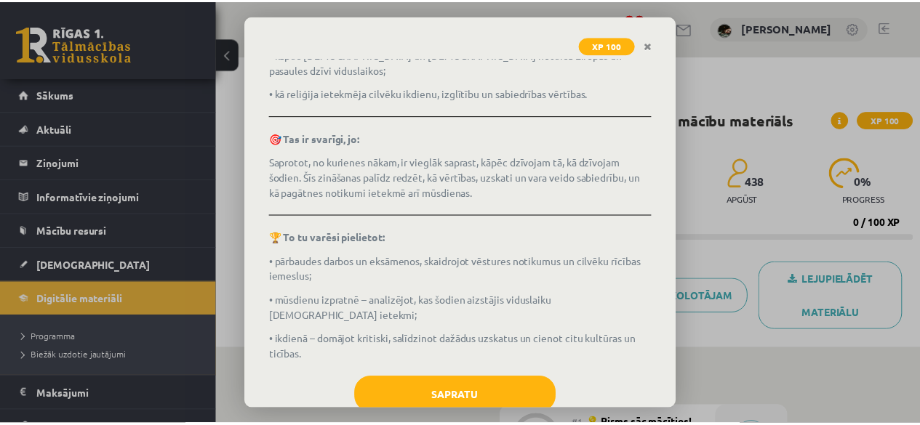
scroll to position [308, 0]
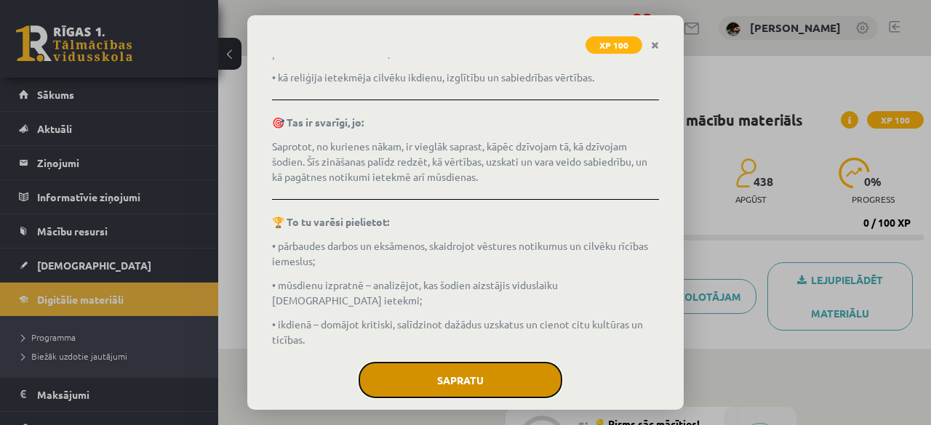
click at [470, 370] on button "Sapratu" at bounding box center [460, 380] width 204 height 36
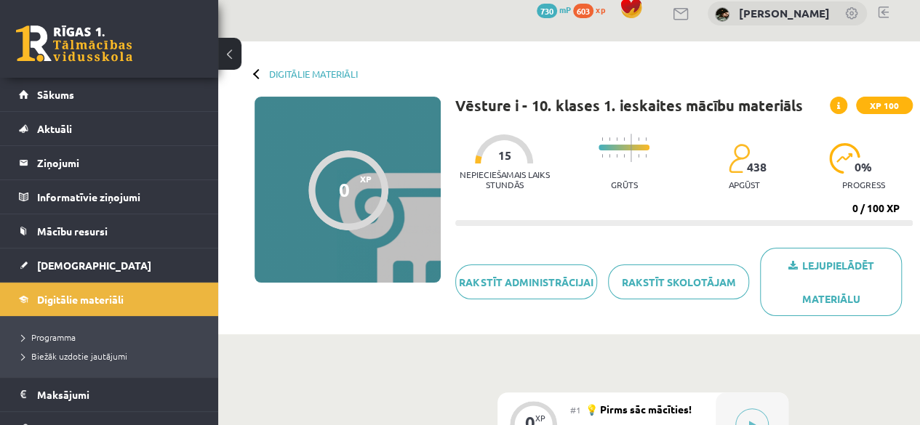
scroll to position [0, 0]
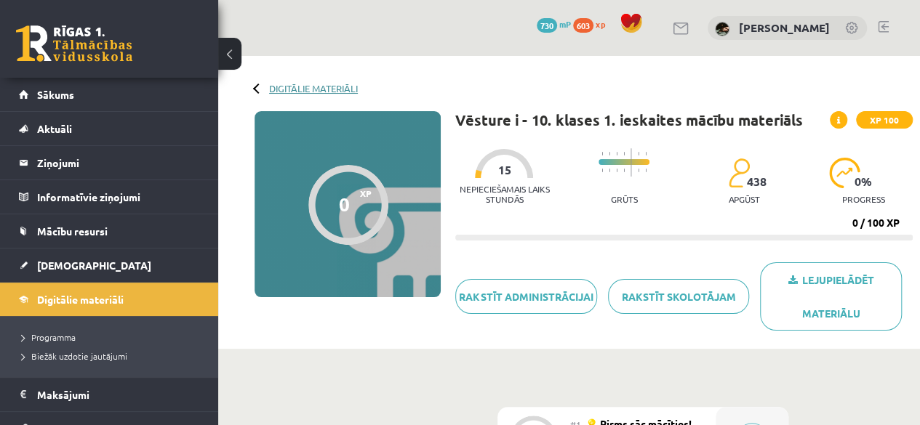
click at [313, 89] on link "Digitālie materiāli" at bounding box center [313, 88] width 89 height 11
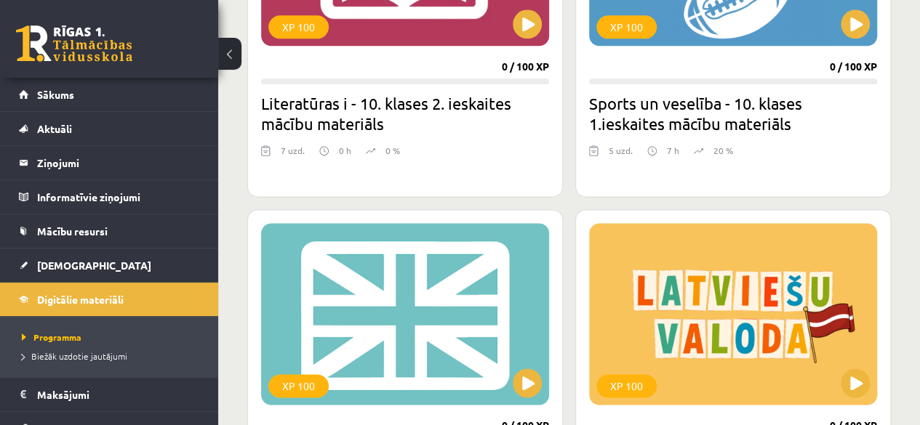
scroll to position [1066, 0]
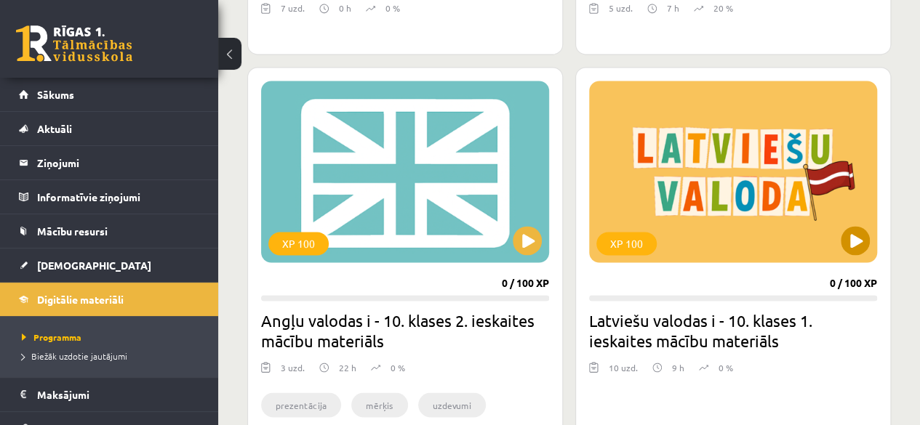
click at [718, 161] on div "XP 100" at bounding box center [733, 172] width 288 height 182
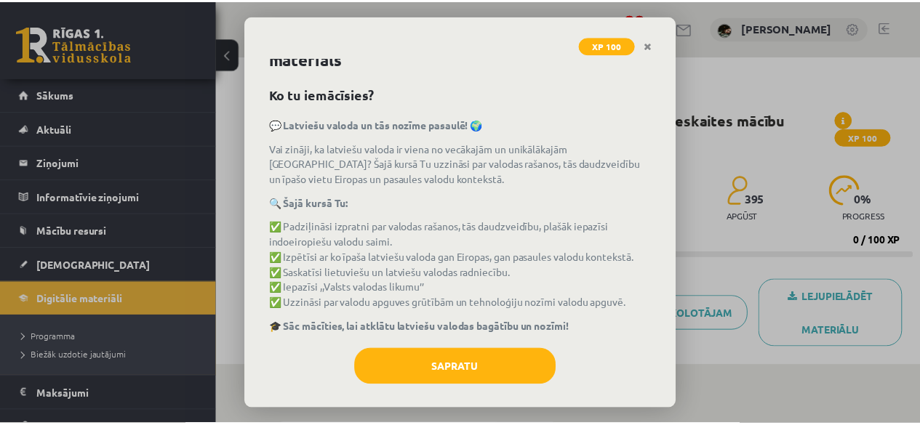
scroll to position [60, 0]
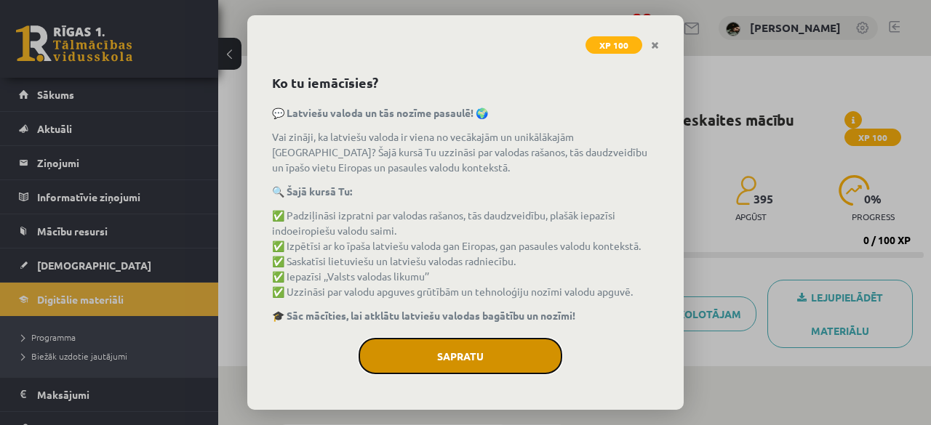
click at [479, 370] on button "Sapratu" at bounding box center [460, 356] width 204 height 36
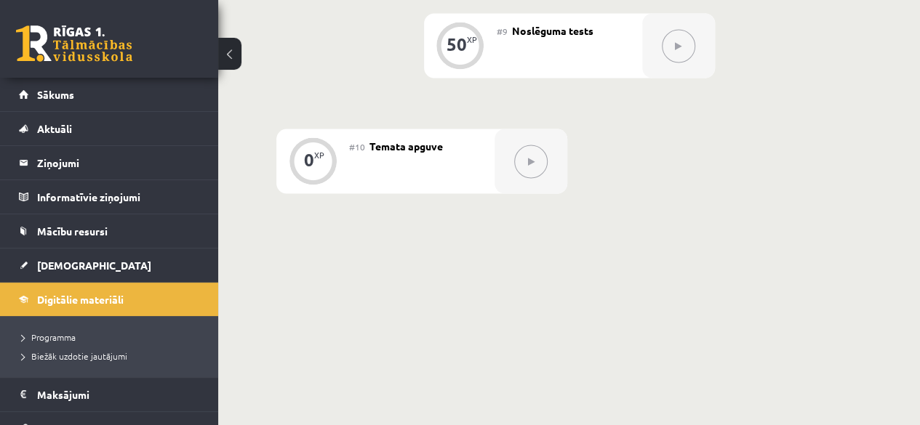
scroll to position [1345, 0]
click at [156, 256] on link "[DEMOGRAPHIC_DATA]" at bounding box center [109, 265] width 181 height 33
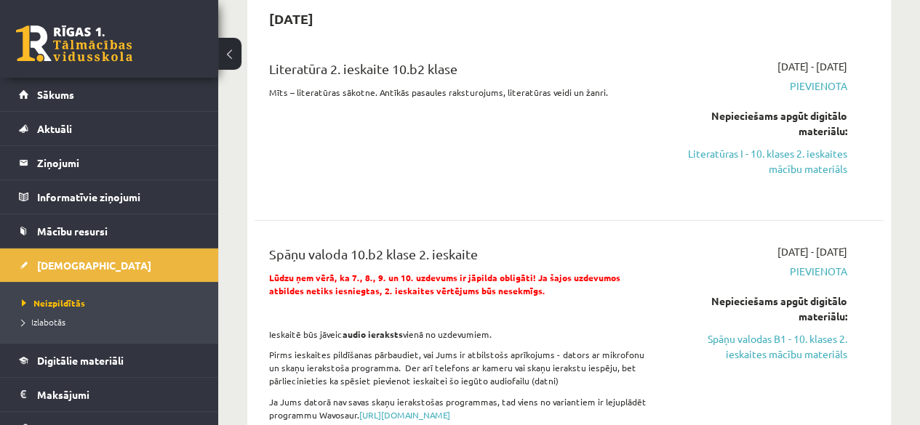
scroll to position [2824, 0]
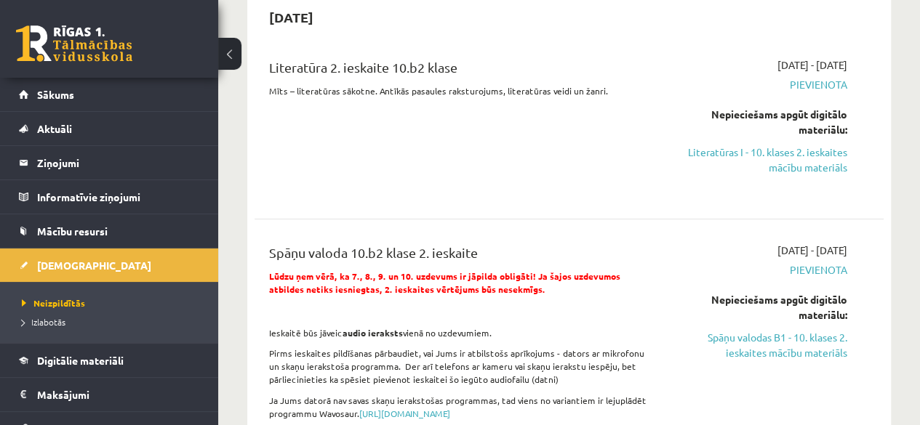
click at [352, 243] on div "Spāņu valoda 10.b2 klase 2. ieskaite" at bounding box center [458, 256] width 378 height 27
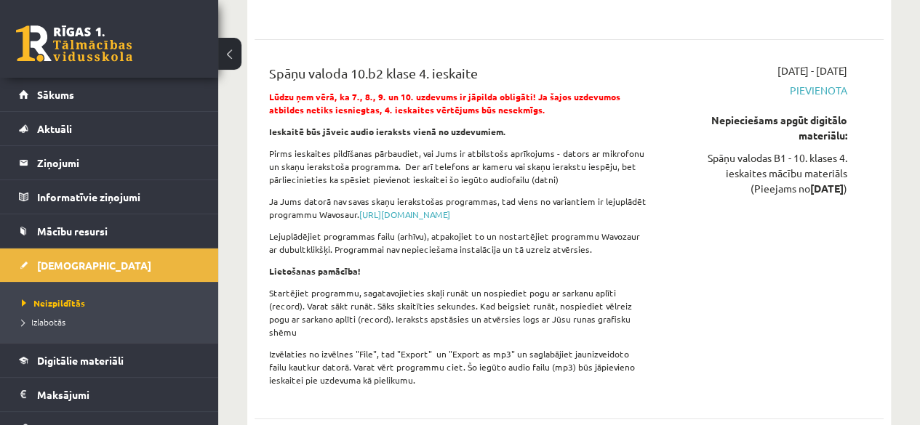
scroll to position [10898, 0]
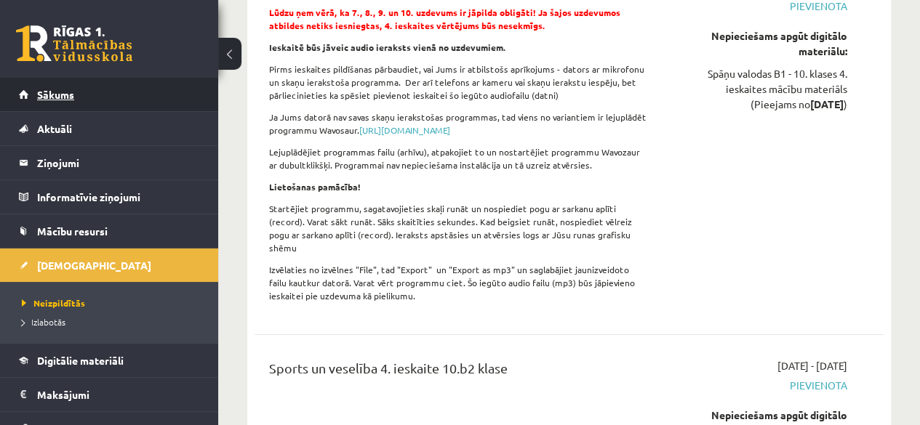
click at [109, 89] on link "Sākums" at bounding box center [109, 94] width 181 height 33
